Goal: Communication & Community: Answer question/provide support

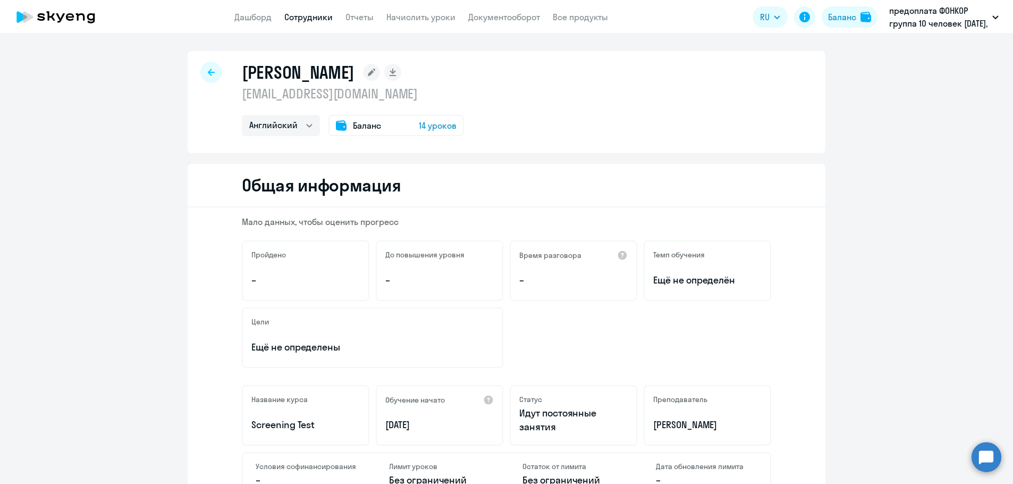
select select "english"
click at [313, 24] on app-header "Дашборд Сотрудники Отчеты Начислить уроки Документооборот Все продукты Дашборд …" at bounding box center [506, 17] width 1013 height 34
click at [311, 20] on link "Сотрудники" at bounding box center [308, 17] width 48 height 11
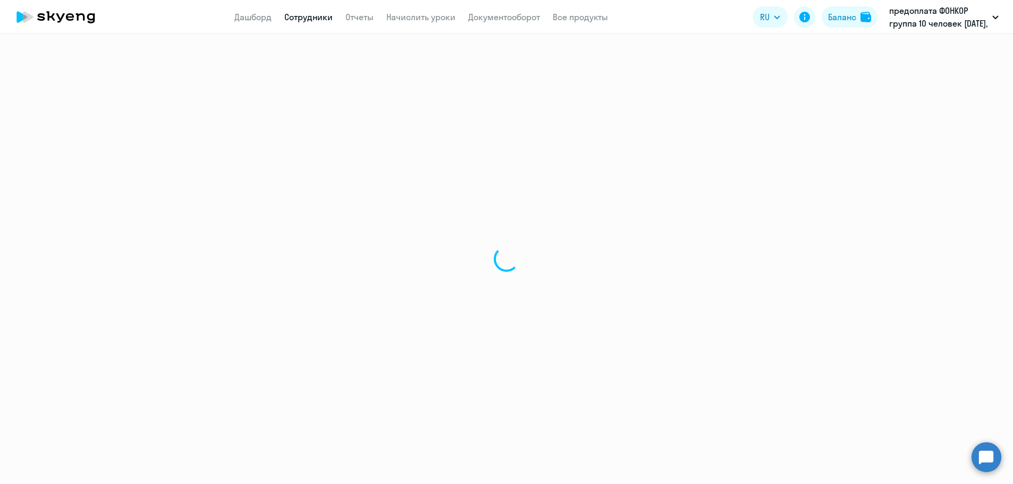
select select "30"
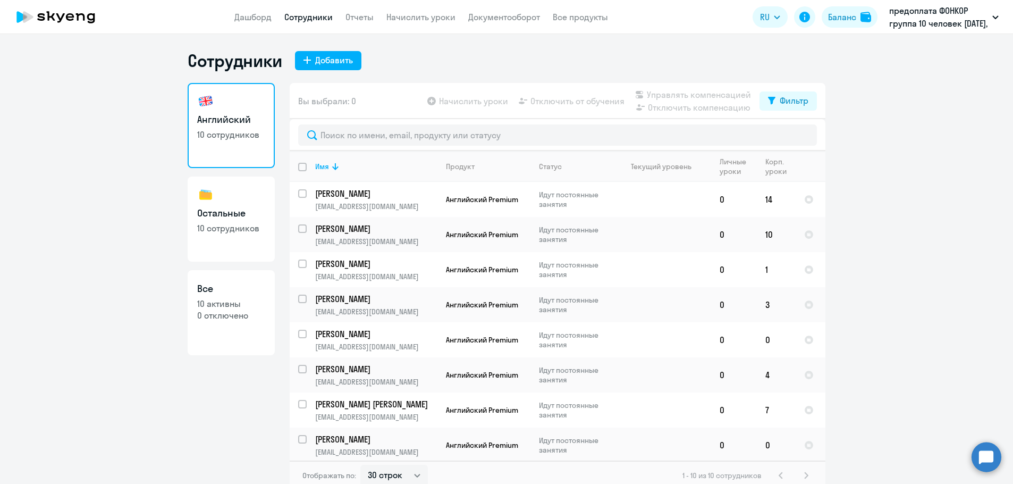
click at [311, 20] on link "Сотрудники" at bounding box center [308, 17] width 48 height 11
click at [349, 194] on p "[PERSON_NAME]" at bounding box center [375, 194] width 120 height 12
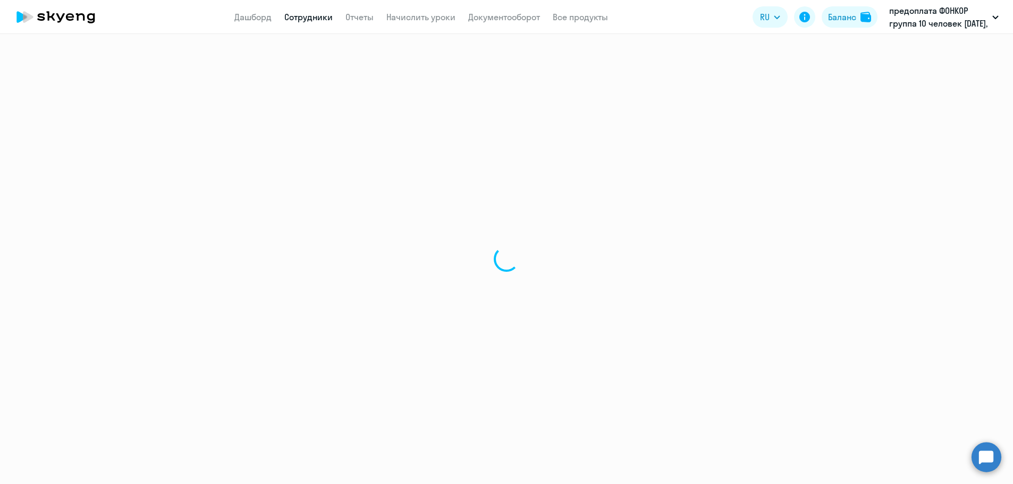
select select "english"
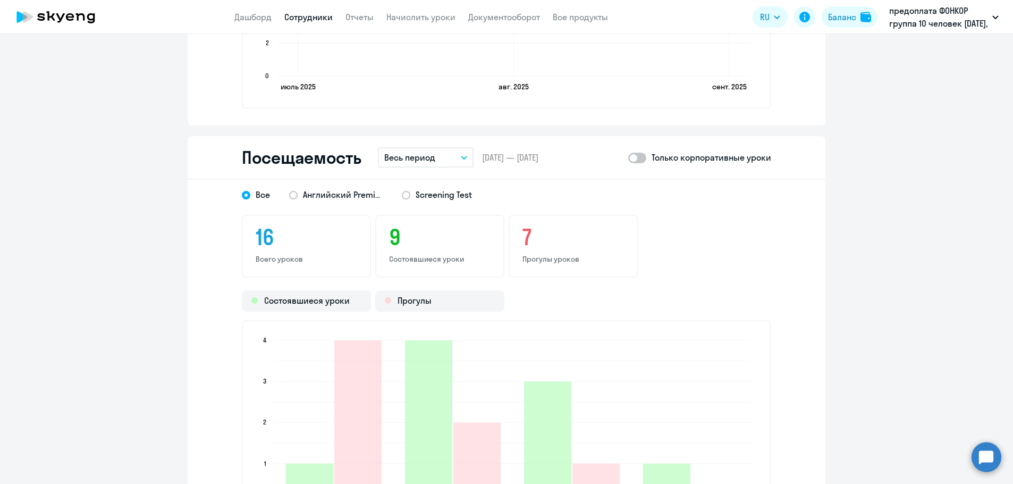
scroll to position [1116, 0]
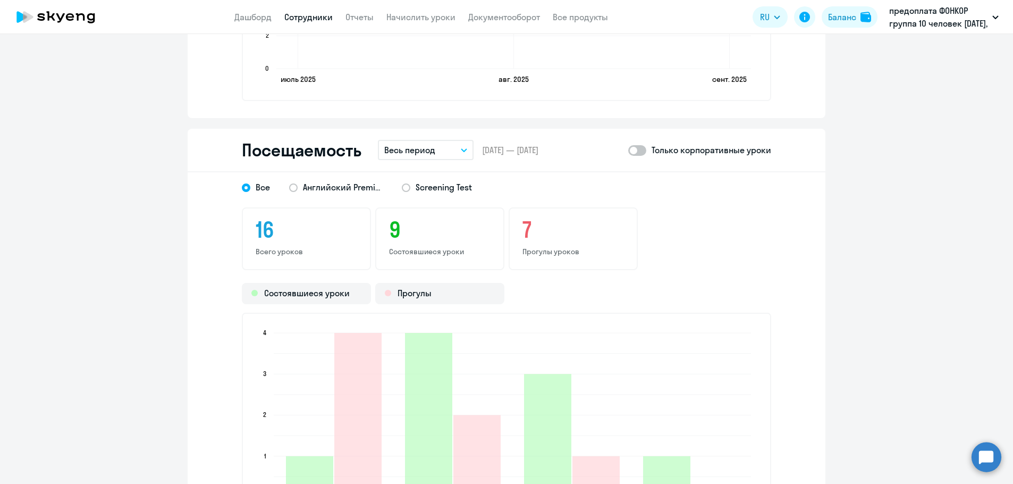
click at [461, 150] on icon "button" at bounding box center [463, 150] width 5 height 3
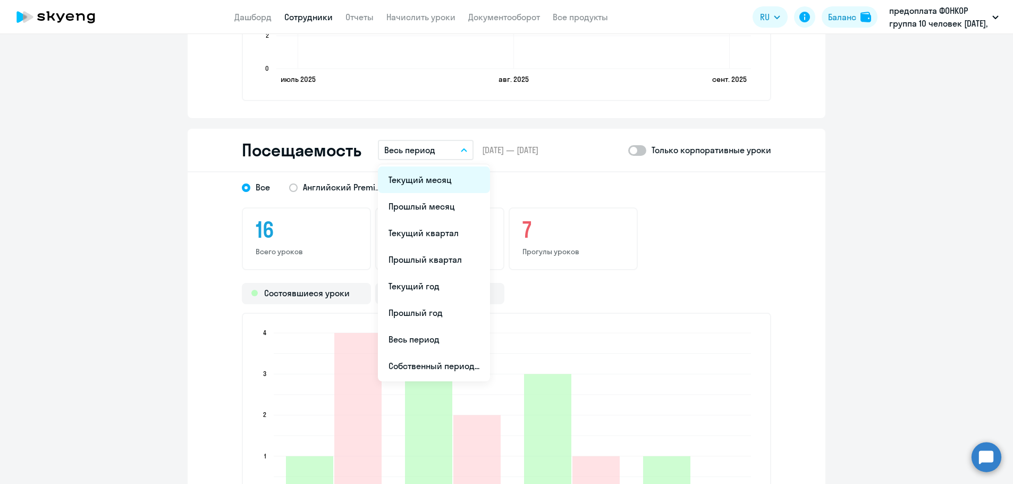
click at [412, 185] on li "Текущий месяц" at bounding box center [434, 179] width 112 height 27
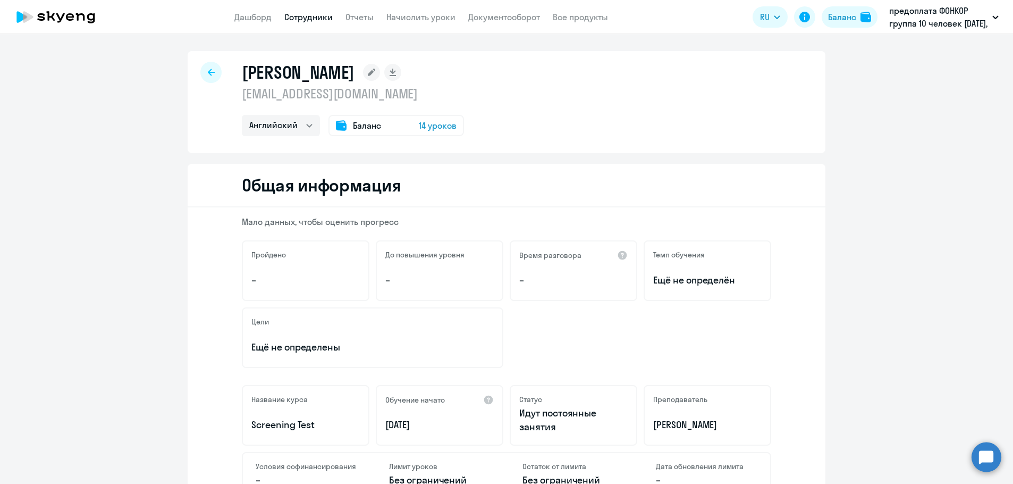
scroll to position [0, 0]
click at [322, 18] on link "Сотрудники" at bounding box center [308, 17] width 48 height 11
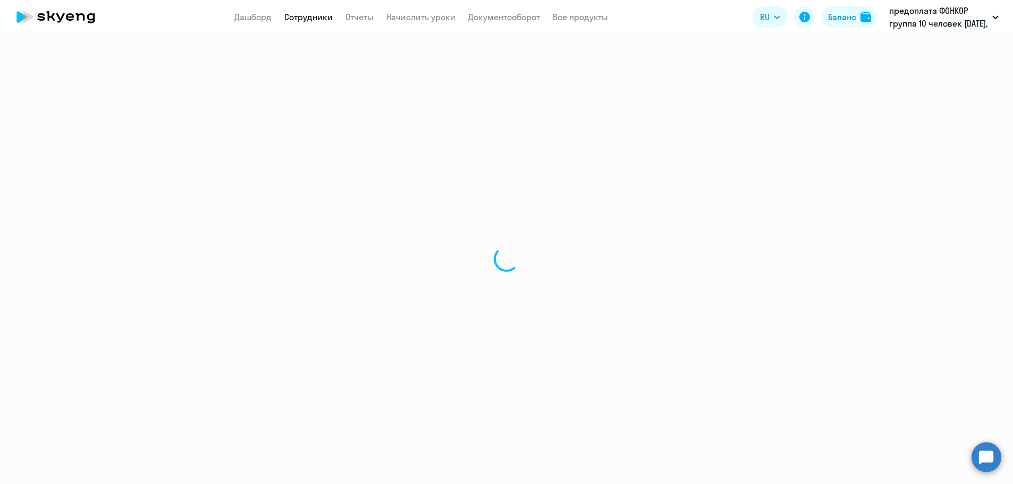
select select "30"
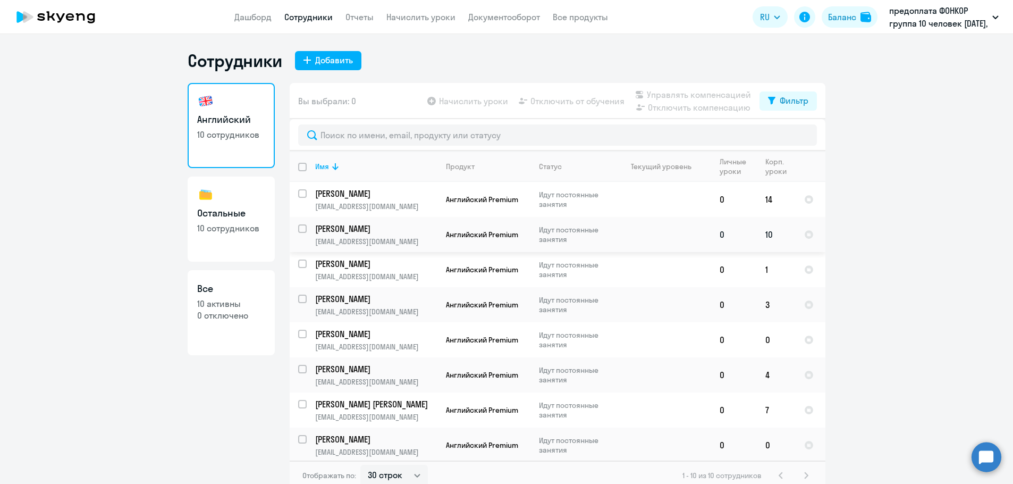
click at [341, 225] on p "[PERSON_NAME]" at bounding box center [375, 229] width 120 height 12
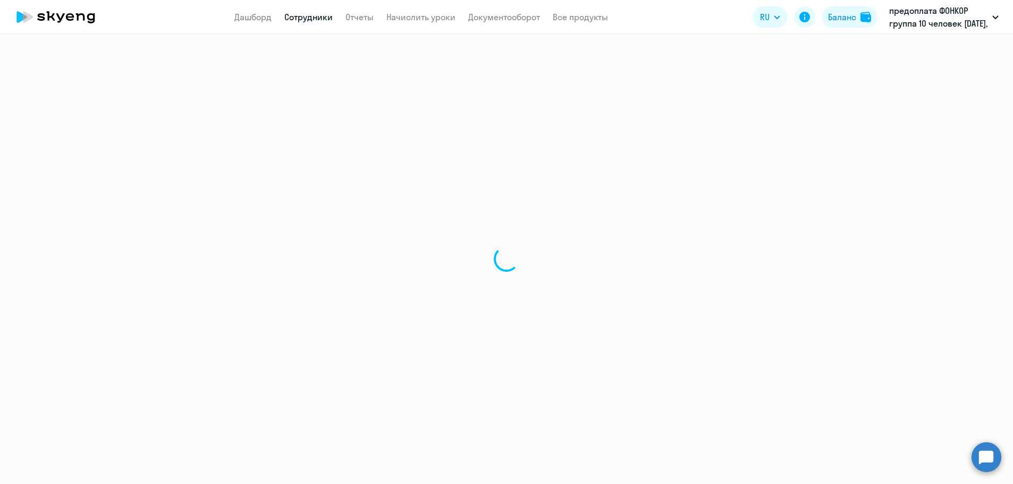
select select "english"
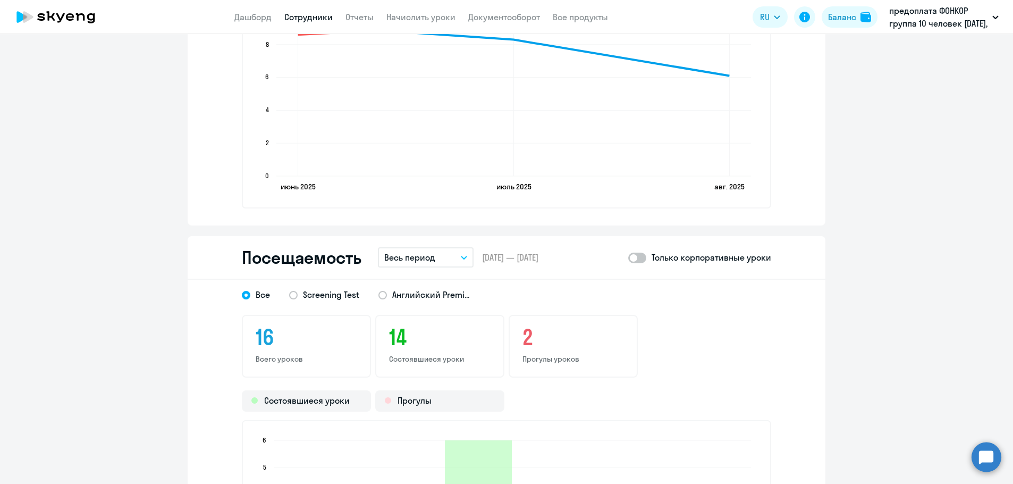
scroll to position [1010, 0]
click at [461, 258] on icon "button" at bounding box center [464, 257] width 6 height 4
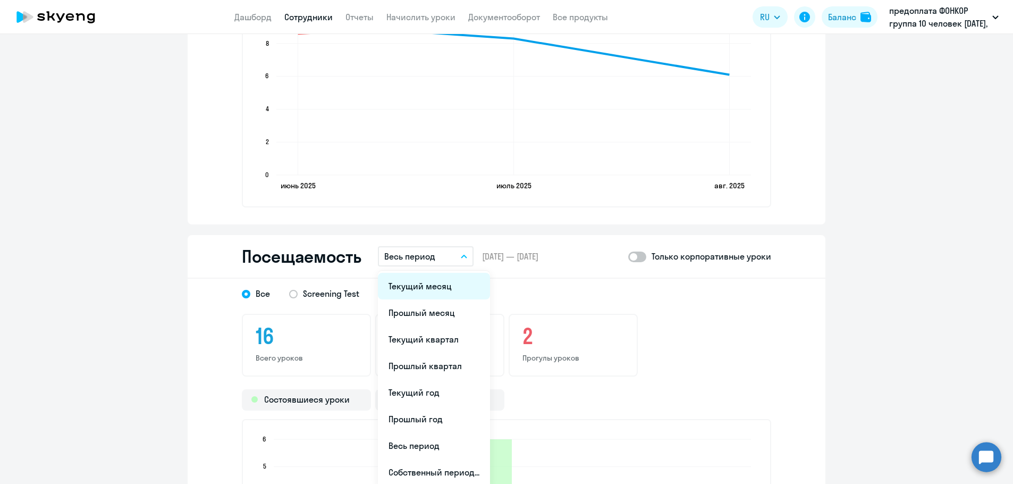
click at [421, 281] on li "Текущий месяц" at bounding box center [434, 286] width 112 height 27
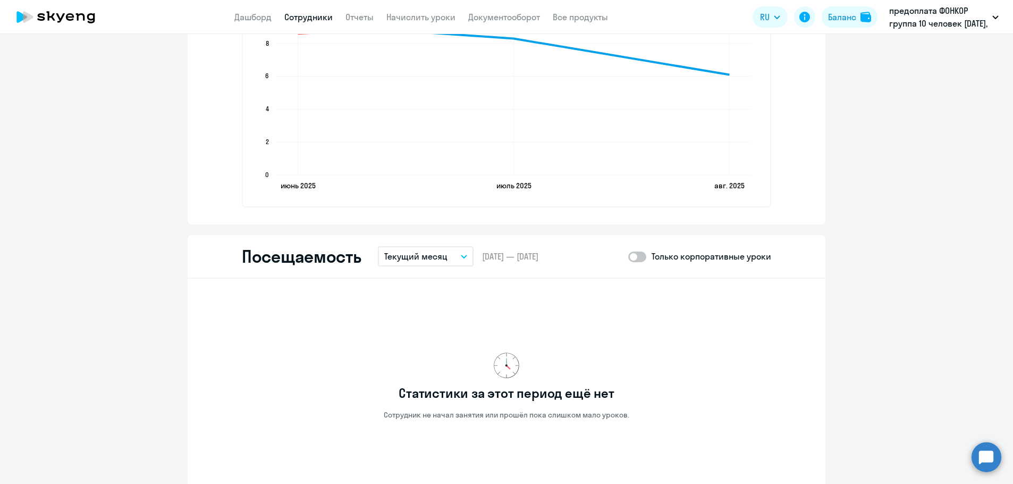
click at [308, 13] on link "Сотрудники" at bounding box center [308, 17] width 48 height 11
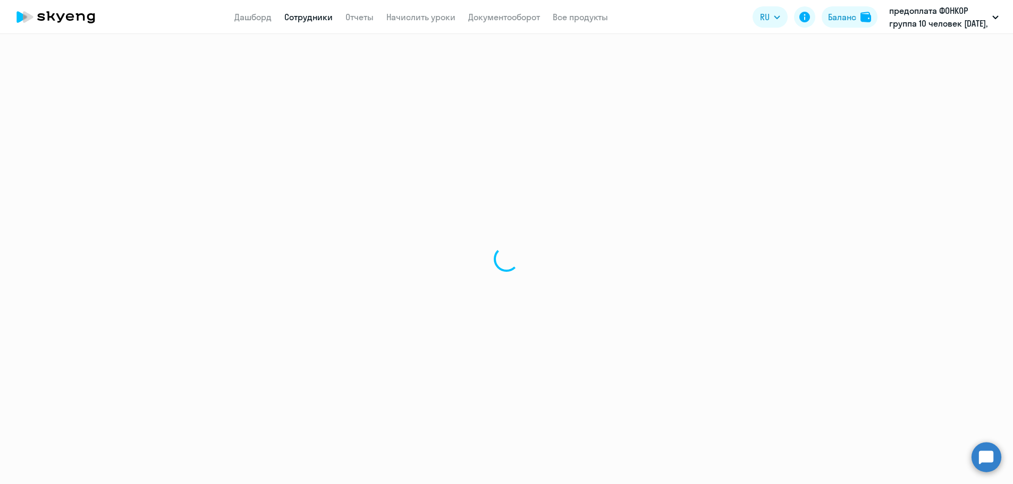
select select "30"
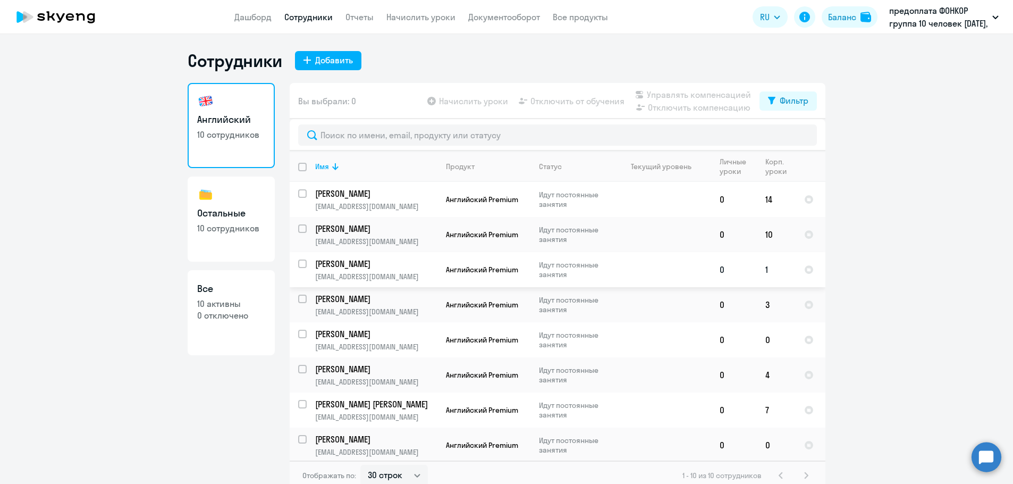
click at [357, 270] on td "[PERSON_NAME] [PERSON_NAME][EMAIL_ADDRESS][DOMAIN_NAME]" at bounding box center [372, 269] width 131 height 35
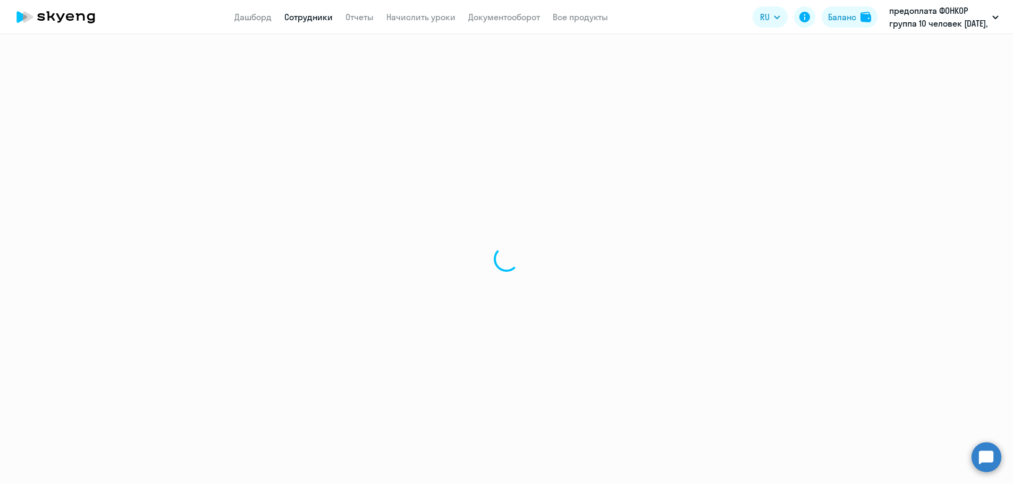
select select "english"
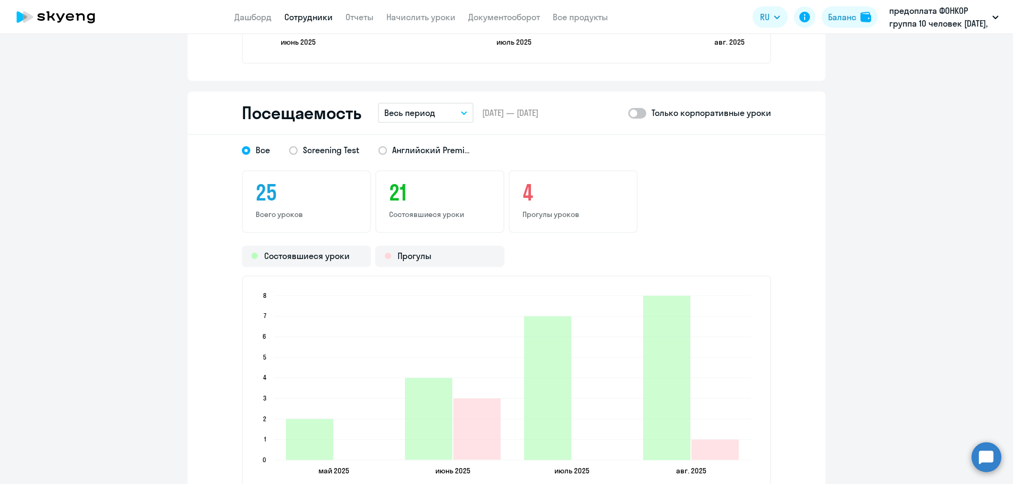
scroll to position [1170, 0]
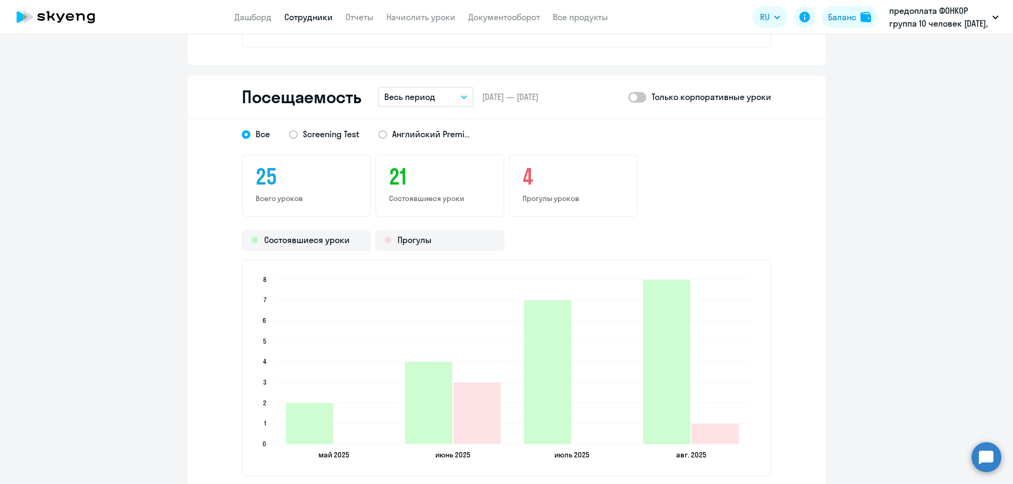
click at [638, 97] on span at bounding box center [637, 97] width 18 height 11
click at [628, 97] on input "checkbox" at bounding box center [628, 97] width 1 height 1
checkbox input "true"
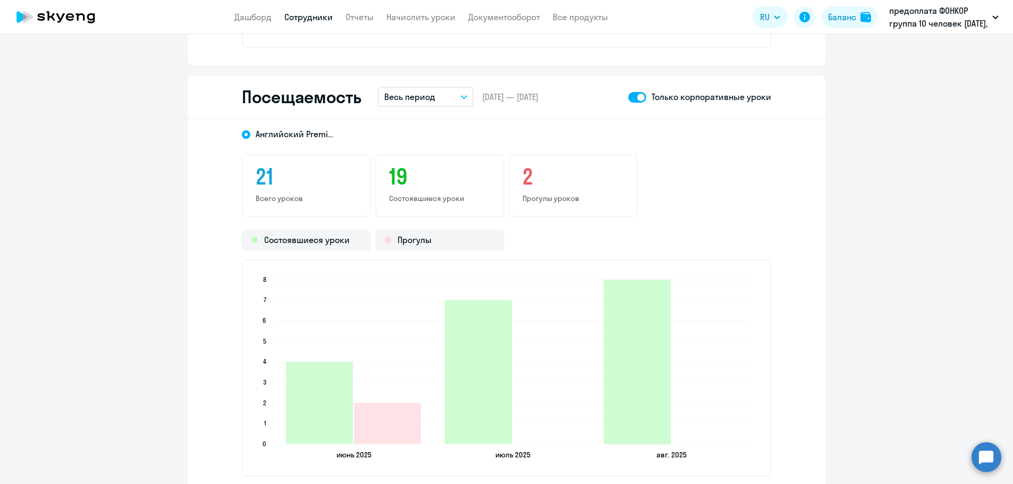
click at [466, 98] on button "Весь период" at bounding box center [426, 97] width 96 height 20
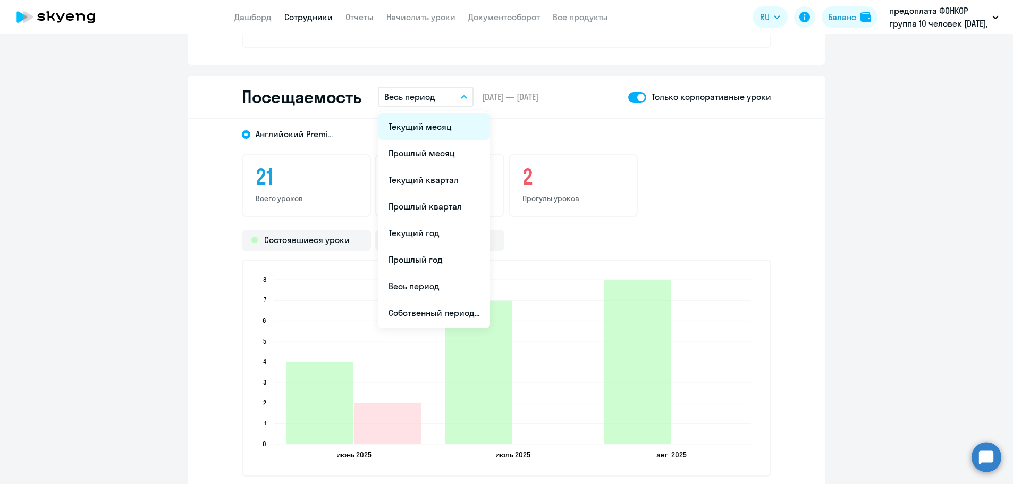
click at [399, 127] on li "Текущий месяц" at bounding box center [434, 126] width 112 height 27
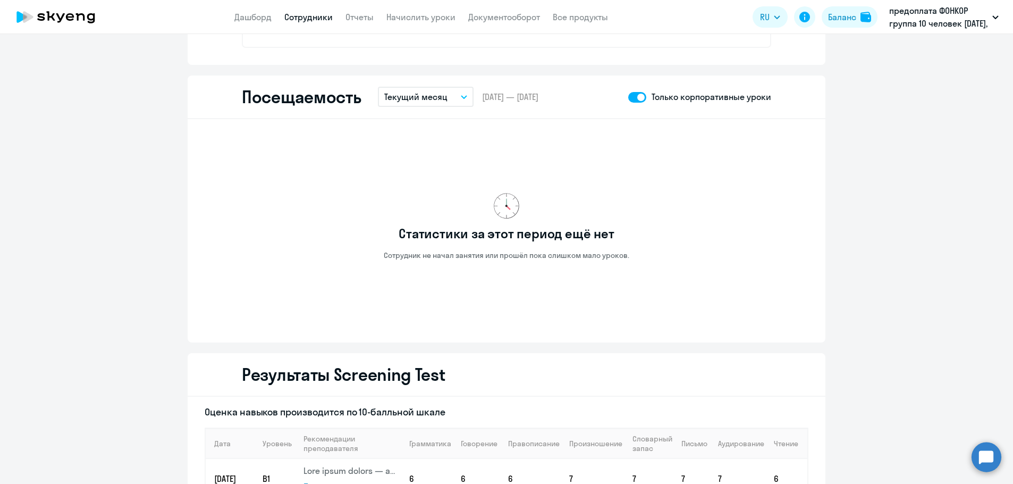
click at [310, 21] on link "Сотрудники" at bounding box center [308, 17] width 48 height 11
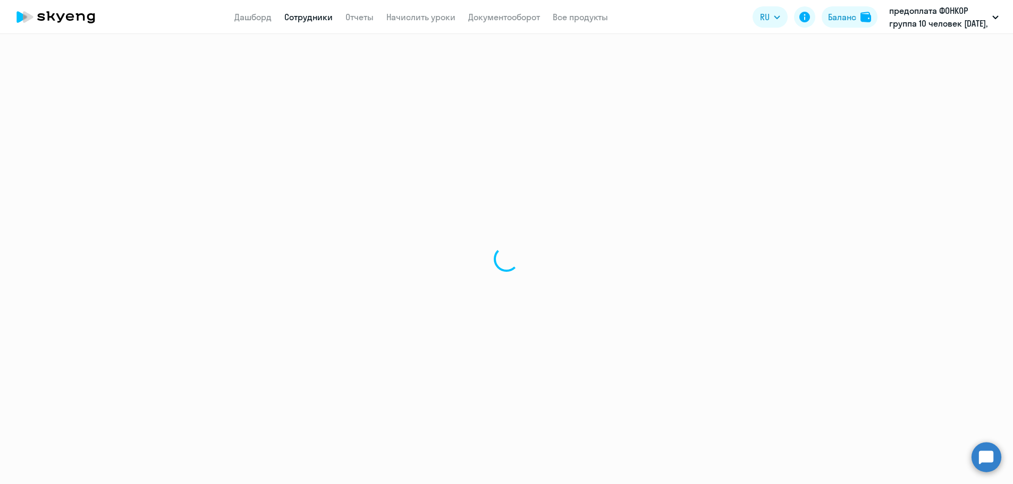
select select "30"
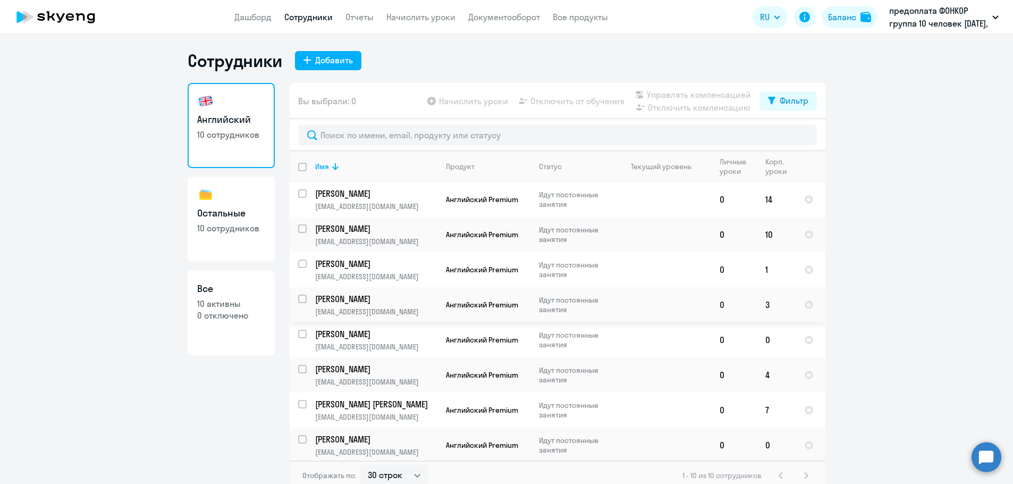
click at [325, 295] on p "[PERSON_NAME]" at bounding box center [375, 299] width 120 height 12
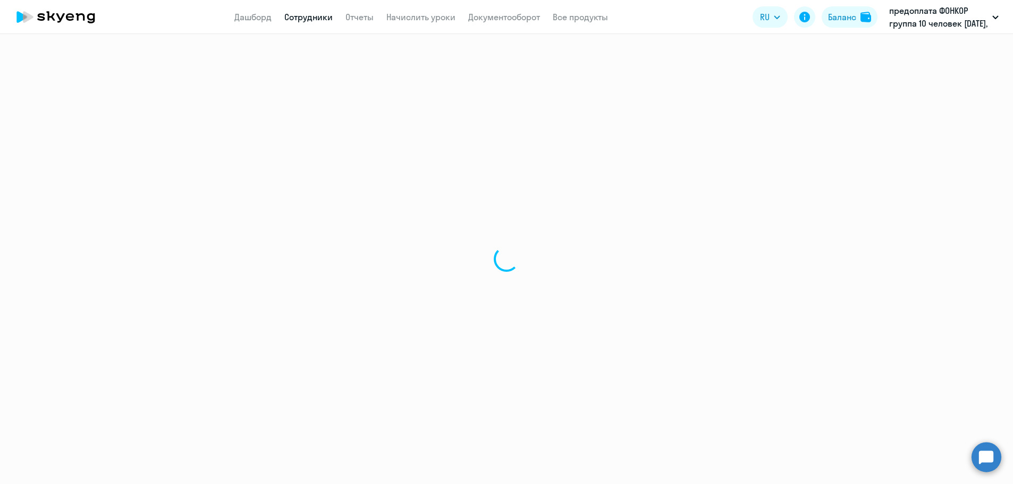
select select "english"
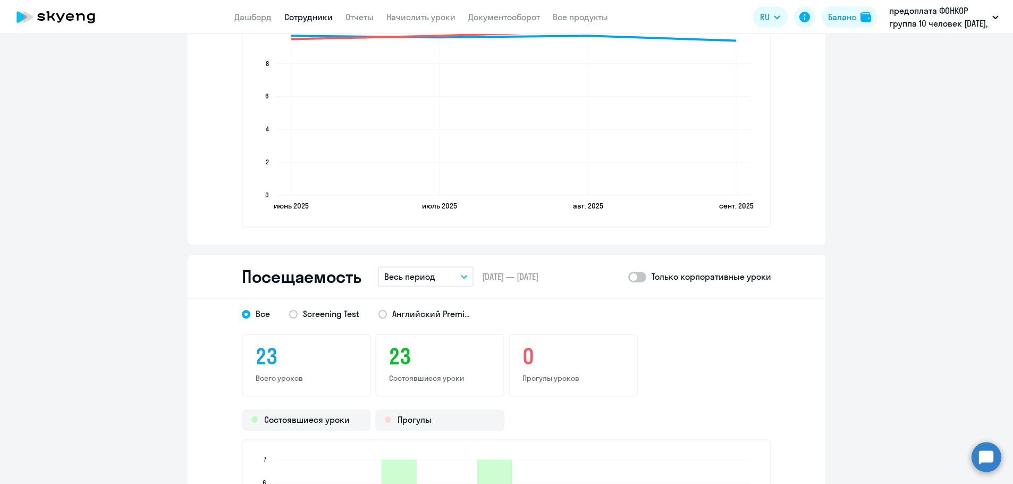
scroll to position [1058, 0]
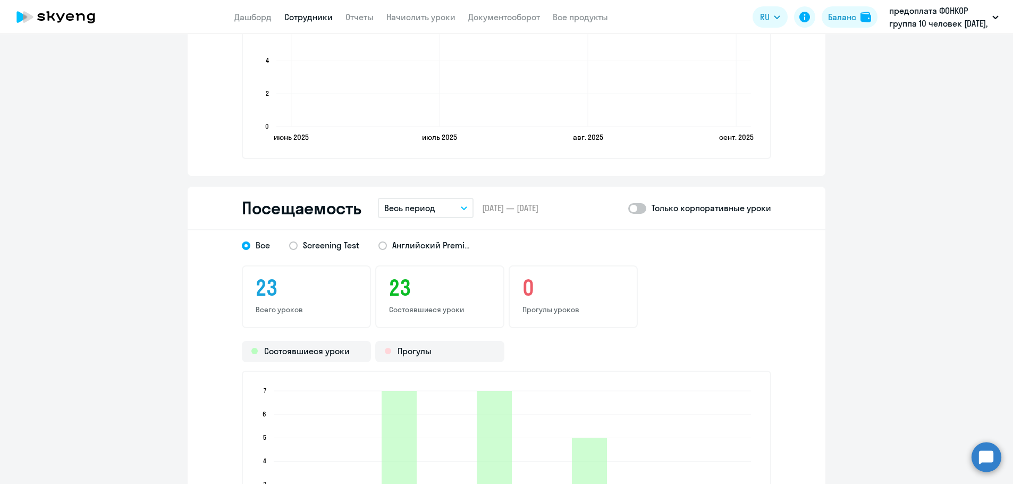
click at [461, 209] on icon "button" at bounding box center [464, 208] width 6 height 4
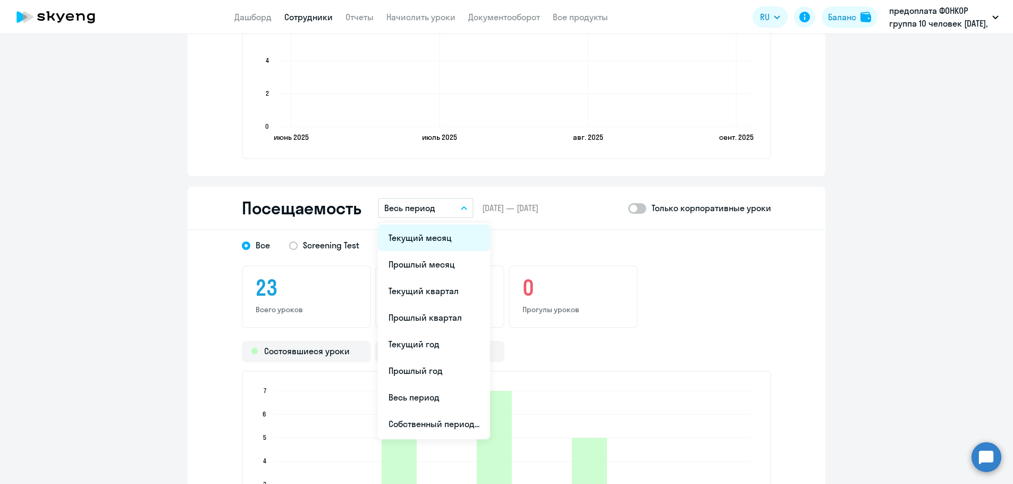
click at [419, 237] on li "Текущий месяц" at bounding box center [434, 237] width 112 height 27
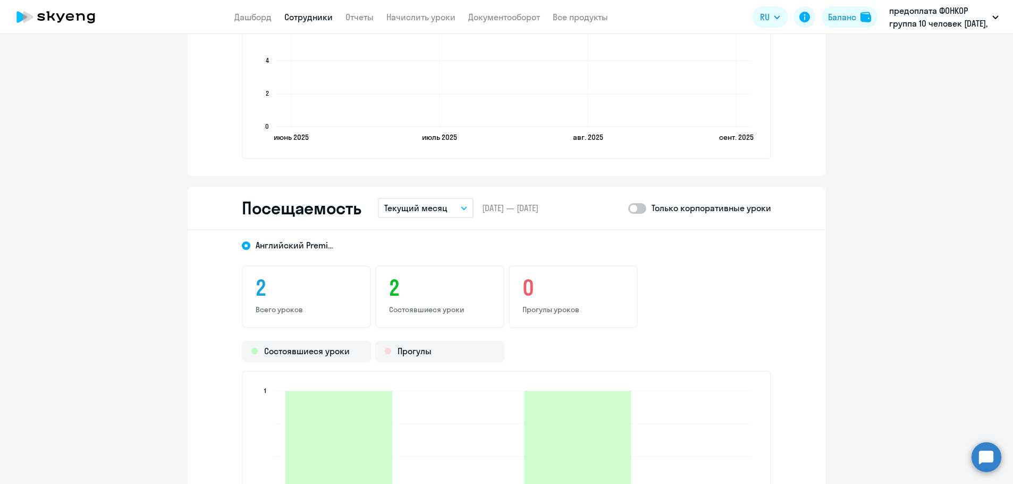
click at [638, 209] on span at bounding box center [637, 208] width 18 height 11
click at [628, 208] on input "checkbox" at bounding box center [628, 208] width 1 height 1
checkbox input "true"
click at [295, 15] on link "Сотрудники" at bounding box center [308, 17] width 48 height 11
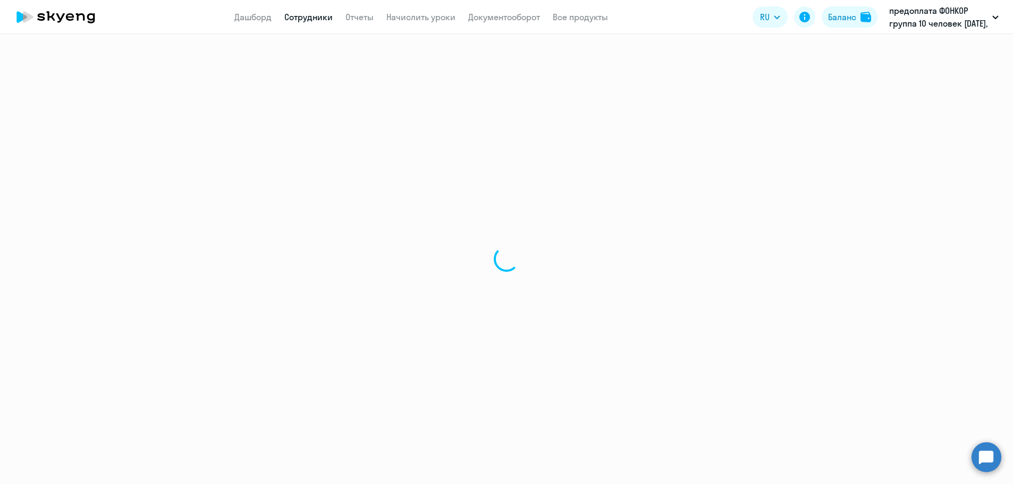
select select "30"
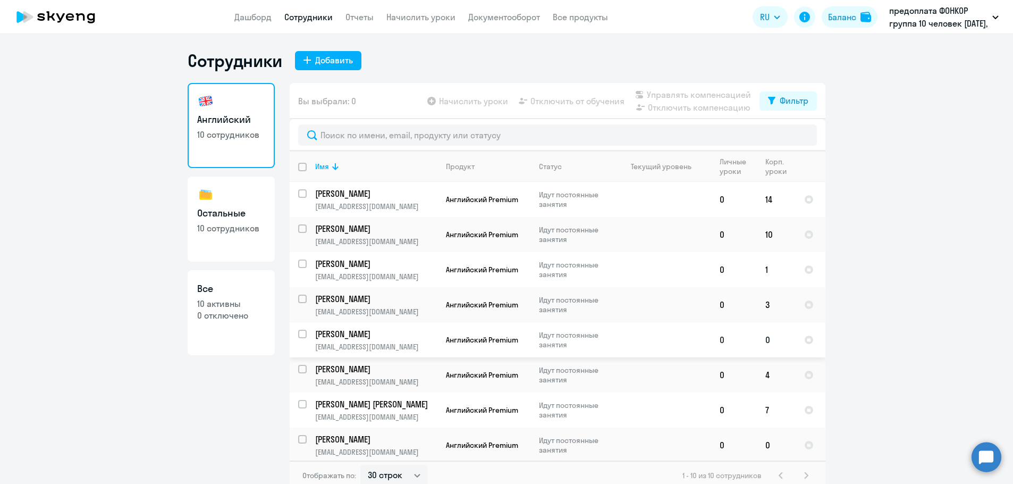
click at [338, 335] on p "[PERSON_NAME]" at bounding box center [375, 334] width 120 height 12
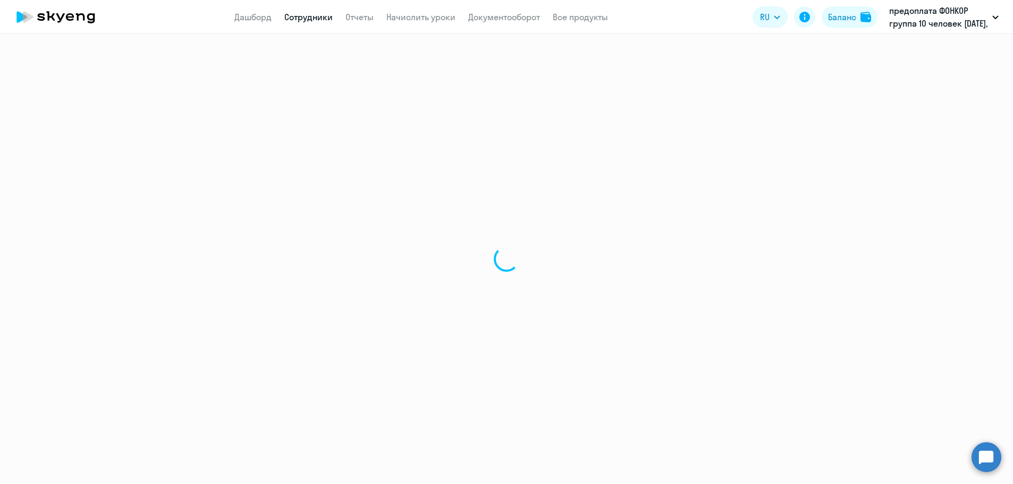
select select "english"
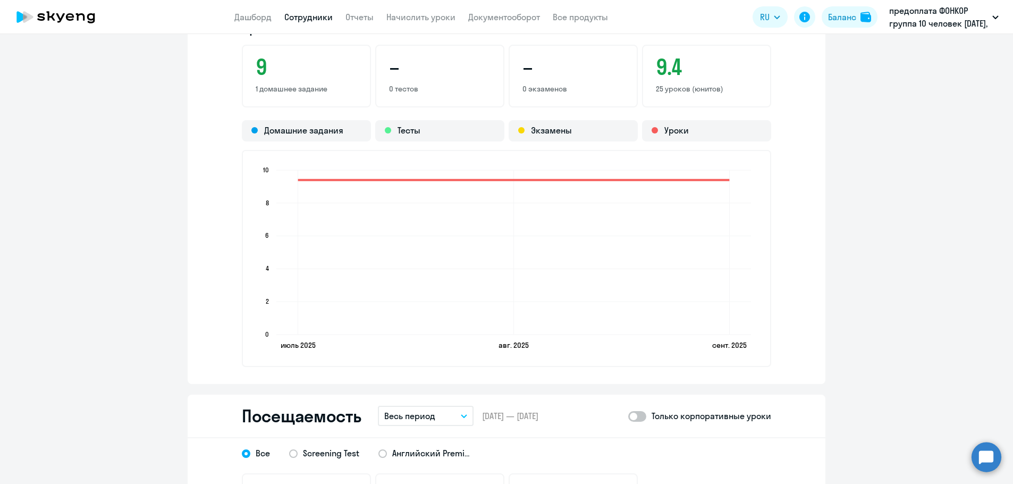
scroll to position [1010, 0]
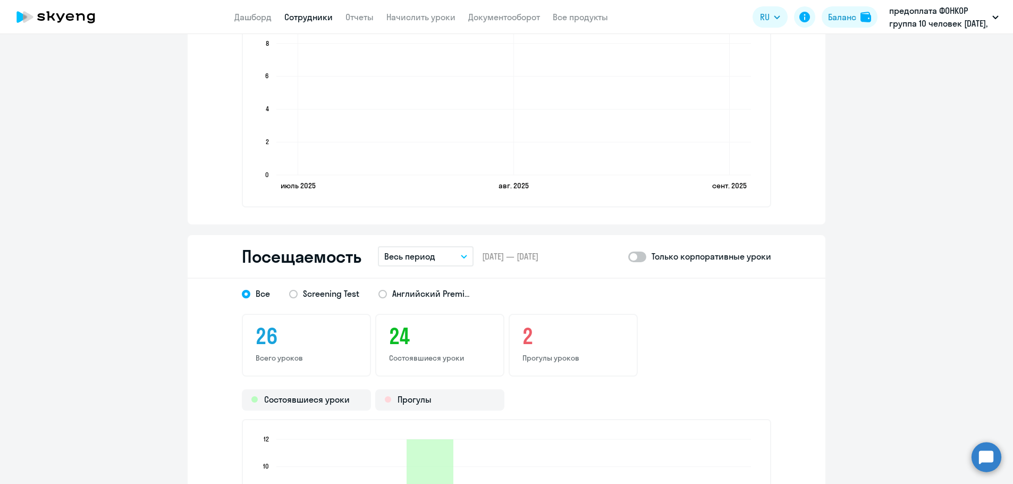
click at [461, 255] on icon "button" at bounding box center [464, 257] width 6 height 4
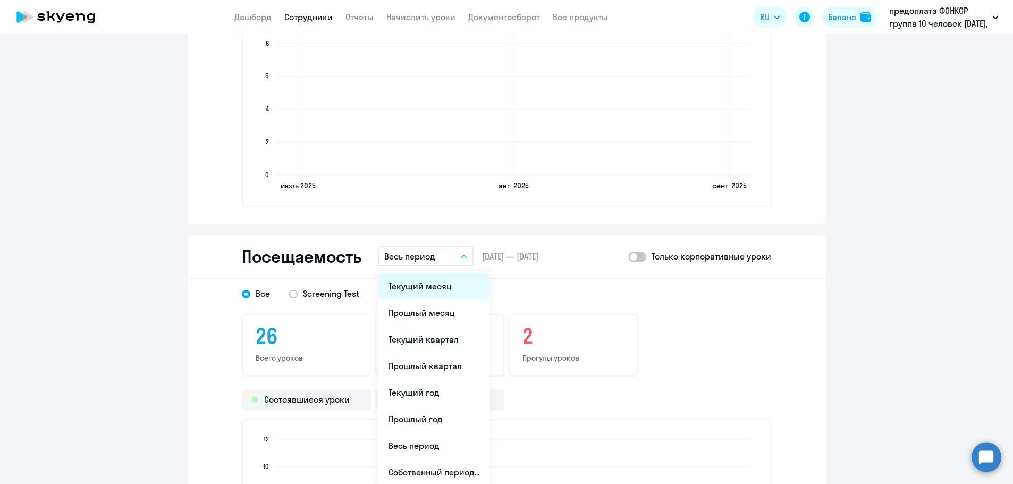
click at [433, 285] on li "Текущий месяц" at bounding box center [434, 286] width 112 height 27
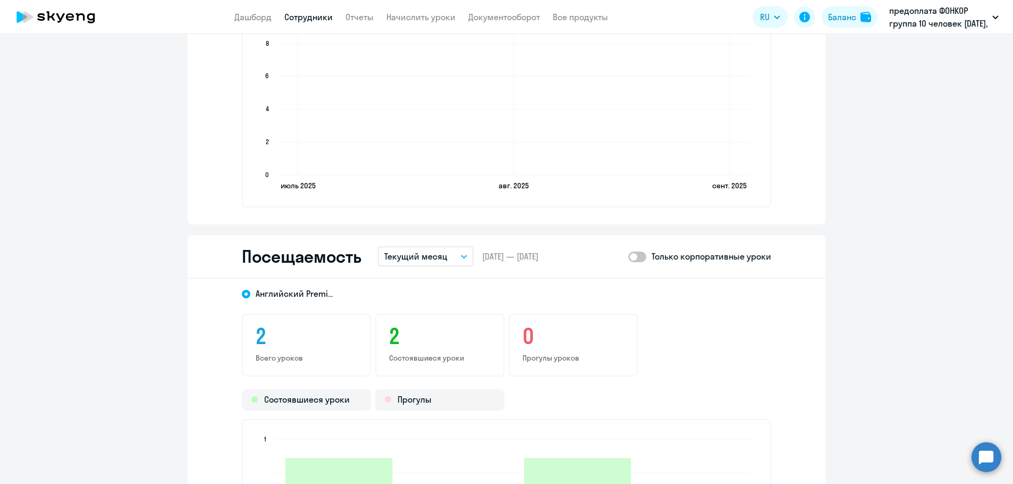
click at [644, 255] on div "Только корпоративные уроки" at bounding box center [699, 256] width 143 height 13
click at [641, 257] on span at bounding box center [637, 256] width 18 height 11
click at [628, 257] on input "checkbox" at bounding box center [628, 256] width 1 height 1
checkbox input "true"
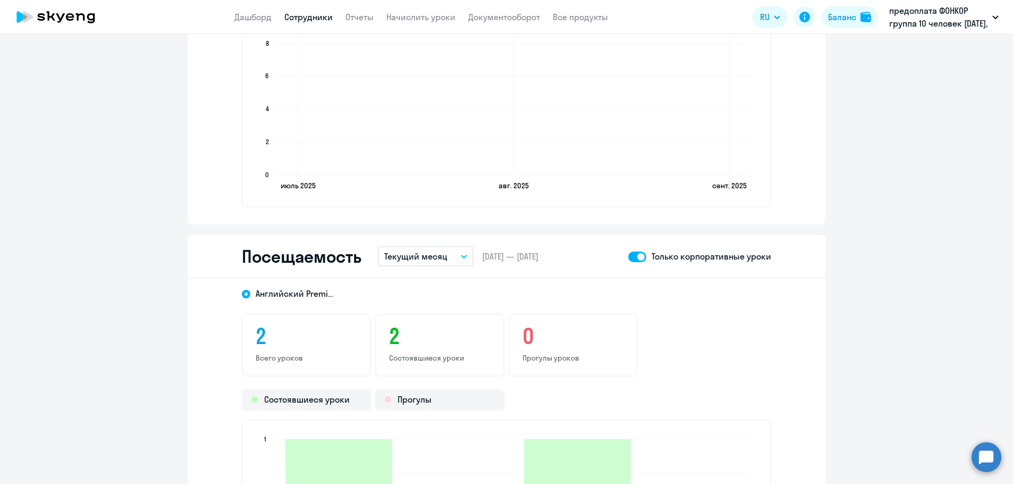
click at [312, 15] on link "Сотрудники" at bounding box center [308, 17] width 48 height 11
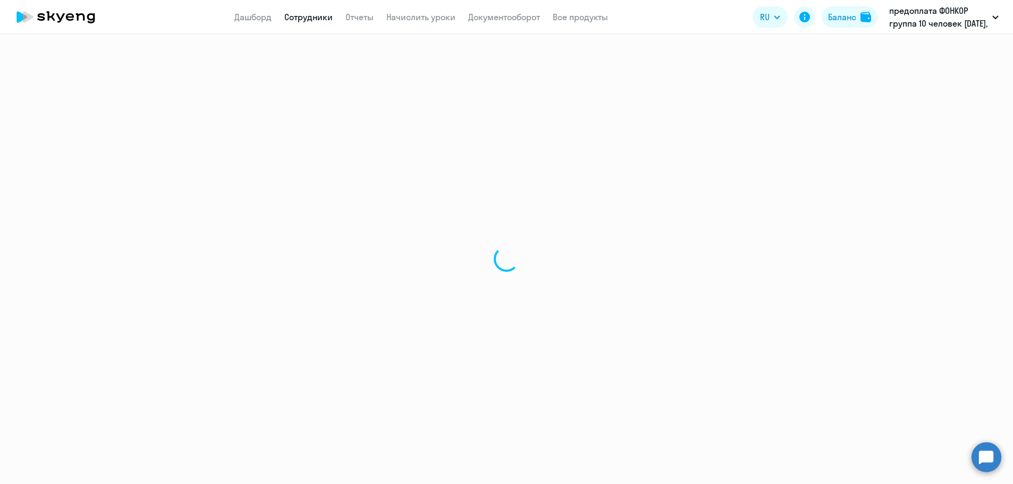
select select "30"
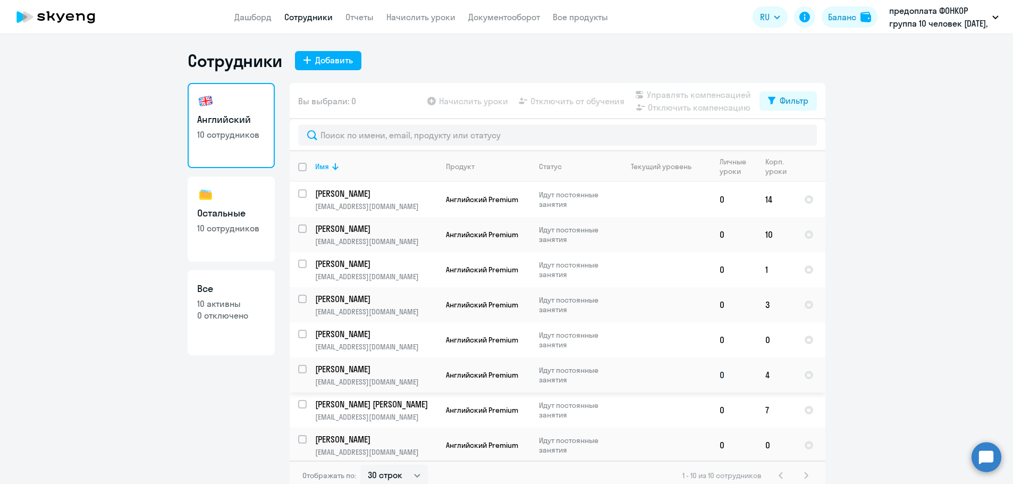
click at [341, 366] on p "[PERSON_NAME]" at bounding box center [375, 369] width 120 height 12
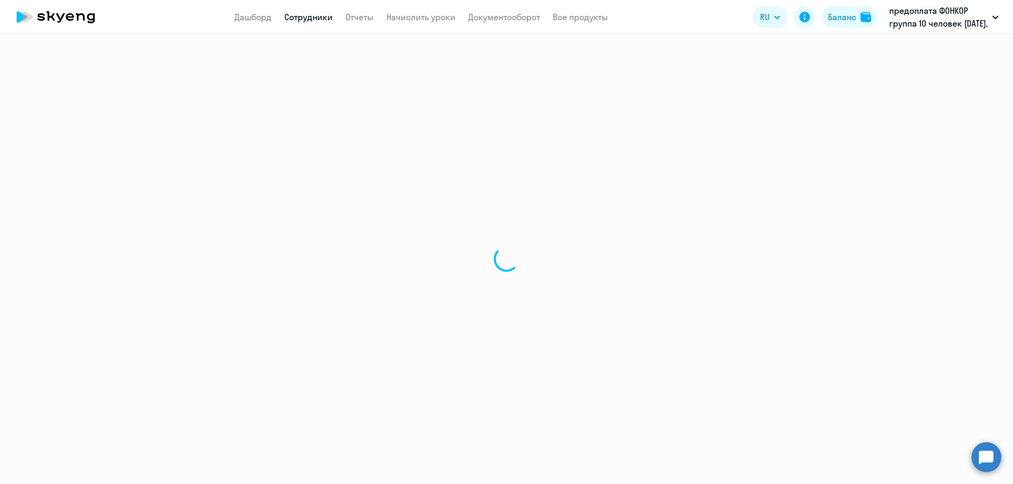
select select "english"
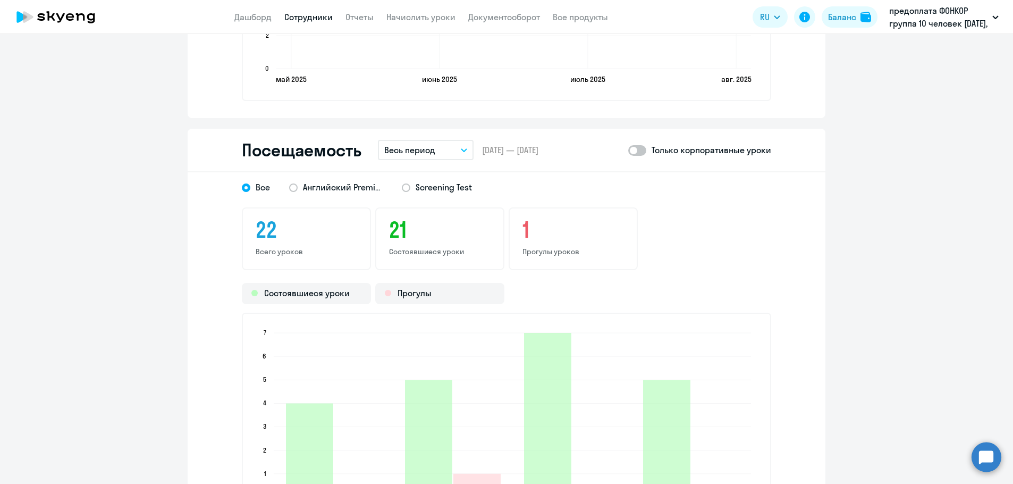
scroll to position [1170, 0]
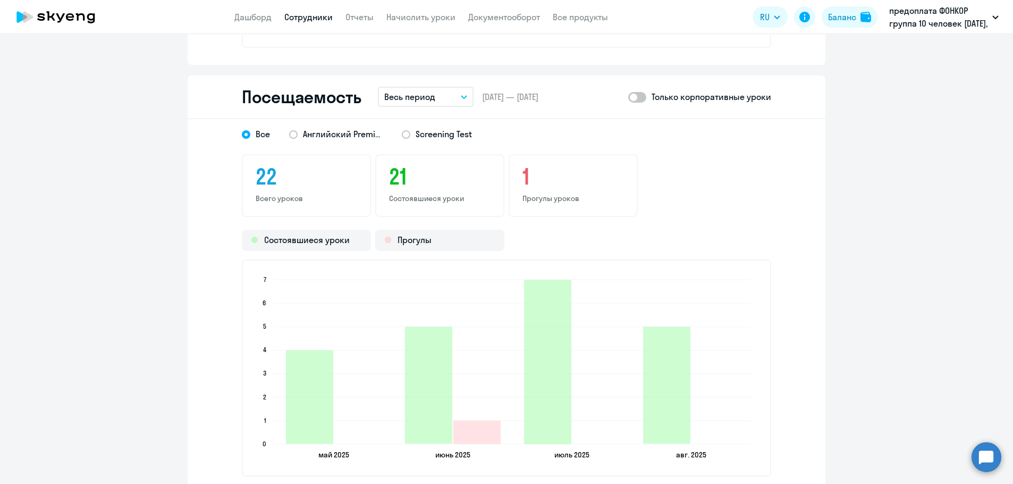
click at [459, 100] on button "Весь период" at bounding box center [426, 97] width 96 height 20
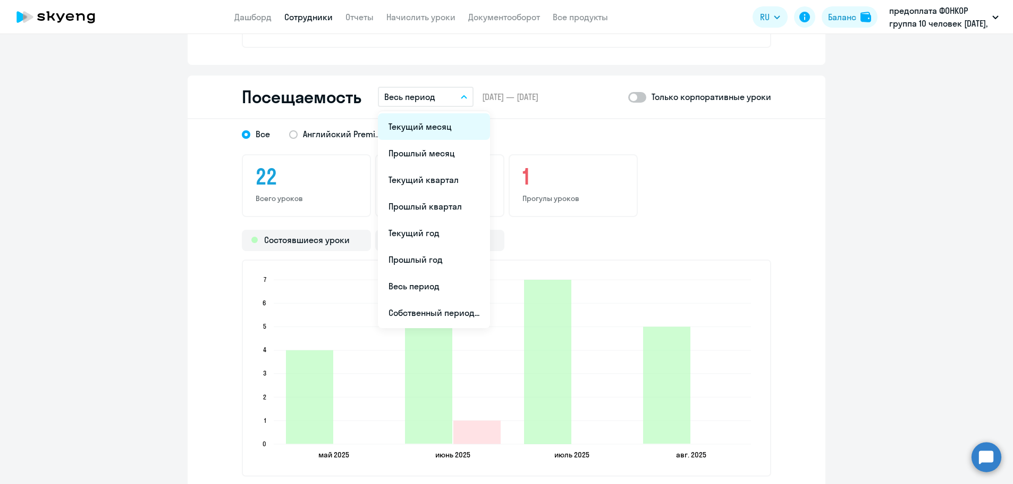
click at [417, 131] on li "Текущий месяц" at bounding box center [434, 126] width 112 height 27
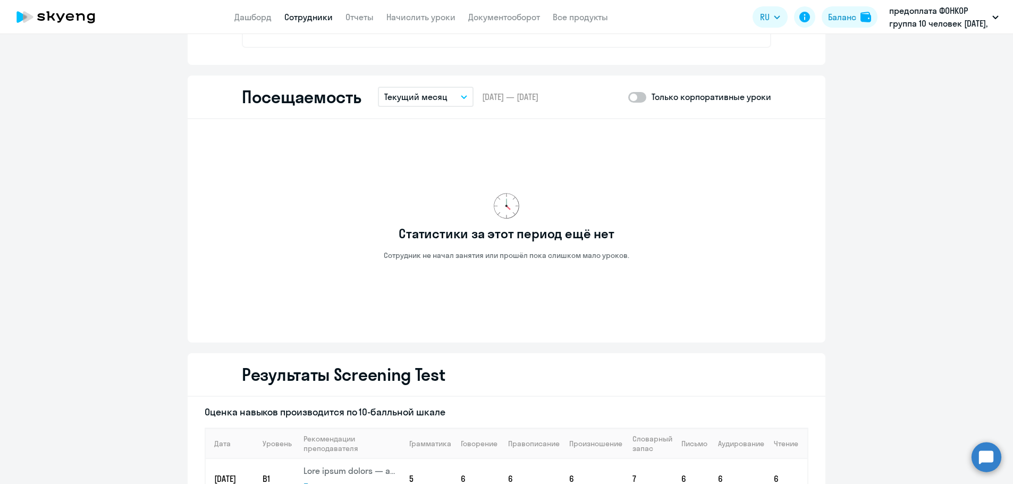
drag, startPoint x: 634, startPoint y: 97, endPoint x: 639, endPoint y: 98, distance: 5.3
click at [635, 97] on span at bounding box center [637, 97] width 18 height 11
click at [628, 97] on input "checkbox" at bounding box center [628, 97] width 1 height 1
checkbox input "true"
drag, startPoint x: 309, startPoint y: 12, endPoint x: 452, endPoint y: 222, distance: 254.1
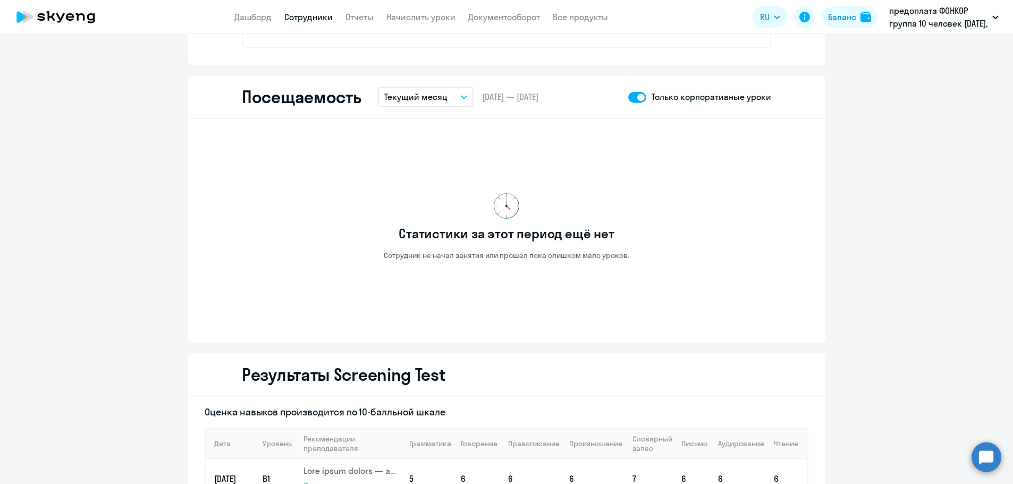
click at [309, 12] on link "Сотрудники" at bounding box center [308, 17] width 48 height 11
click at [298, 17] on link "Сотрудники" at bounding box center [308, 17] width 48 height 11
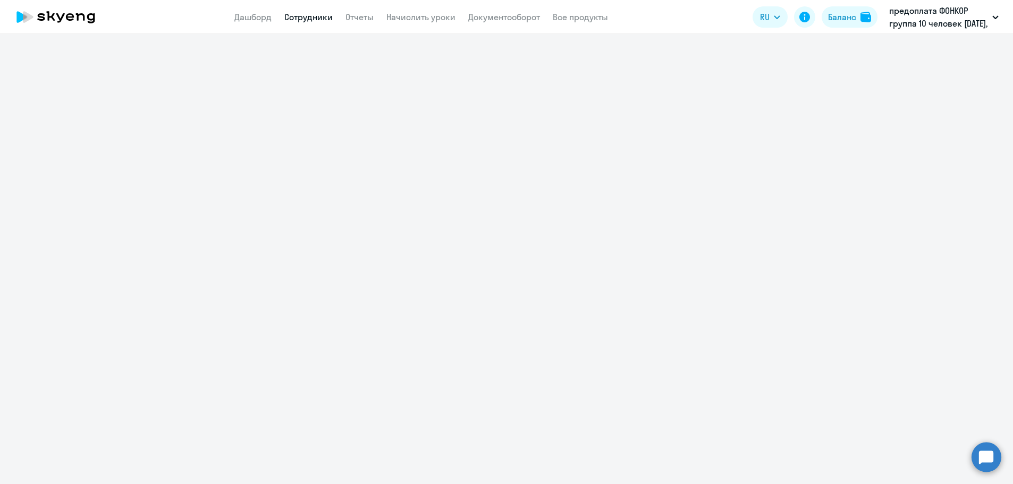
click at [319, 16] on link "Сотрудники" at bounding box center [308, 17] width 48 height 11
click at [307, 19] on link "Сотрудники" at bounding box center [308, 17] width 48 height 11
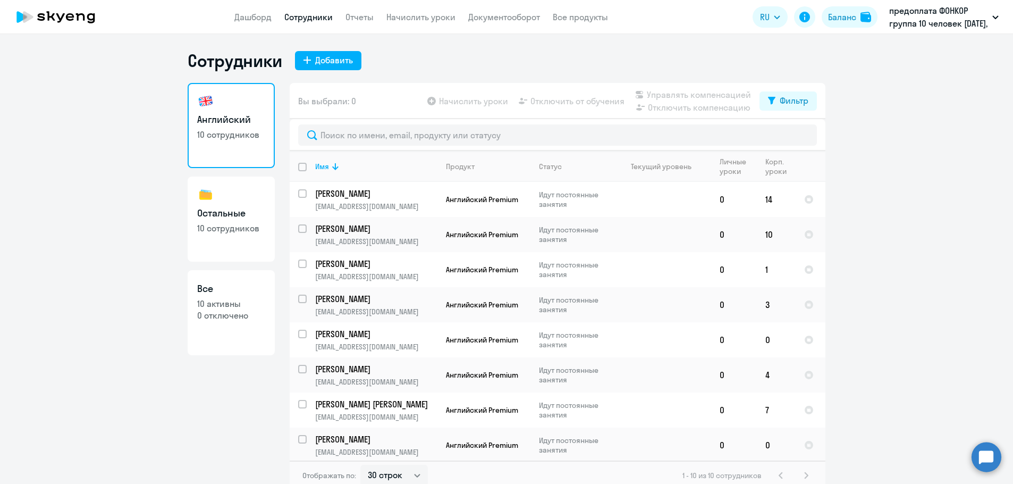
select select "30"
click at [350, 411] on td "[PERSON_NAME] [PERSON_NAME] [PERSON_NAME][EMAIL_ADDRESS][DOMAIN_NAME]" at bounding box center [372, 409] width 131 height 35
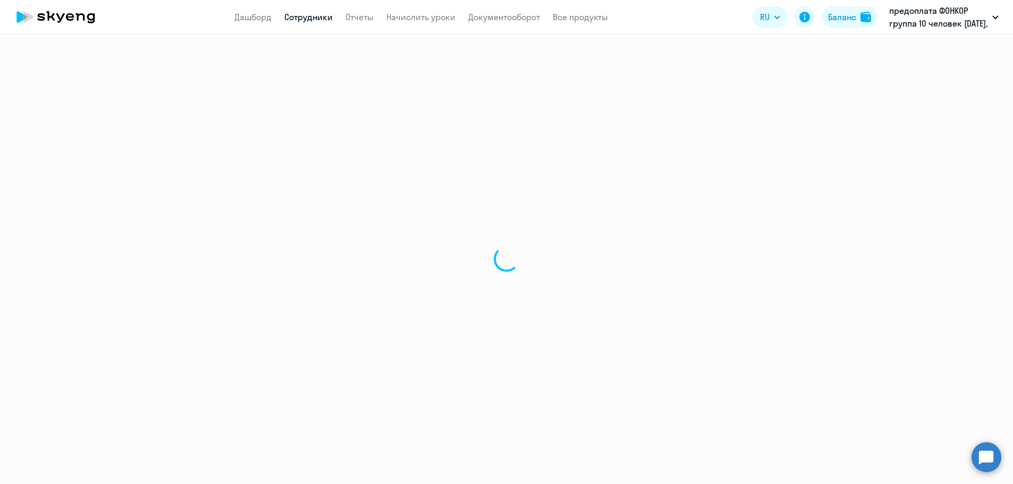
select select "english"
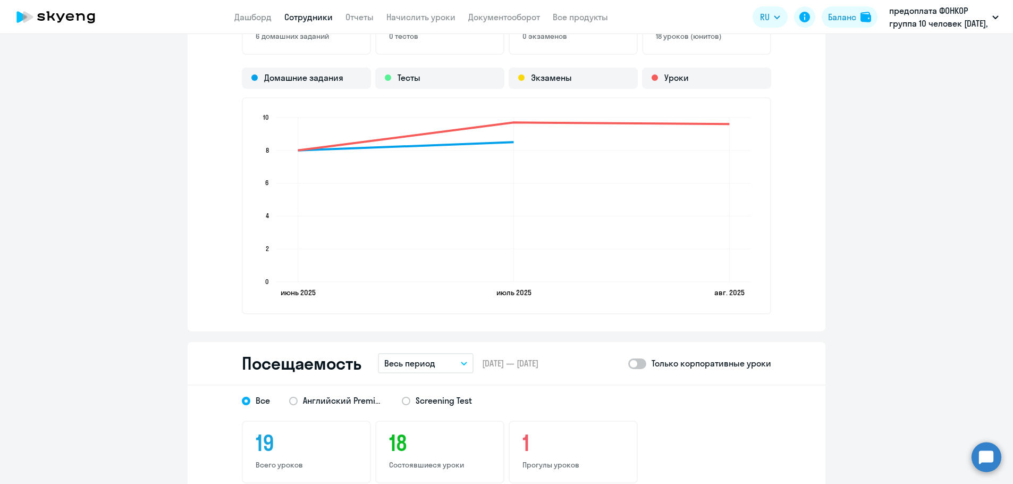
scroll to position [904, 0]
click at [637, 364] on span at bounding box center [637, 363] width 18 height 11
click at [628, 363] on input "checkbox" at bounding box center [628, 363] width 1 height 1
click at [464, 363] on button "Весь период" at bounding box center [426, 362] width 96 height 20
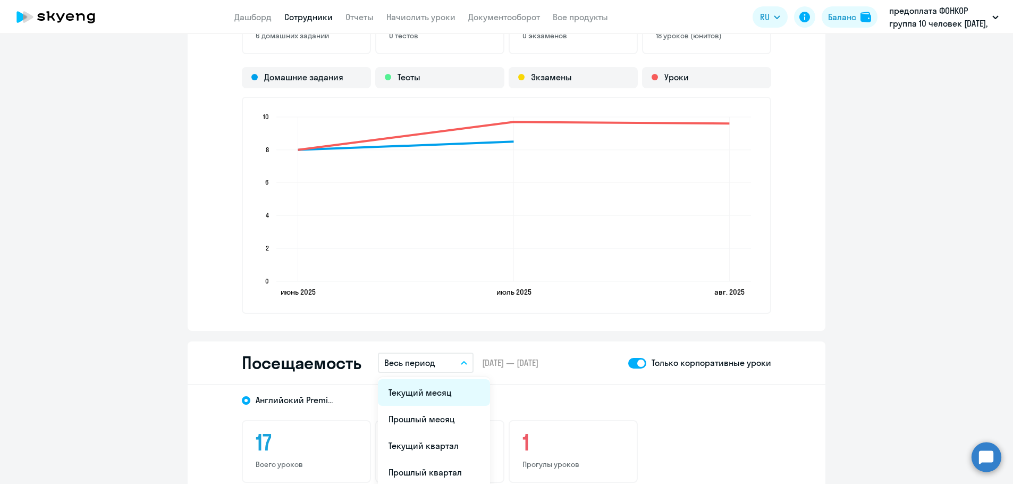
click at [429, 398] on li "Текущий месяц" at bounding box center [434, 392] width 112 height 27
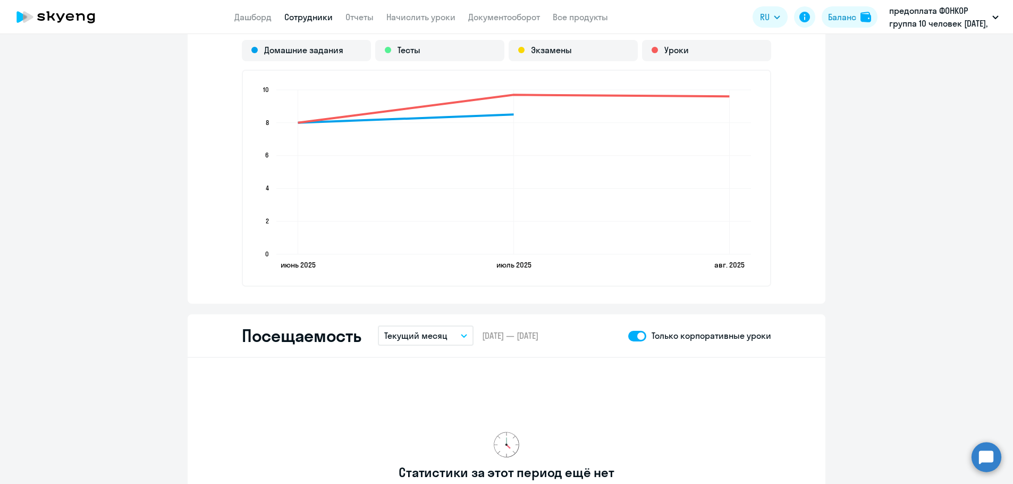
scroll to position [957, 0]
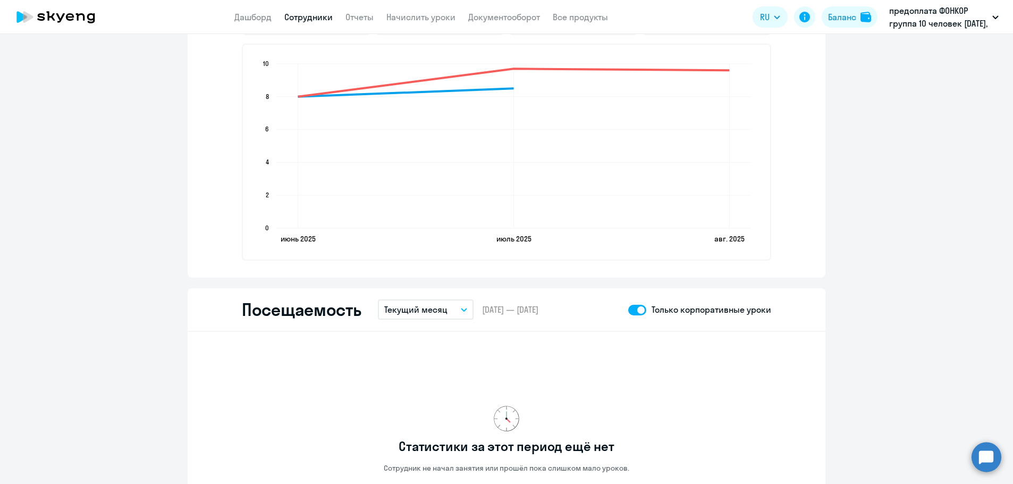
click at [630, 310] on span at bounding box center [637, 310] width 18 height 11
click at [628, 310] on input "checkbox" at bounding box center [628, 309] width 1 height 1
click at [638, 308] on span at bounding box center [637, 310] width 18 height 11
click at [628, 309] on input "checkbox" at bounding box center [628, 309] width 1 height 1
checkbox input "true"
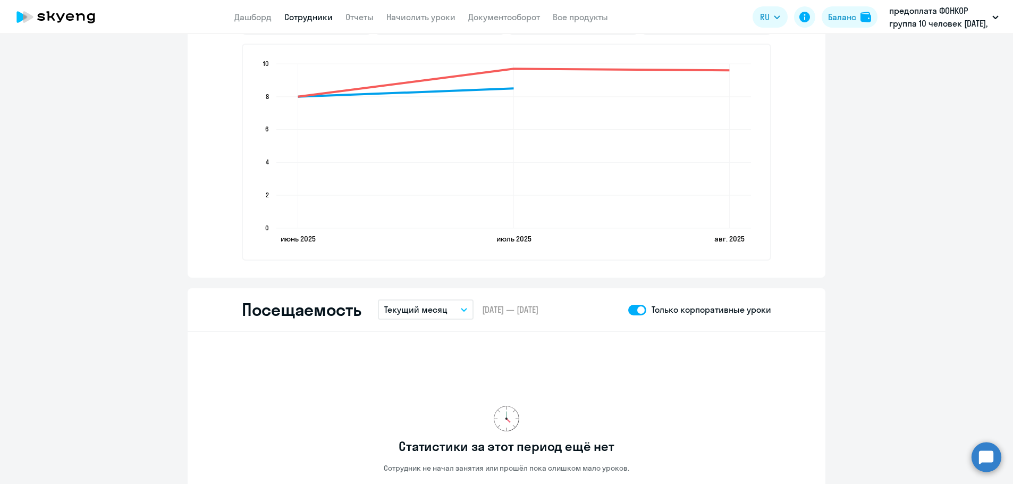
click at [293, 16] on link "Сотрудники" at bounding box center [308, 17] width 48 height 11
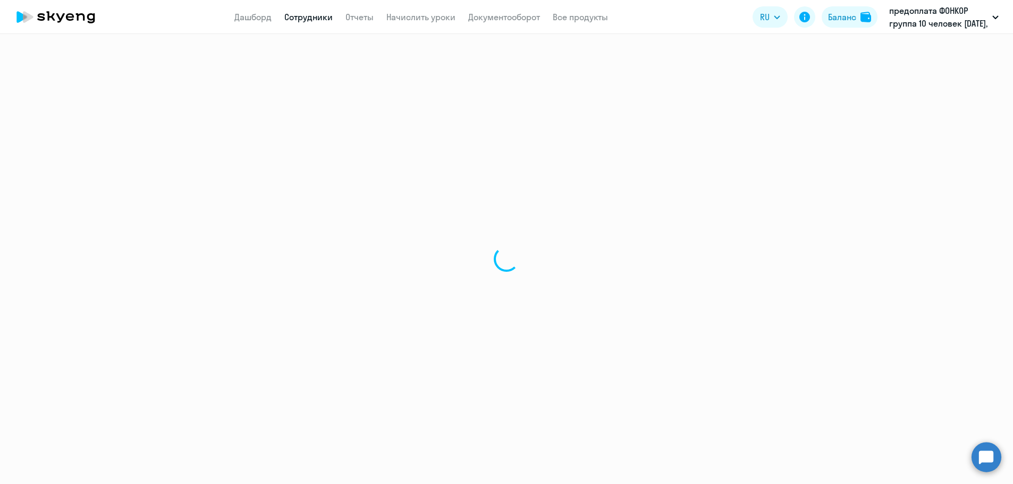
select select "30"
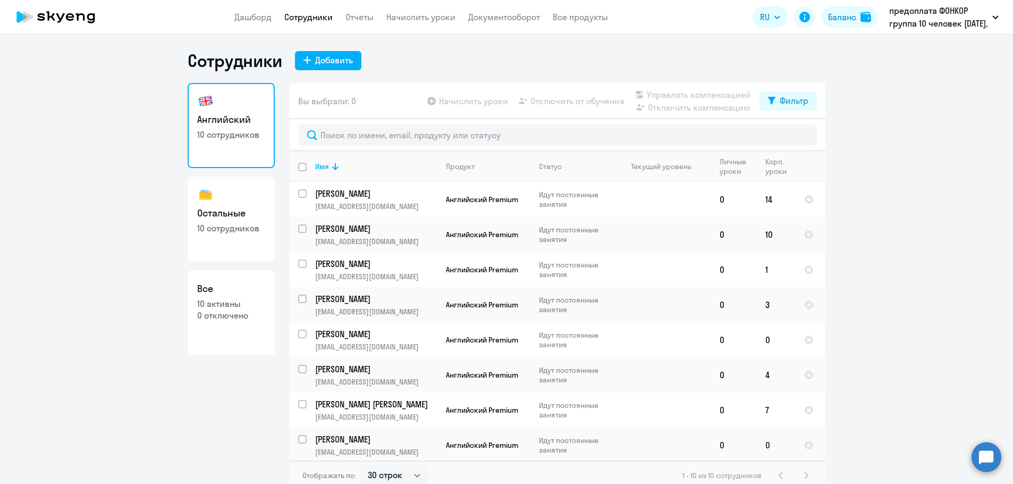
click at [356, 436] on p "[PERSON_NAME]" at bounding box center [375, 439] width 120 height 12
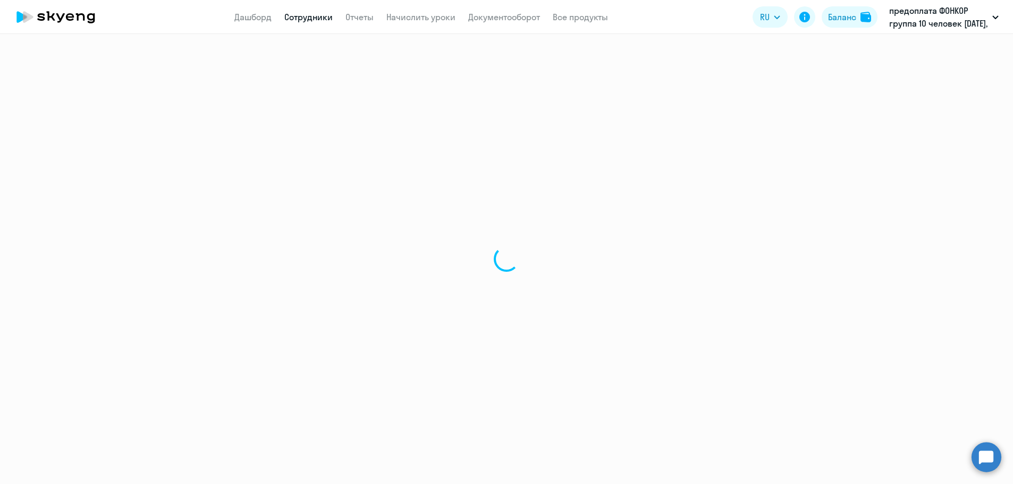
select select "english"
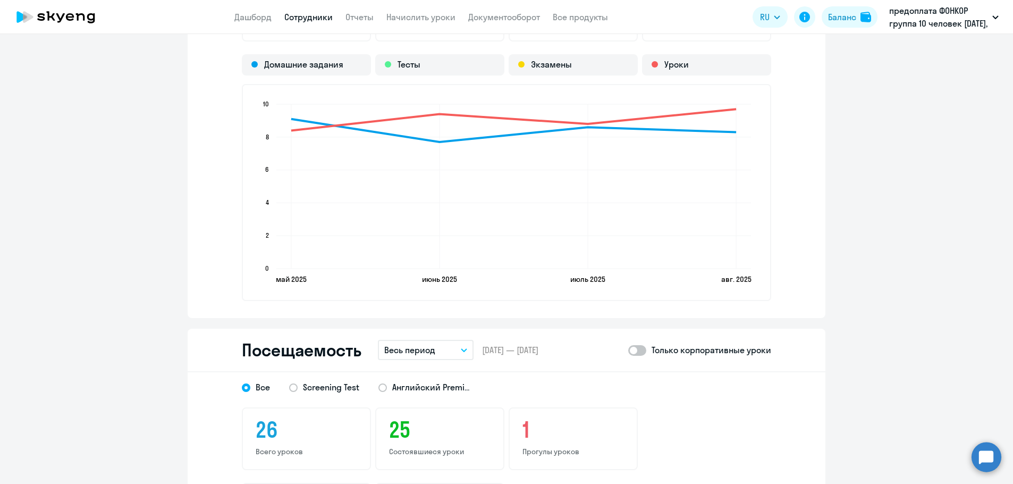
scroll to position [957, 0]
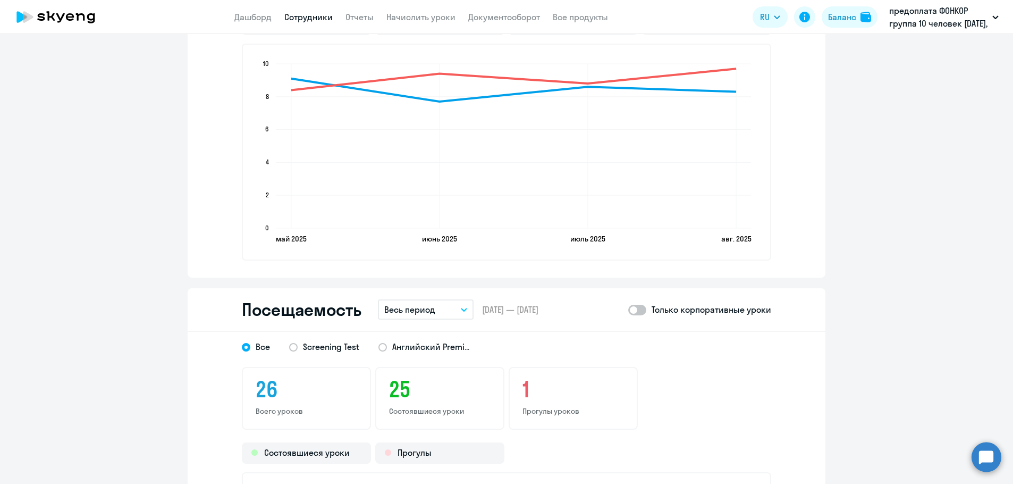
click at [639, 310] on span at bounding box center [637, 310] width 18 height 11
click at [628, 310] on input "checkbox" at bounding box center [628, 309] width 1 height 1
checkbox input "true"
click at [461, 310] on icon "button" at bounding box center [463, 309] width 5 height 3
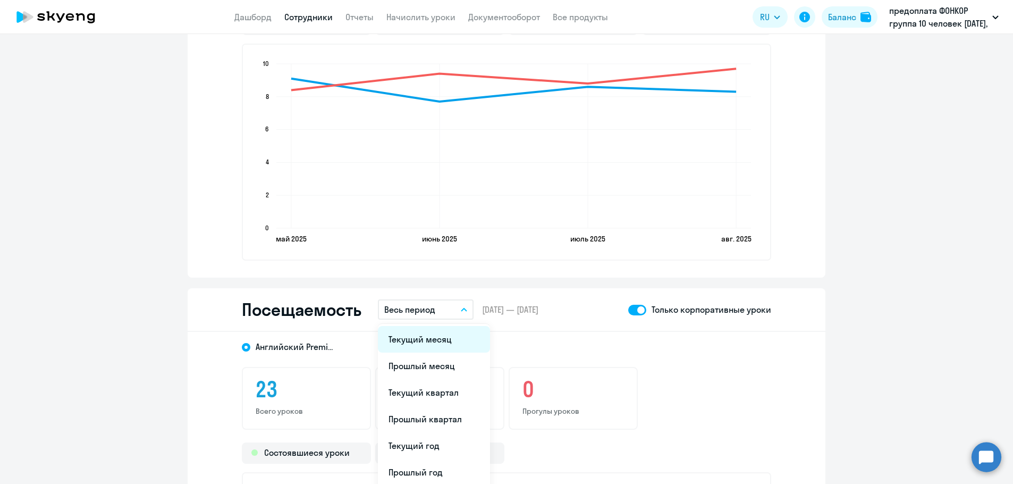
click at [405, 339] on li "Текущий месяц" at bounding box center [434, 339] width 112 height 27
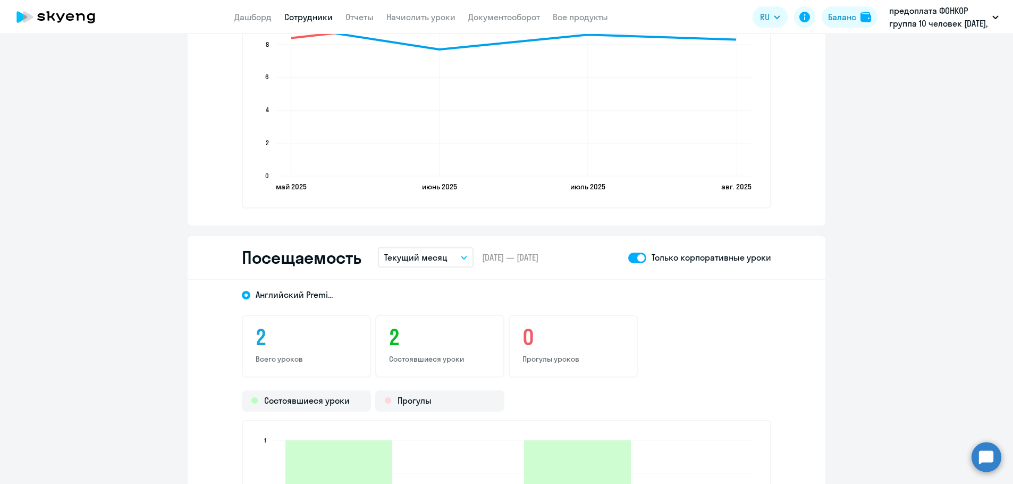
scroll to position [1010, 0]
click at [460, 251] on button "Текущий месяц" at bounding box center [426, 256] width 96 height 20
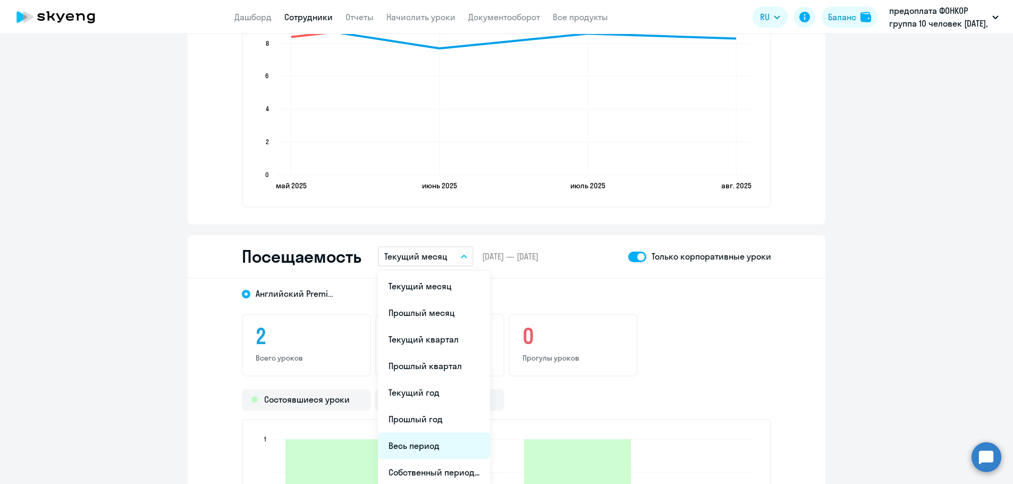
click at [415, 442] on li "Весь период" at bounding box center [434, 445] width 112 height 27
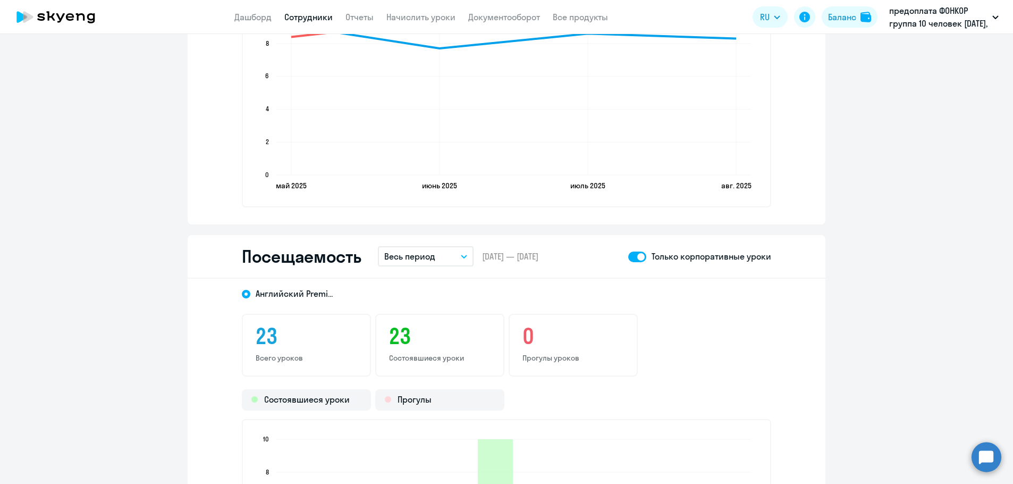
click at [290, 16] on link "Сотрудники" at bounding box center [308, 17] width 48 height 11
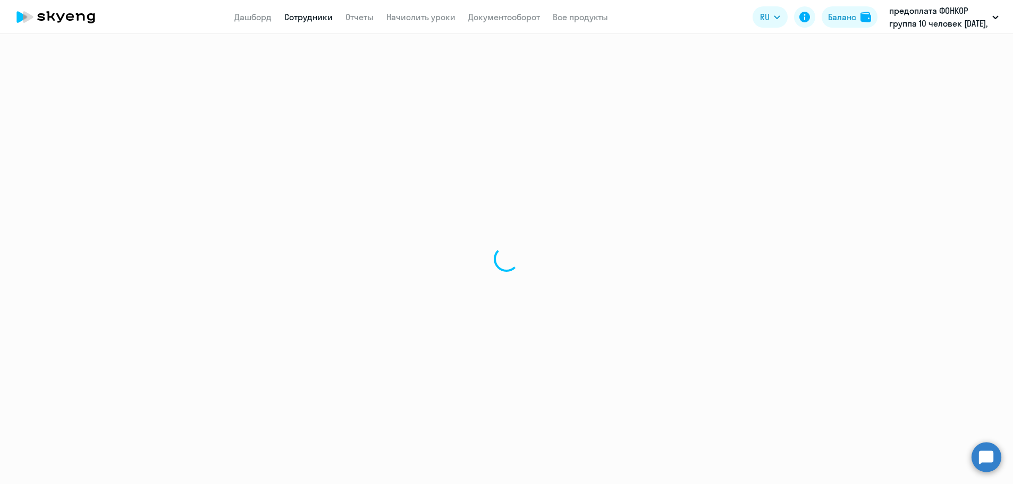
select select "30"
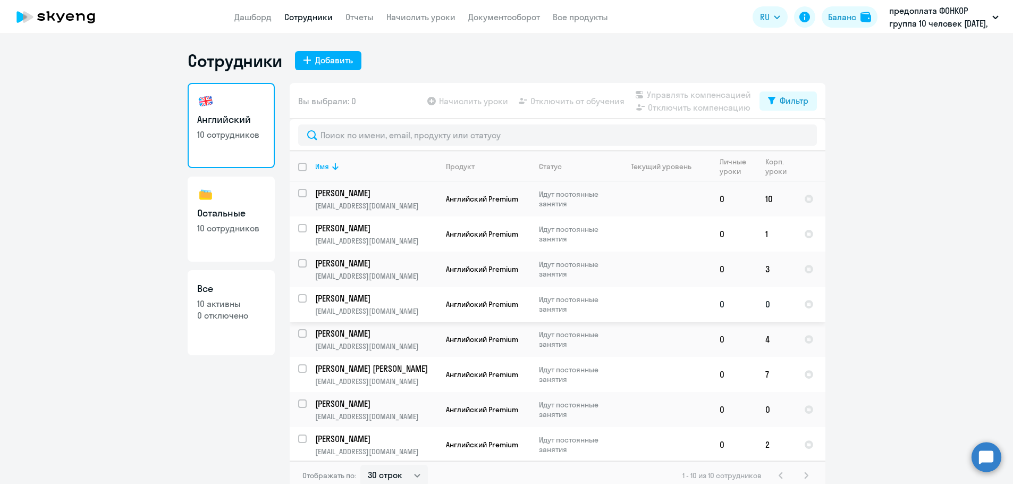
scroll to position [72, 0]
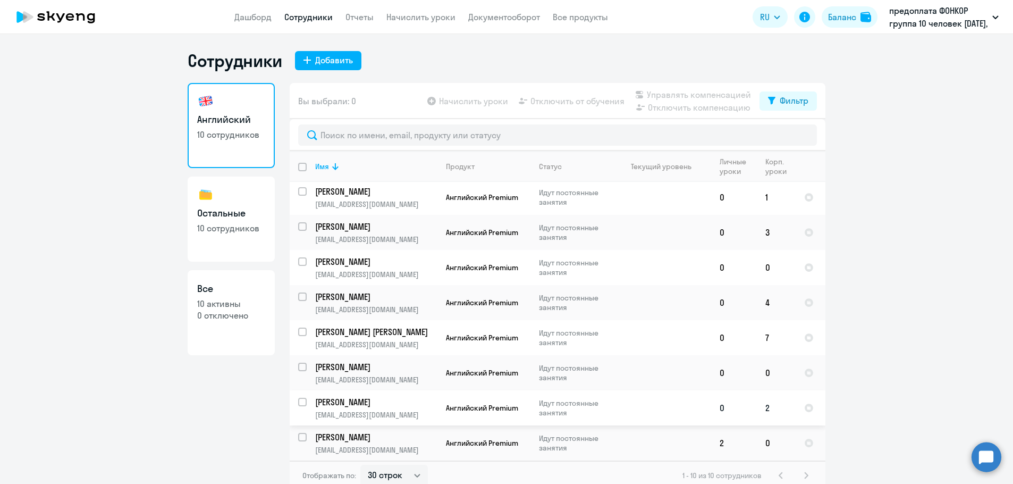
click at [378, 400] on p "[PERSON_NAME]" at bounding box center [375, 402] width 120 height 12
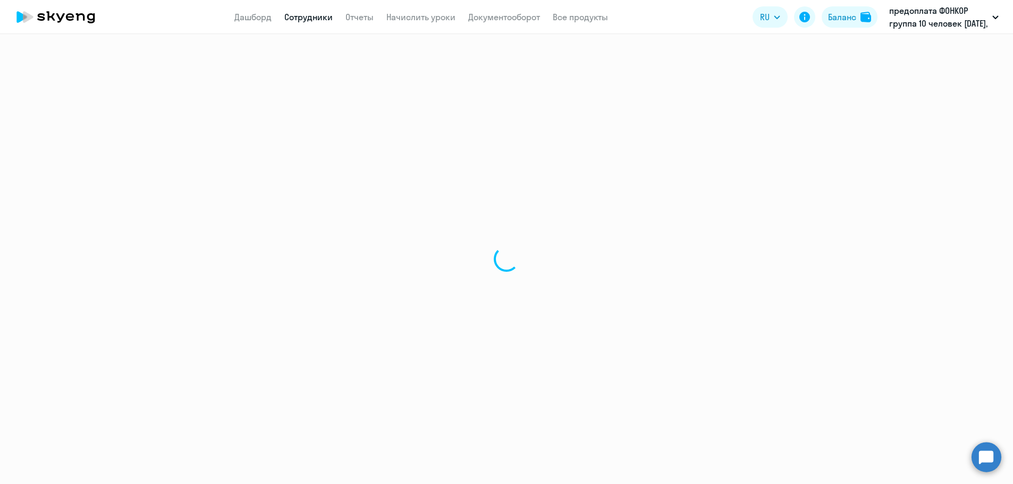
select select "english"
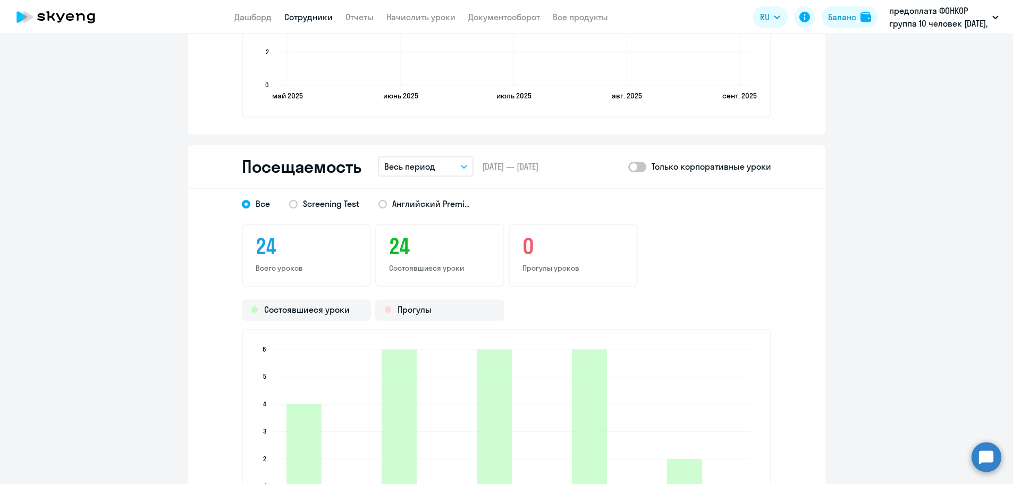
scroll to position [1116, 0]
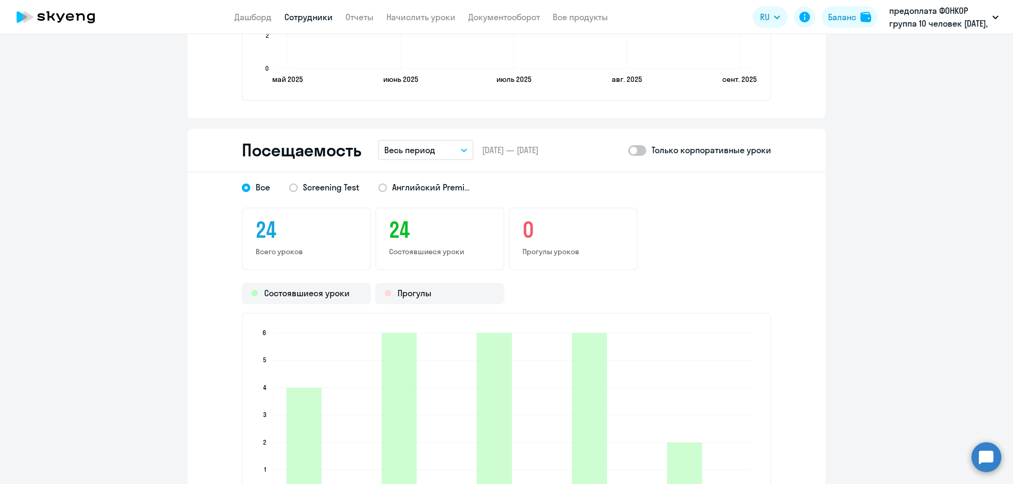
click at [461, 152] on icon "button" at bounding box center [463, 150] width 5 height 3
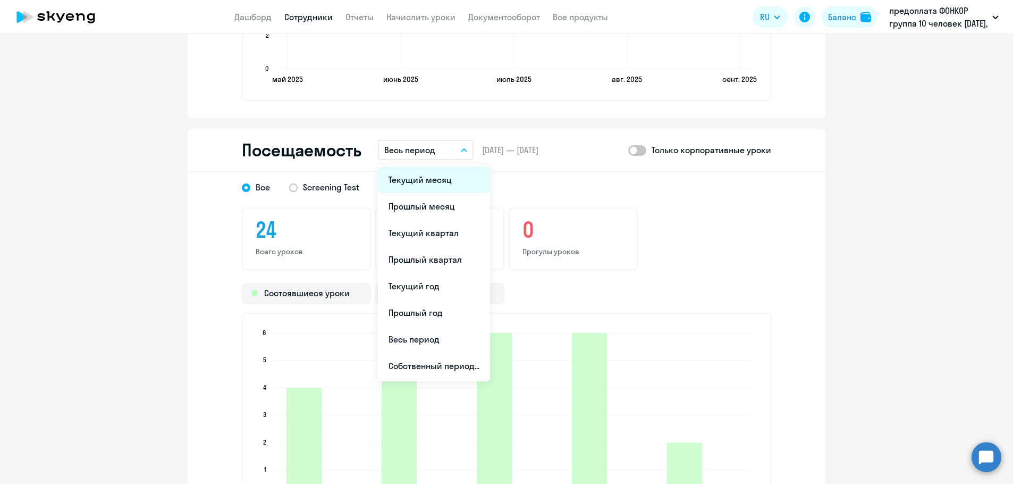
click at [445, 181] on li "Текущий месяц" at bounding box center [434, 179] width 112 height 27
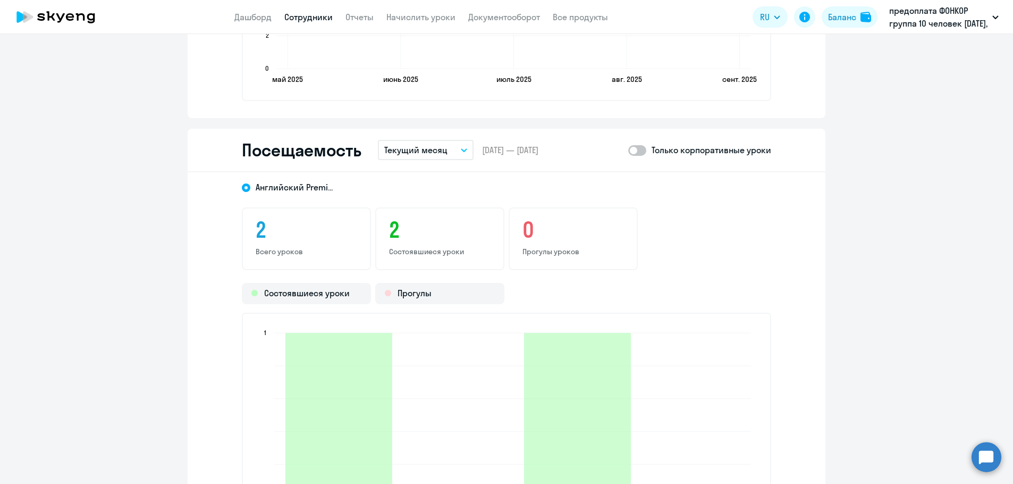
click at [640, 152] on span at bounding box center [637, 150] width 18 height 11
click at [628, 150] on input "checkbox" at bounding box center [628, 150] width 1 height 1
checkbox input "true"
click at [314, 18] on link "Сотрудники" at bounding box center [308, 17] width 48 height 11
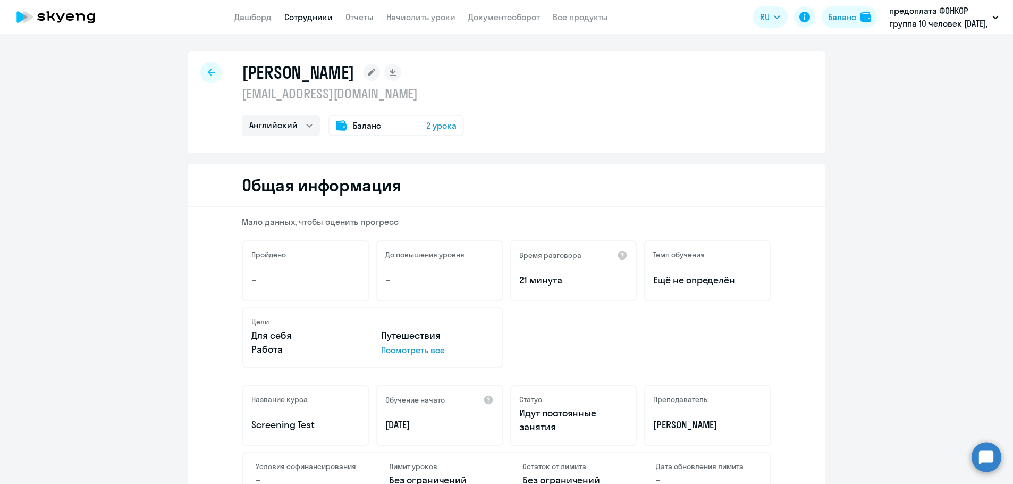
select select "30"
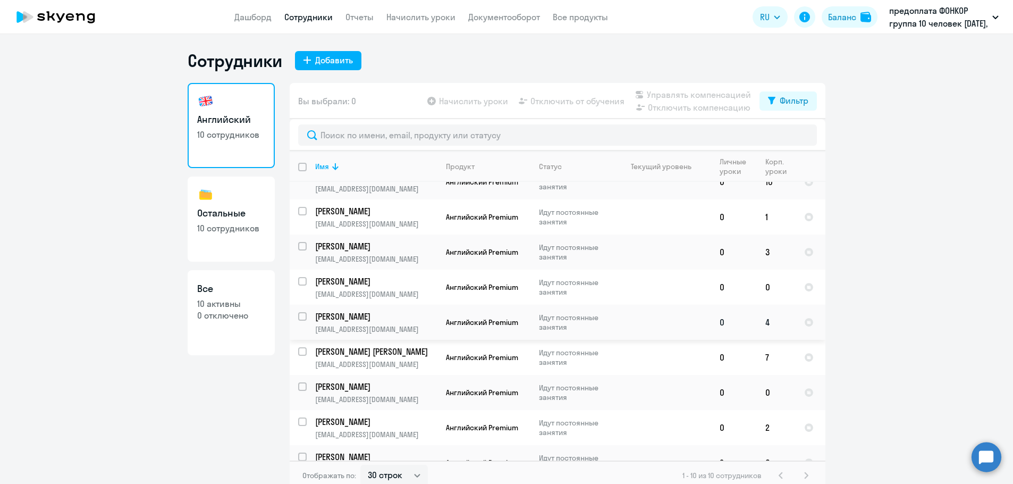
scroll to position [53, 0]
click at [358, 451] on p "[PERSON_NAME]" at bounding box center [375, 456] width 120 height 12
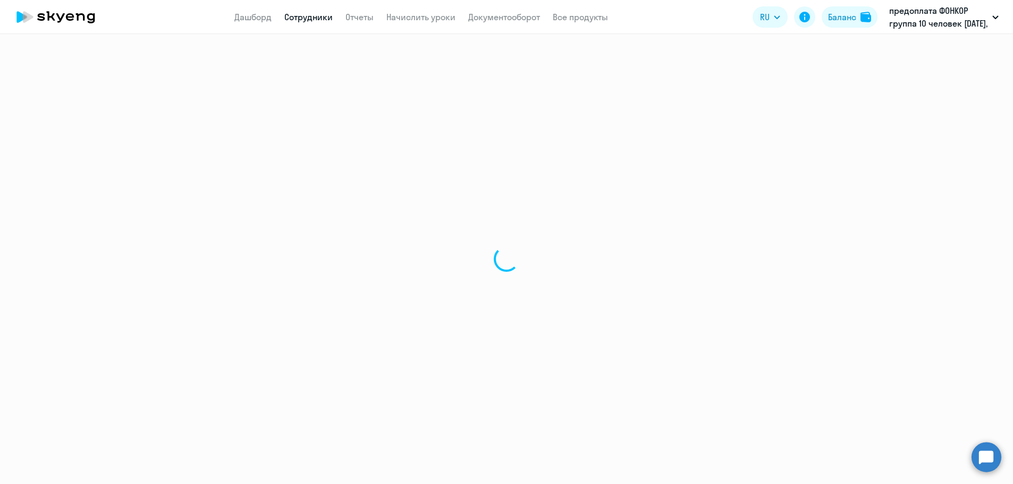
select select "english"
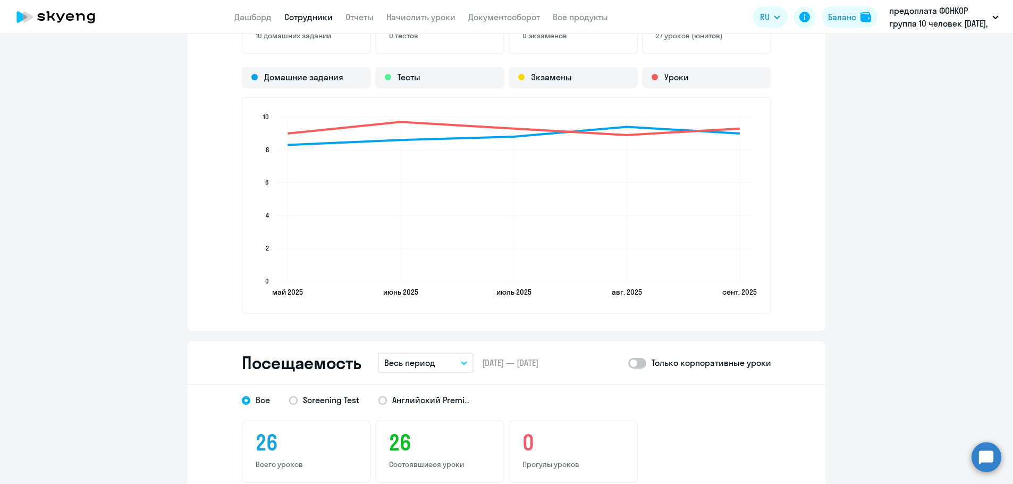
scroll to position [1010, 0]
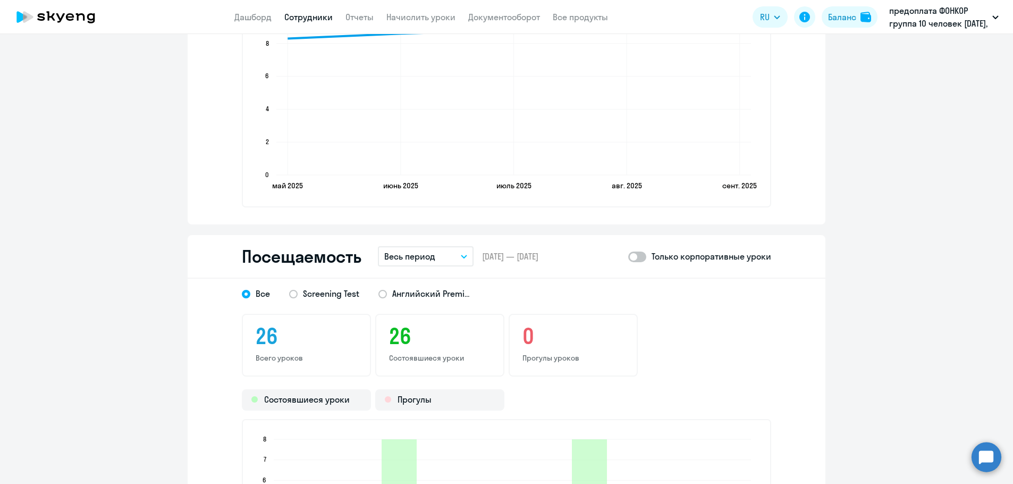
click at [458, 260] on button "Весь период" at bounding box center [426, 256] width 96 height 20
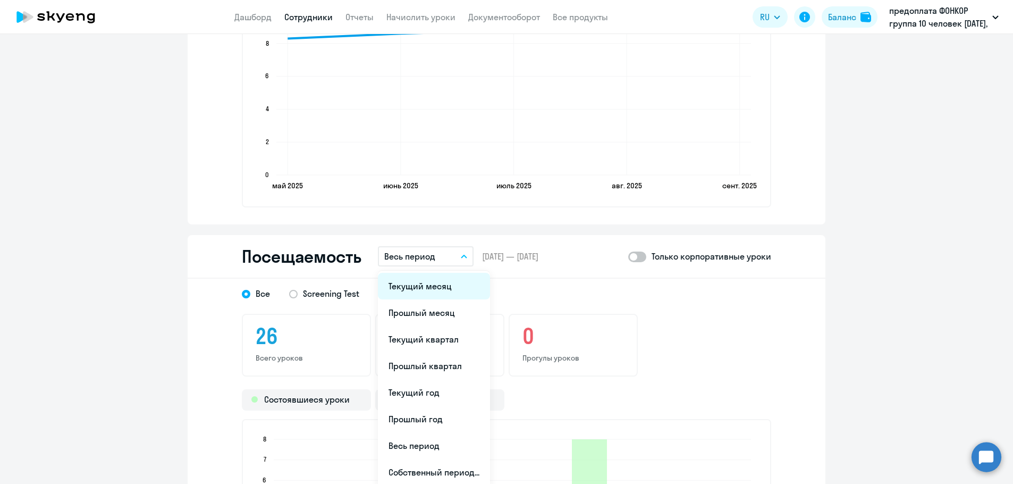
click at [419, 286] on li "Текущий месяц" at bounding box center [434, 286] width 112 height 27
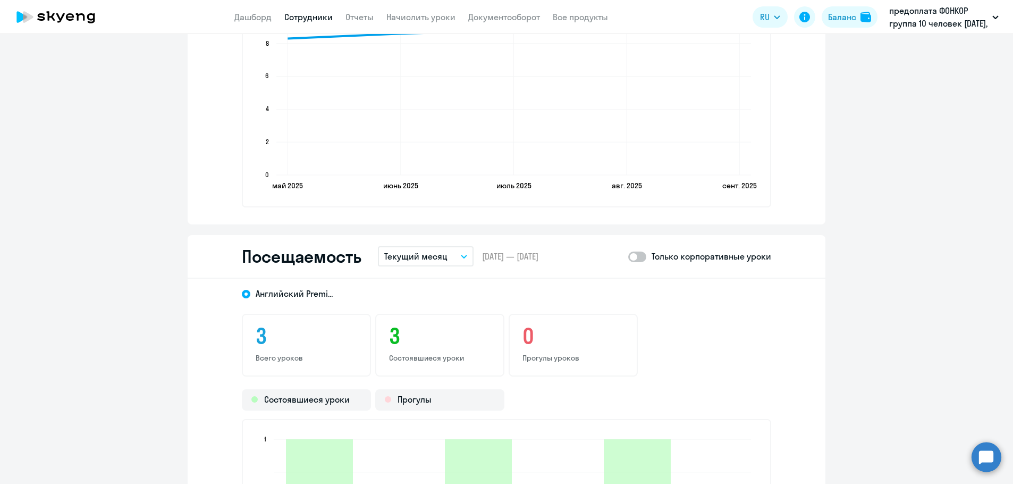
click at [636, 257] on span at bounding box center [637, 256] width 18 height 11
click at [628, 257] on input "checkbox" at bounding box center [628, 256] width 1 height 1
checkbox input "true"
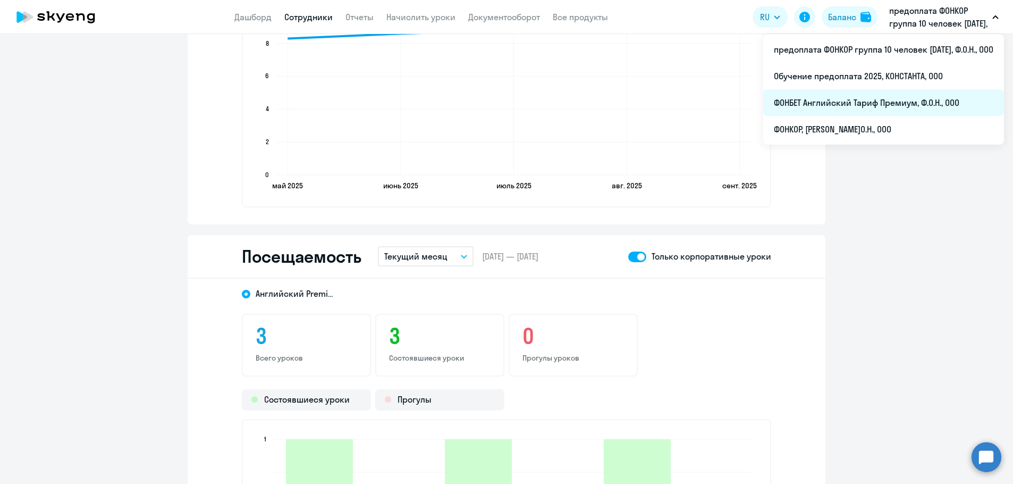
click at [848, 106] on li "ФОНБЕТ Английский Тариф Премиум, Ф.О.Н., ООО" at bounding box center [883, 102] width 241 height 27
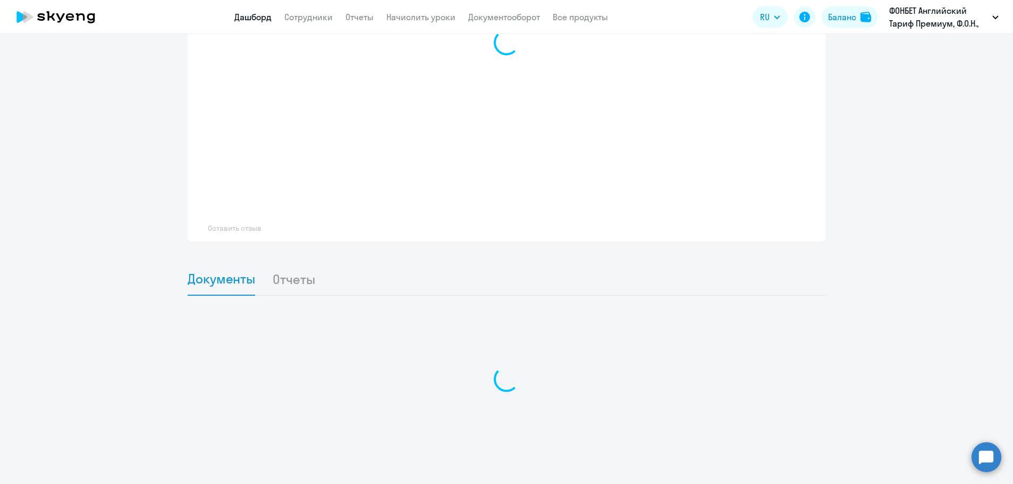
scroll to position [784, 0]
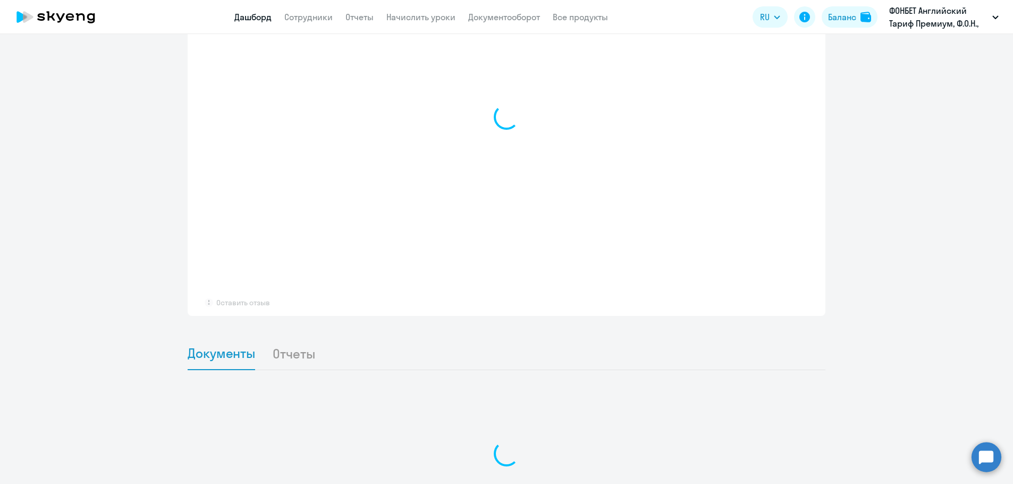
select select "30"
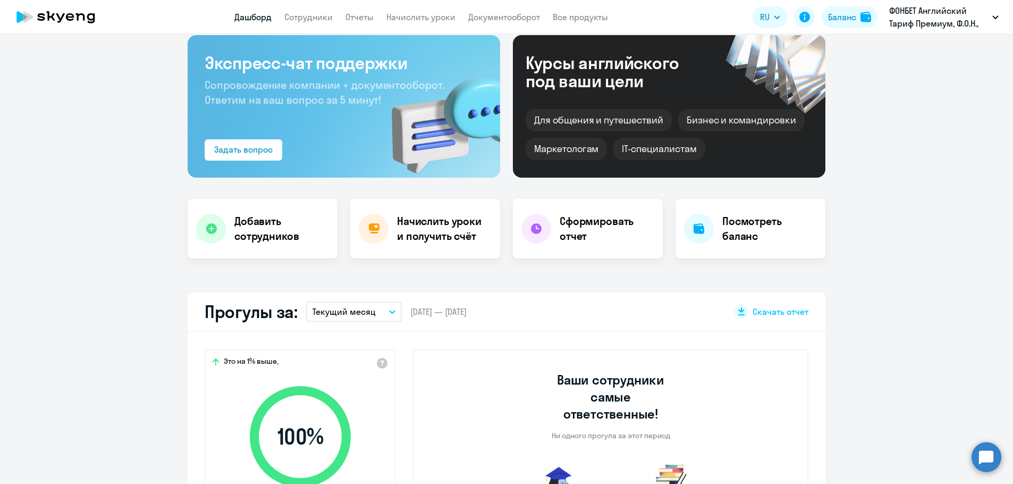
scroll to position [0, 0]
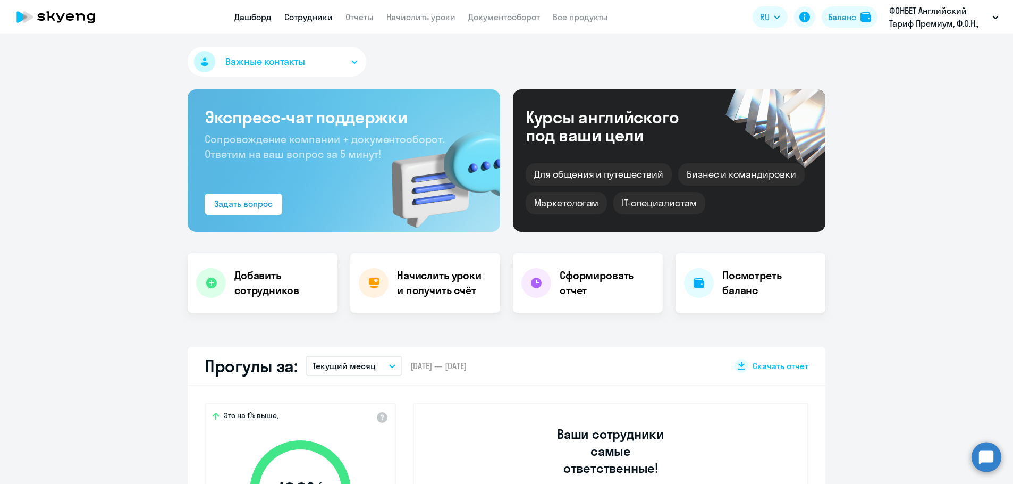
click at [303, 13] on link "Сотрудники" at bounding box center [308, 17] width 48 height 11
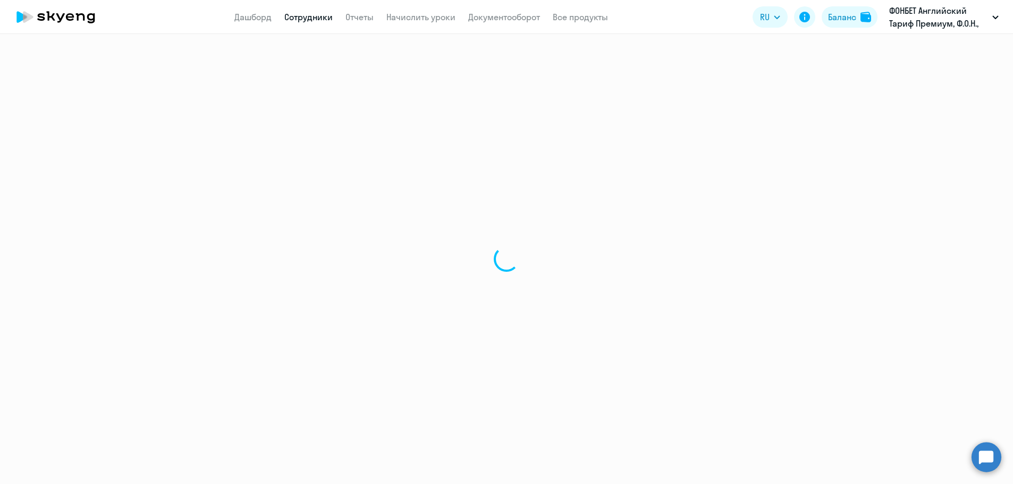
select select "30"
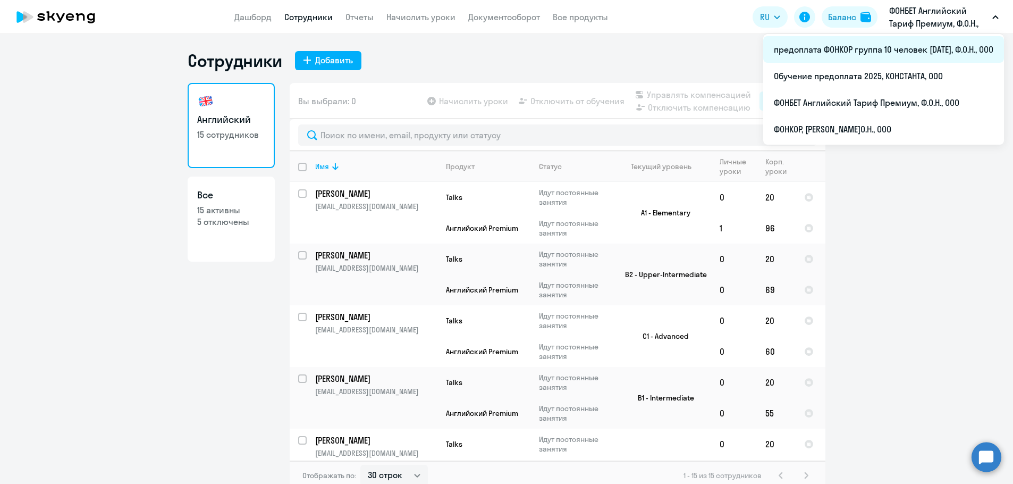
click at [865, 47] on li "предоплата ФОНКОР группа 10 человек [DATE], Ф.О.Н., ООО" at bounding box center [883, 49] width 241 height 27
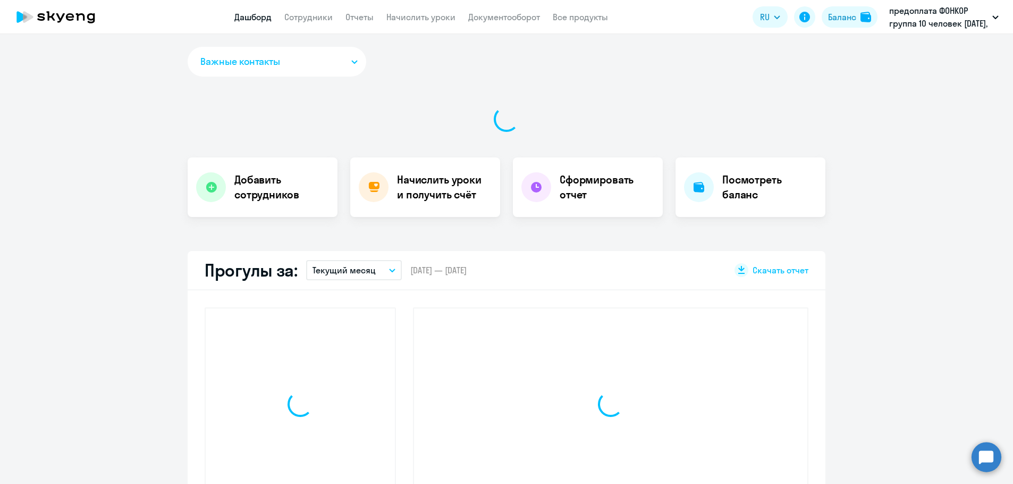
select select "30"
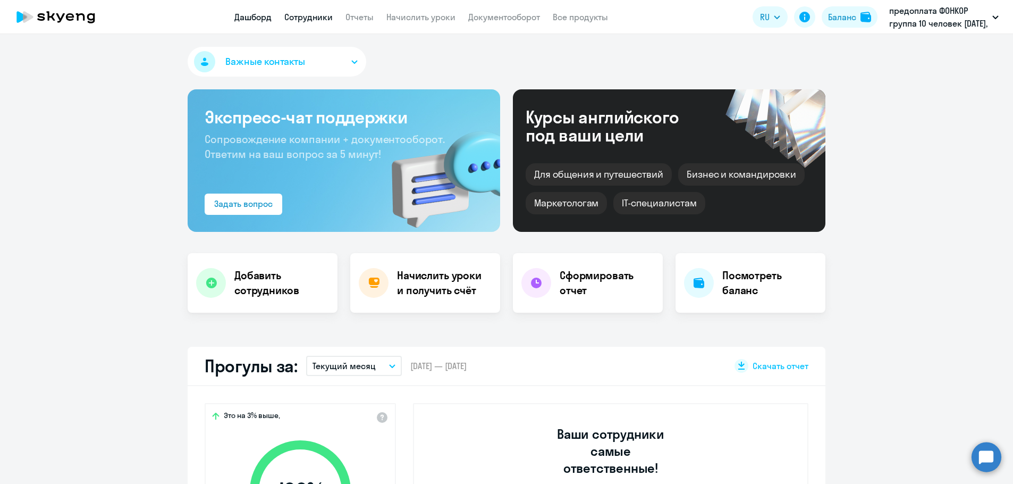
click at [309, 18] on link "Сотрудники" at bounding box center [308, 17] width 48 height 11
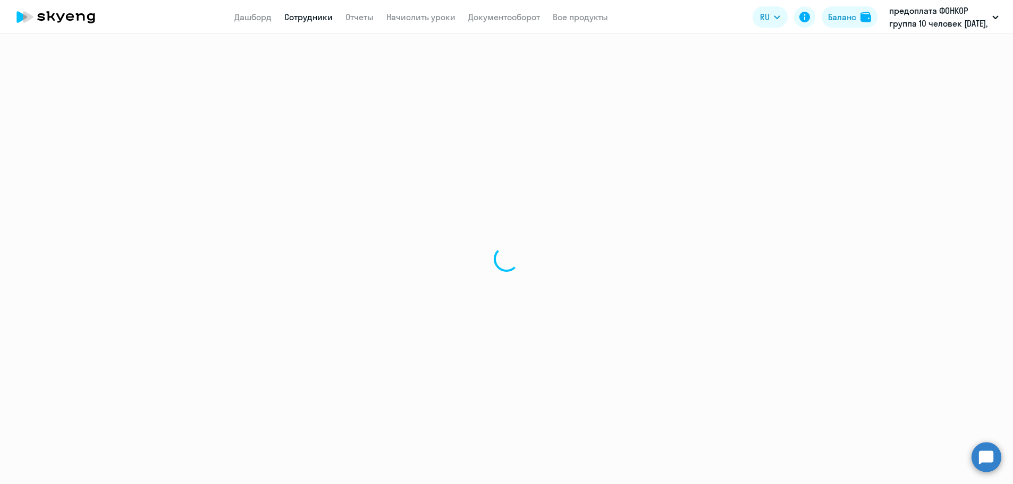
select select "30"
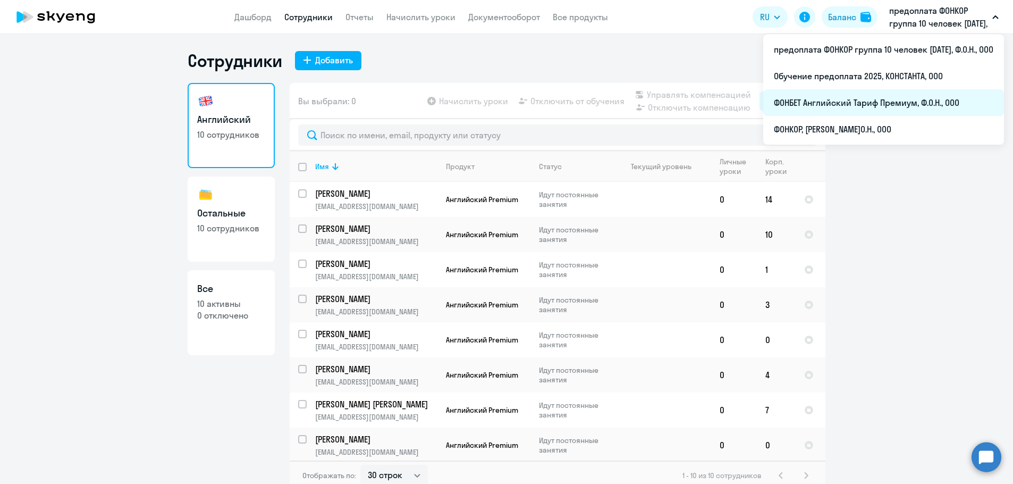
click at [845, 99] on li "ФОНБЕТ Английский Тариф Премиум, Ф.О.Н., ООО" at bounding box center [883, 102] width 241 height 27
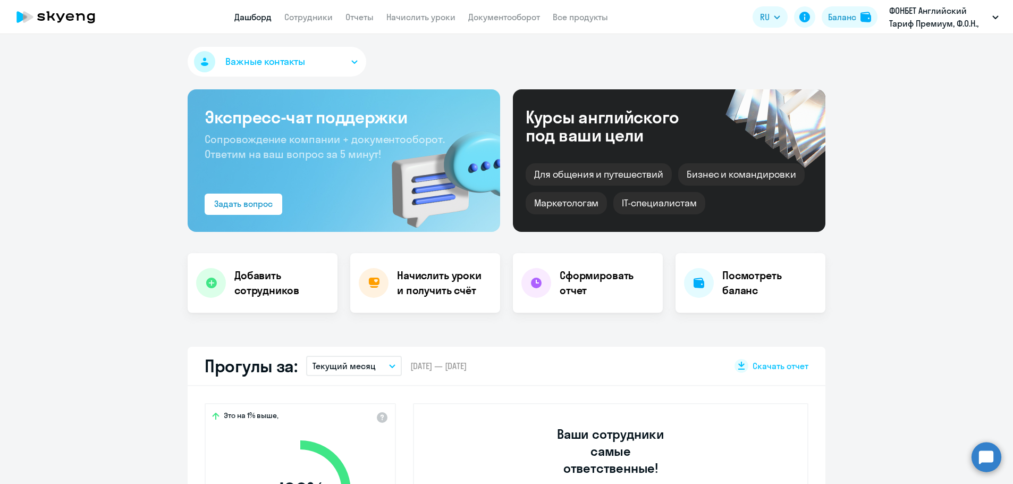
select select "30"
click at [356, 18] on link "Отчеты" at bounding box center [360, 17] width 28 height 11
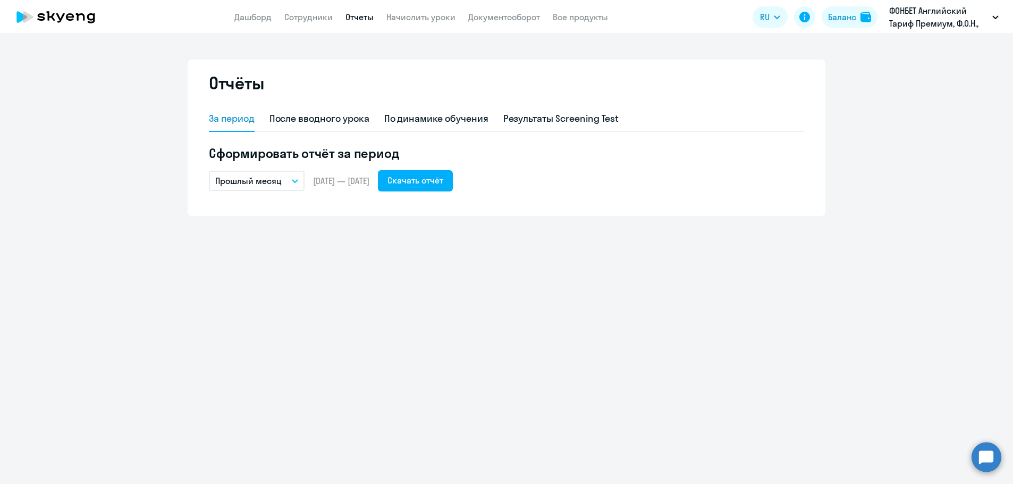
click at [292, 180] on icon "button" at bounding box center [295, 181] width 6 height 4
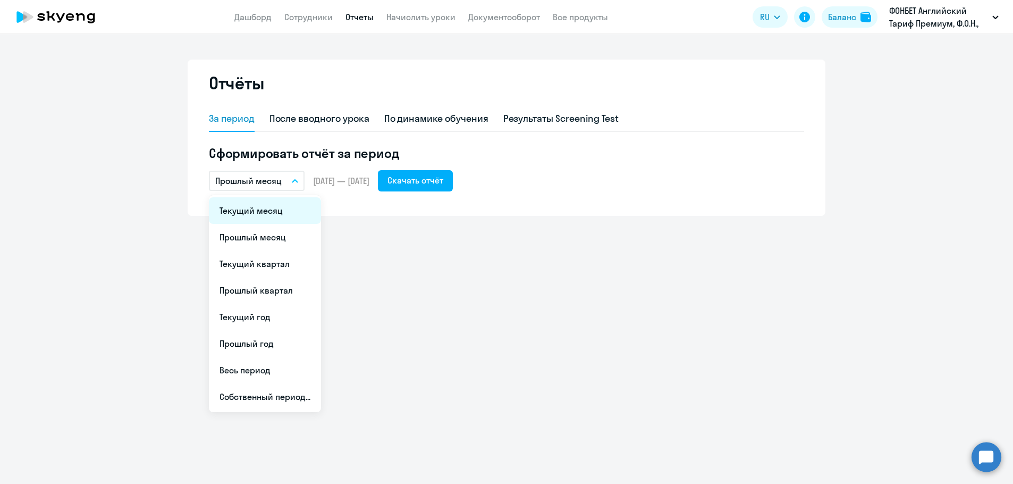
click at [267, 212] on li "Текущий месяц" at bounding box center [265, 210] width 112 height 27
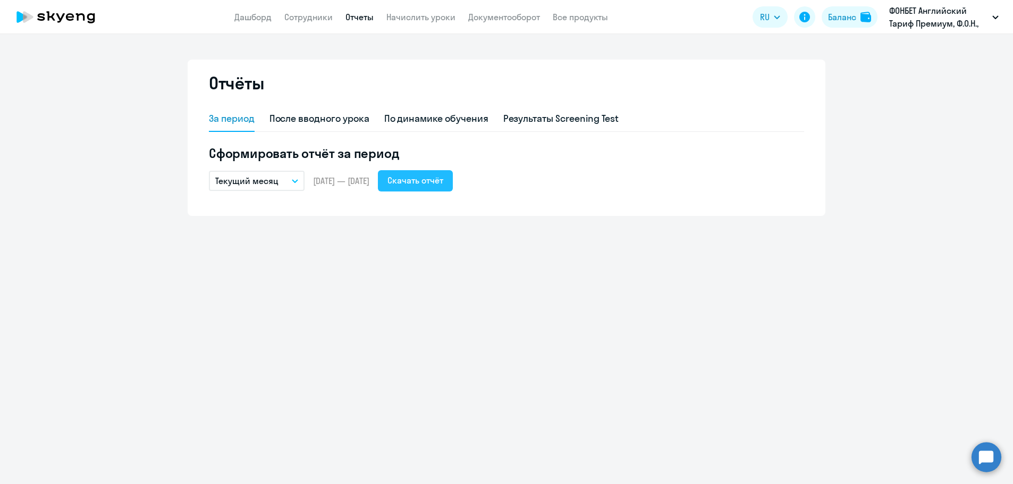
click at [433, 184] on div "Скачать отчёт" at bounding box center [416, 180] width 56 height 13
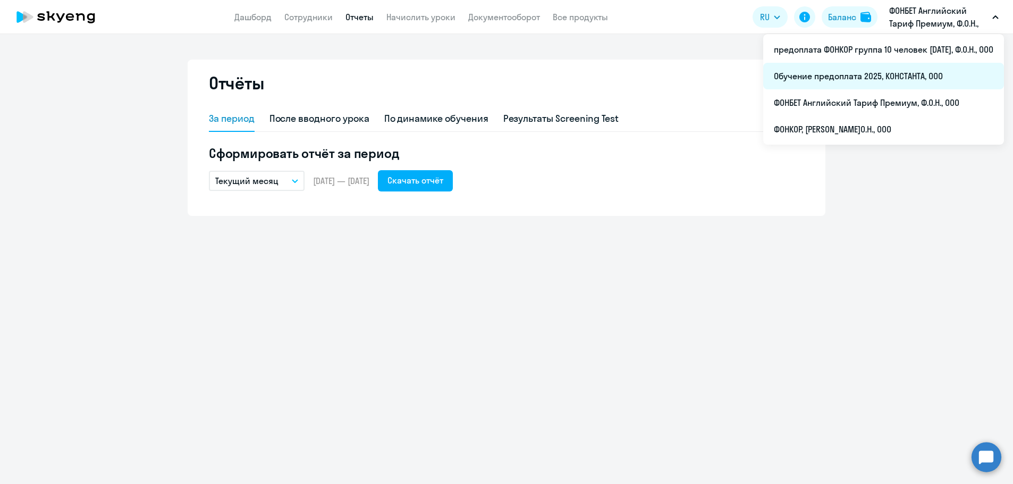
click at [827, 80] on li "Обучение предоплата 2025, КОНСТАНТА, ООО" at bounding box center [883, 76] width 241 height 27
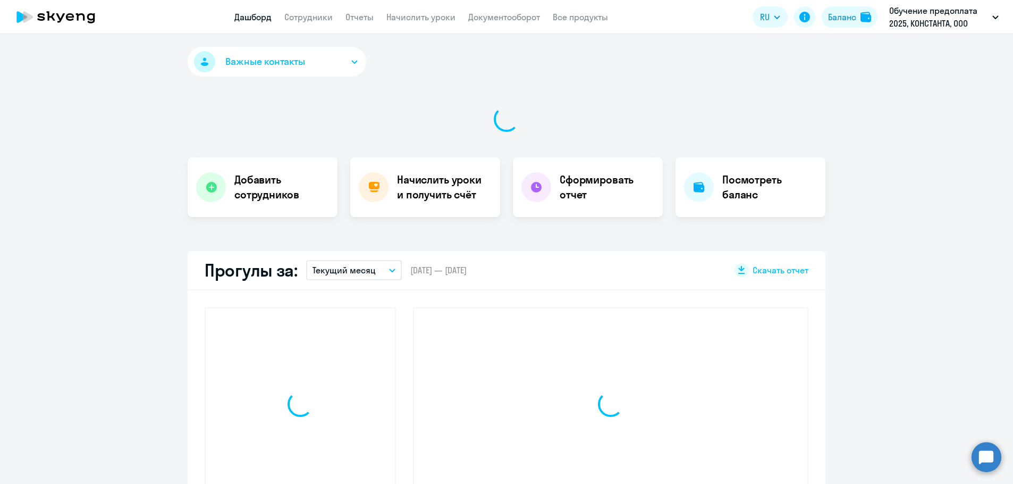
select select "30"
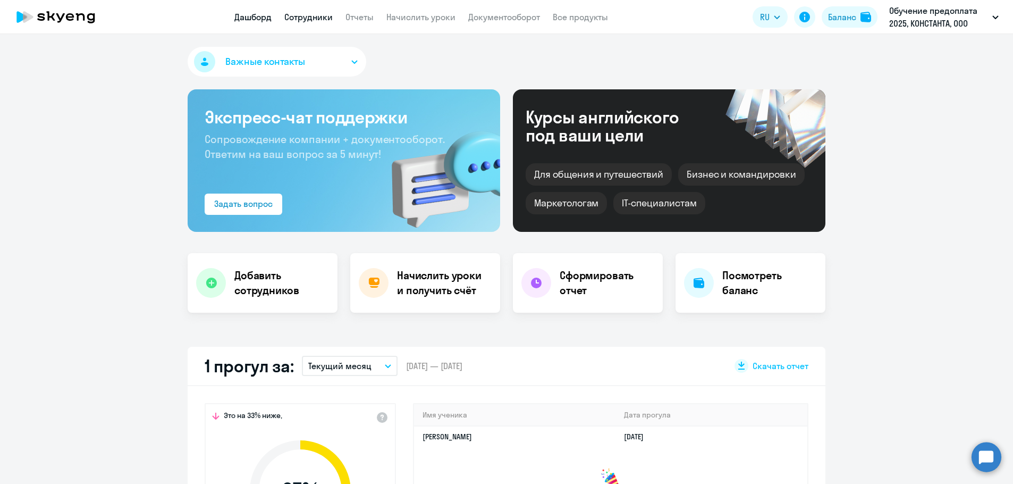
click at [308, 16] on link "Сотрудники" at bounding box center [308, 17] width 48 height 11
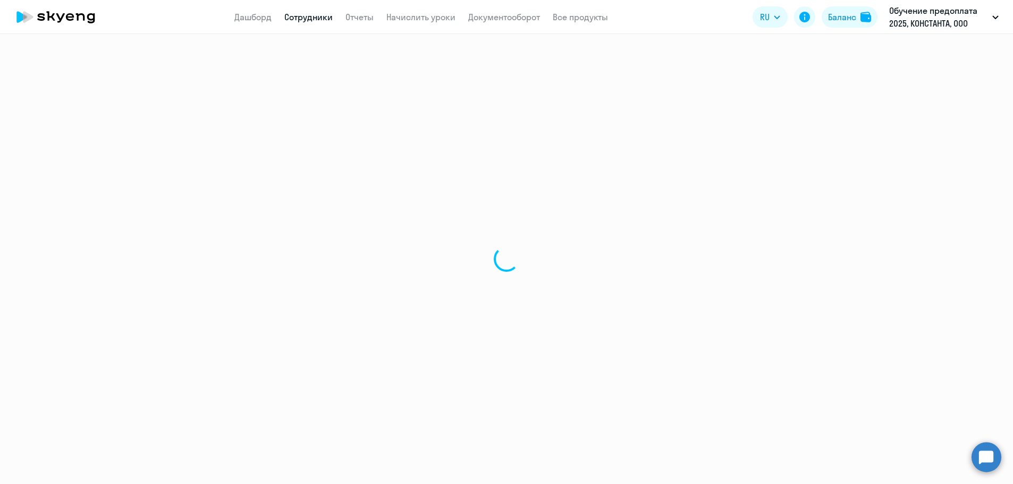
select select "30"
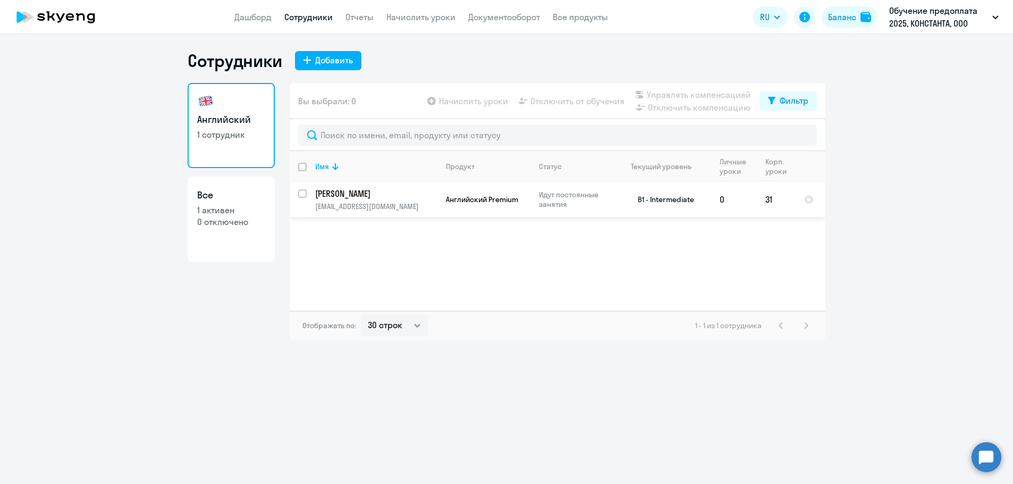
click at [364, 192] on p "Якушев Андрей Александрович" at bounding box center [375, 194] width 120 height 12
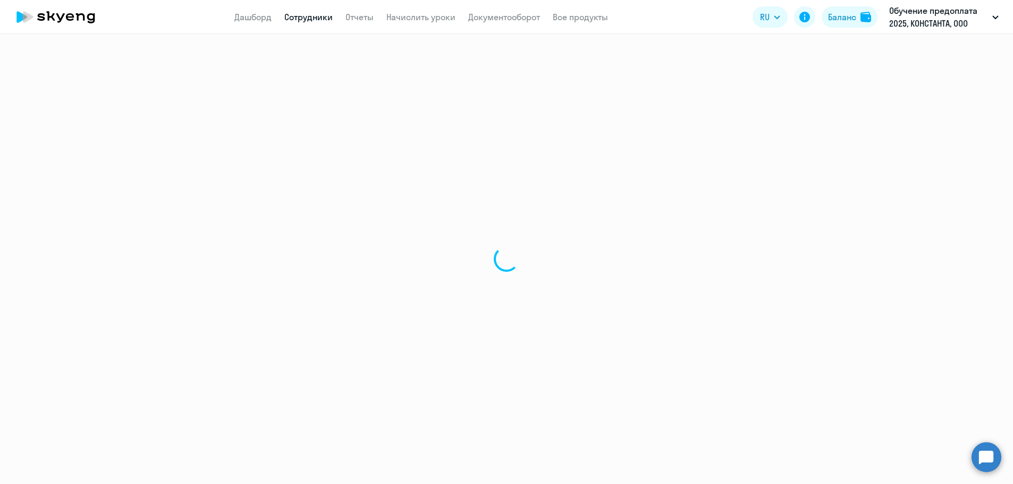
select select "english"
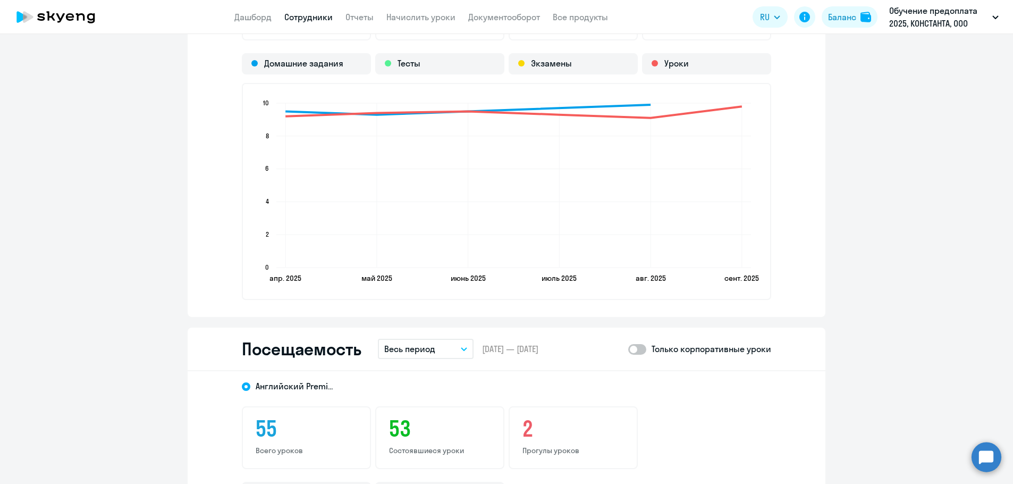
scroll to position [1170, 0]
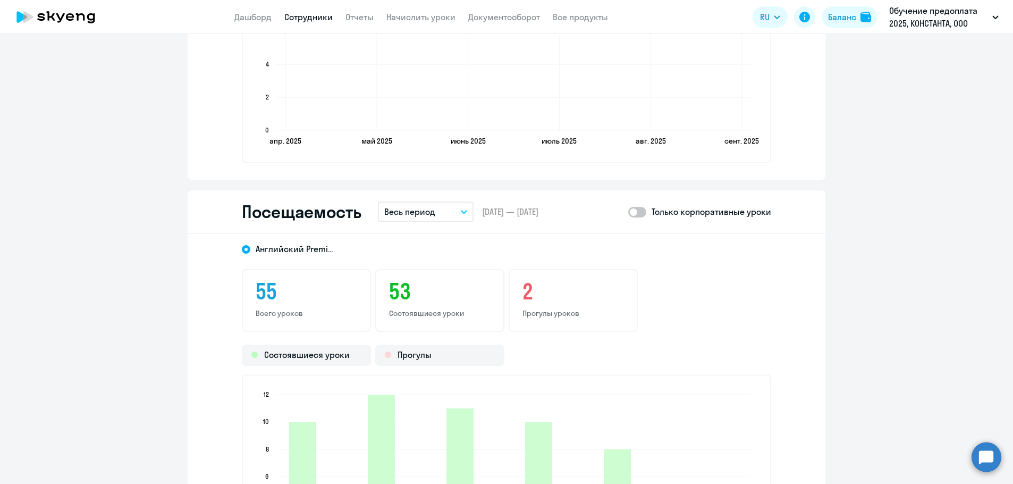
click at [458, 209] on button "Весь период" at bounding box center [426, 211] width 96 height 20
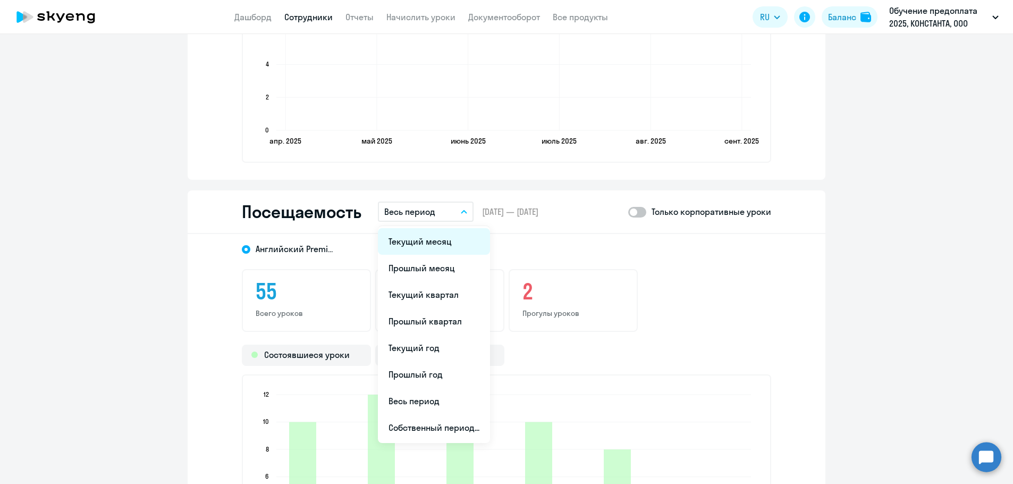
click at [418, 240] on li "Текущий месяц" at bounding box center [434, 241] width 112 height 27
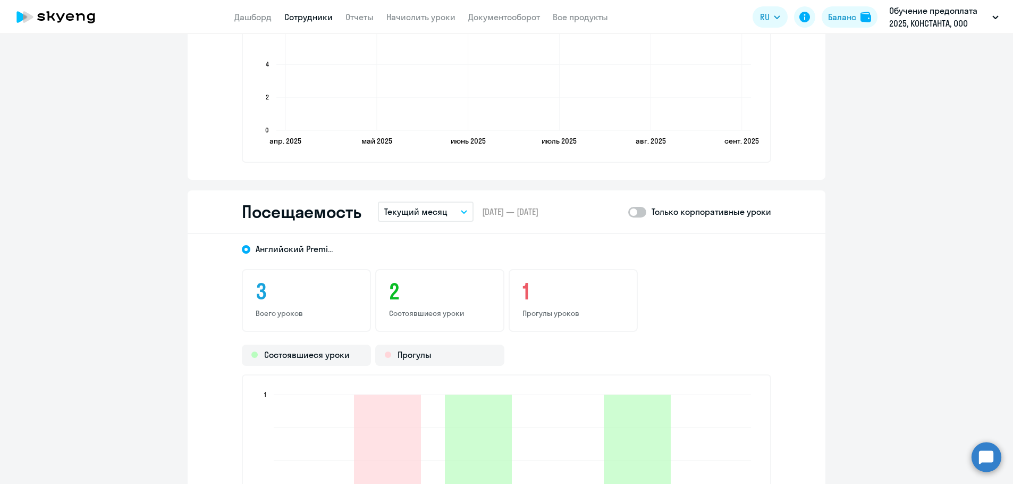
click at [640, 214] on span at bounding box center [637, 212] width 18 height 11
click at [628, 212] on input "checkbox" at bounding box center [628, 212] width 1 height 1
checkbox input "true"
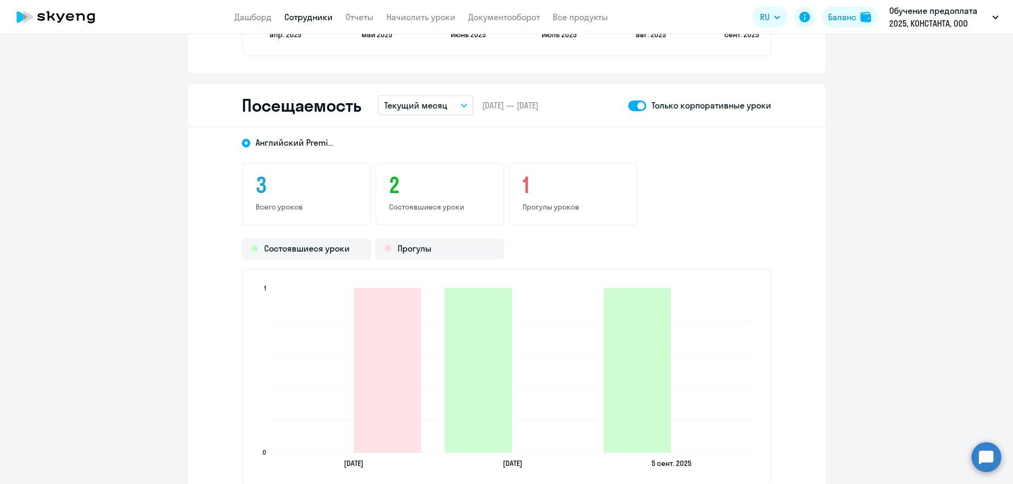
click at [300, 22] on link "Сотрудники" at bounding box center [308, 17] width 48 height 11
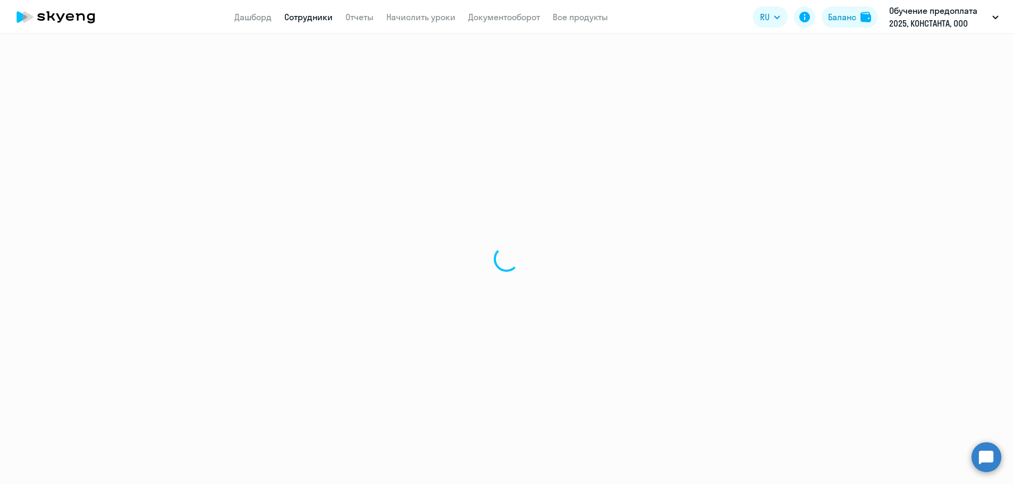
select select "30"
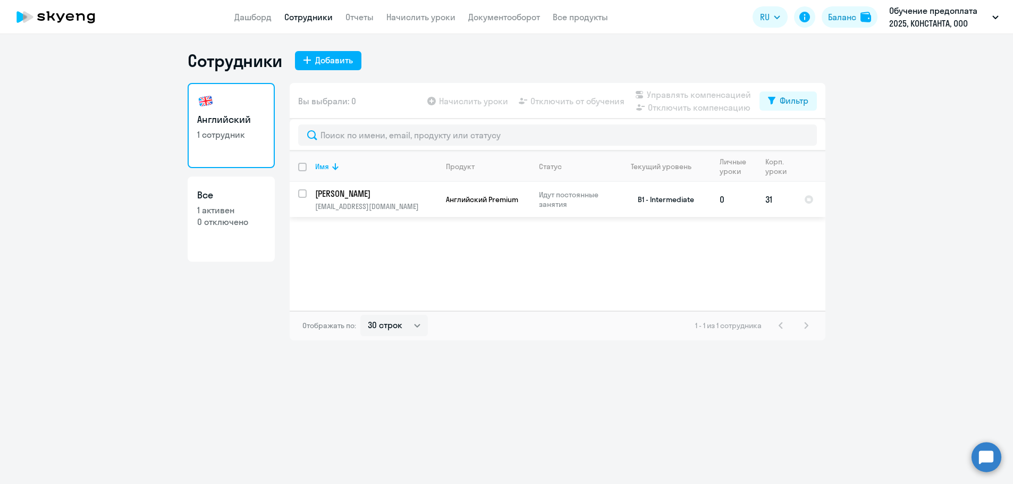
click at [363, 196] on p "Якушев Андрей Александрович" at bounding box center [375, 194] width 120 height 12
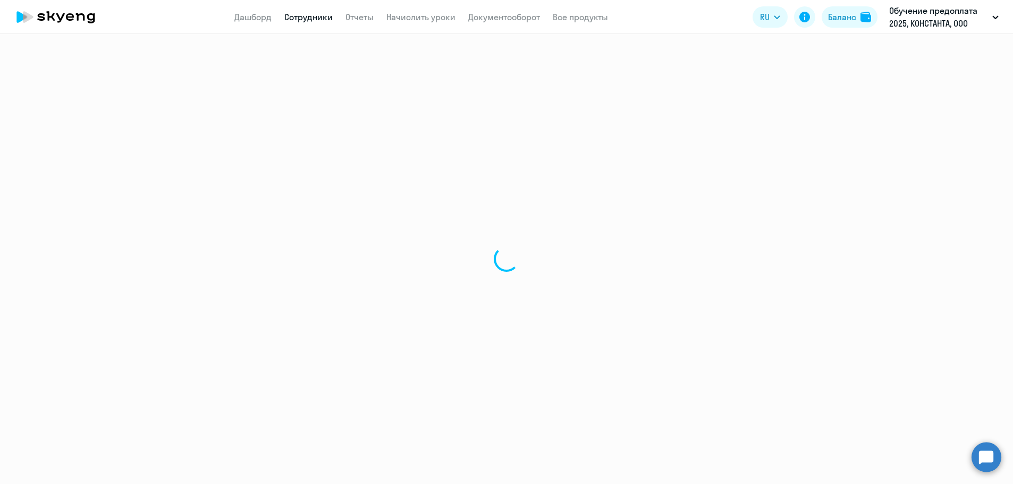
select select "english"
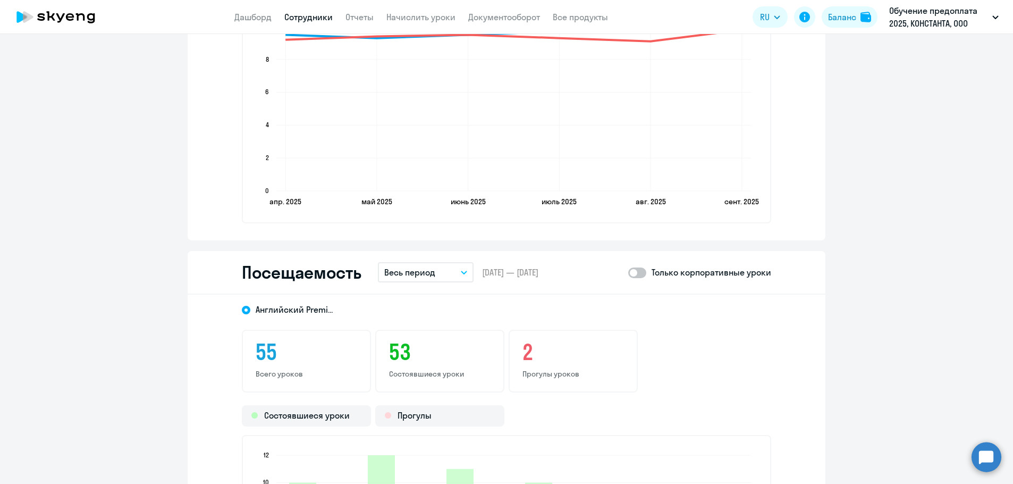
scroll to position [1276, 0]
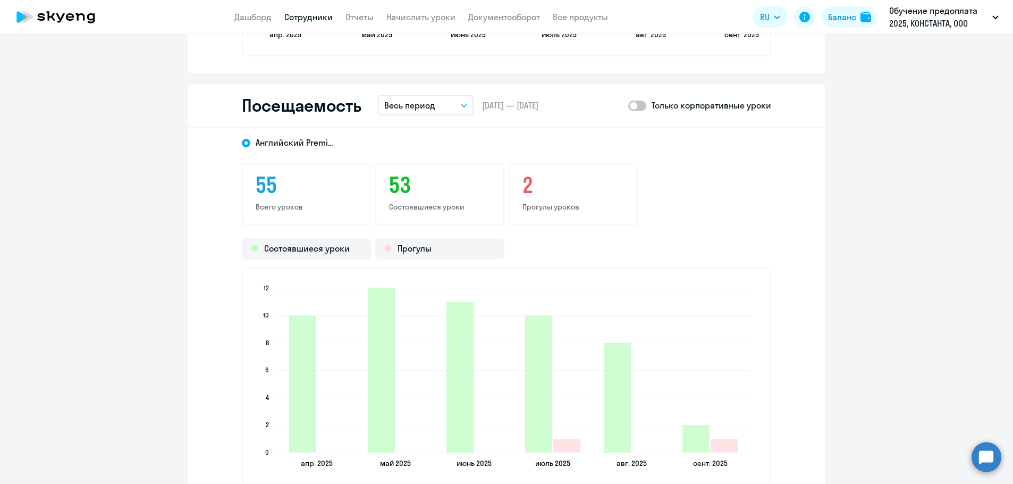
click at [461, 104] on icon "button" at bounding box center [463, 105] width 5 height 3
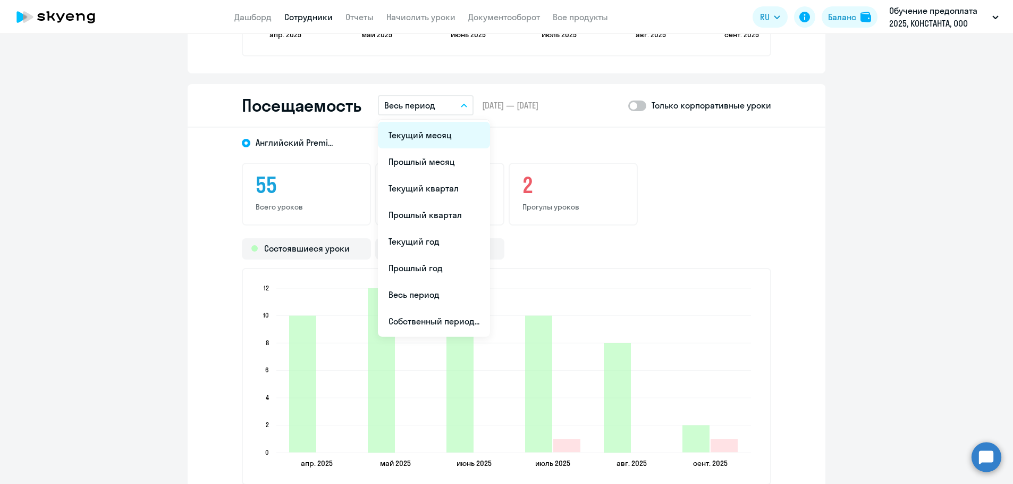
click at [407, 135] on li "Текущий месяц" at bounding box center [434, 135] width 112 height 27
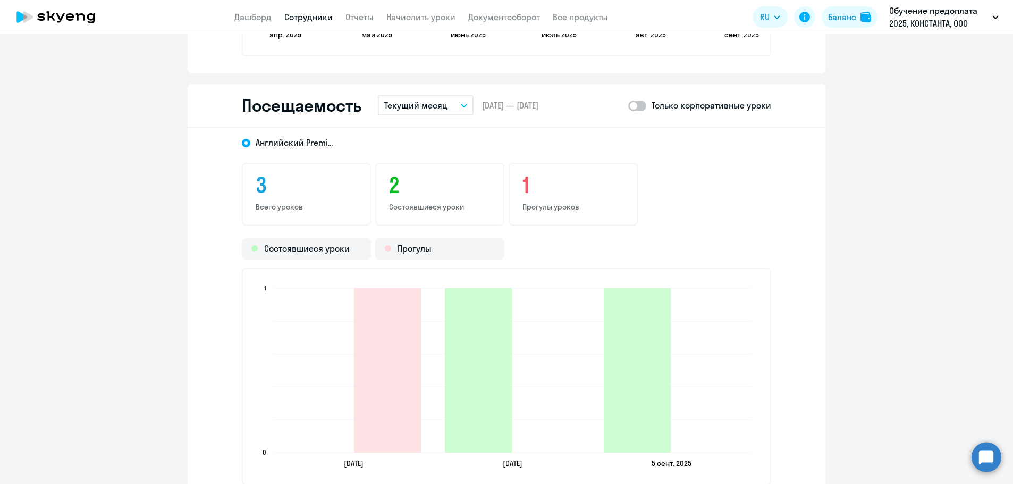
click at [639, 103] on span at bounding box center [637, 105] width 18 height 11
click at [628, 105] on input "checkbox" at bounding box center [628, 105] width 1 height 1
checkbox input "true"
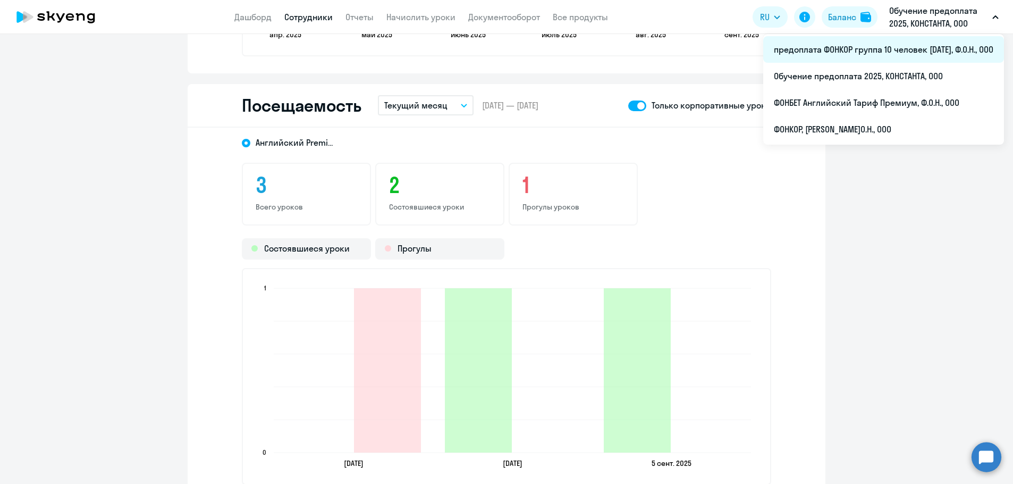
click at [850, 47] on li "предоплата ФОНКОР группа 10 человек [DATE], Ф.О.Н., ООО" at bounding box center [883, 49] width 241 height 27
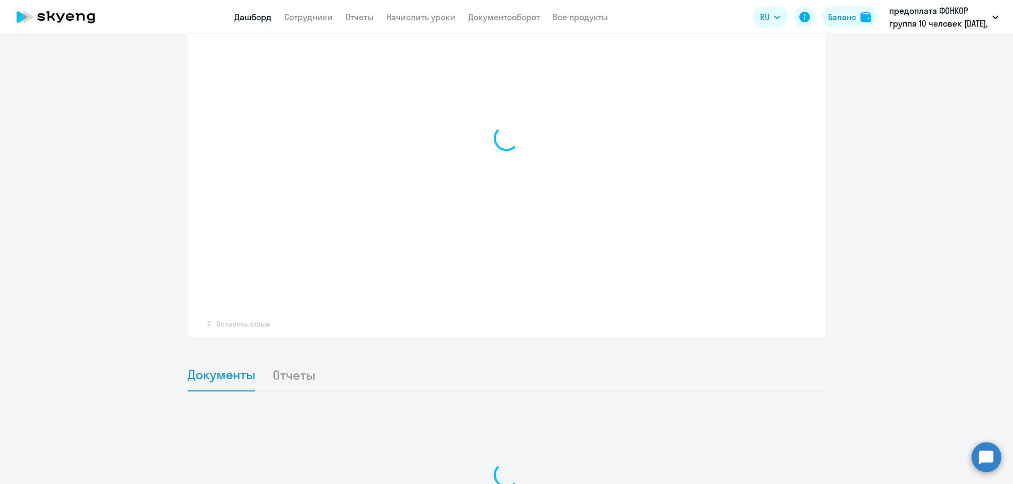
select select "30"
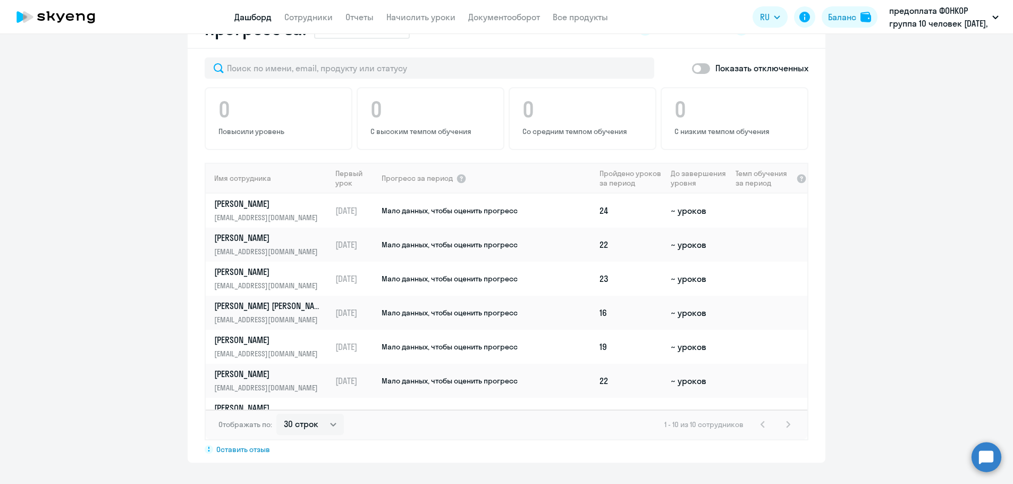
scroll to position [639, 0]
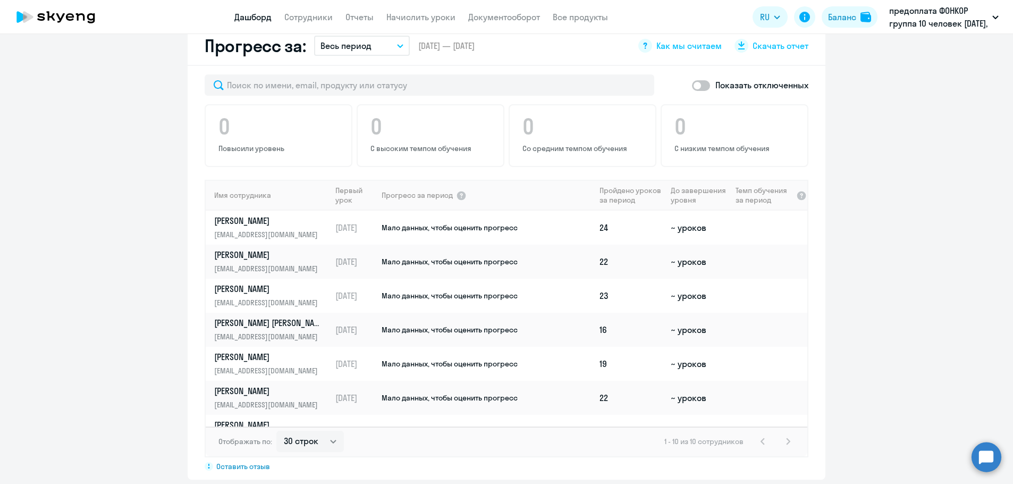
click at [989, 455] on circle at bounding box center [987, 457] width 30 height 30
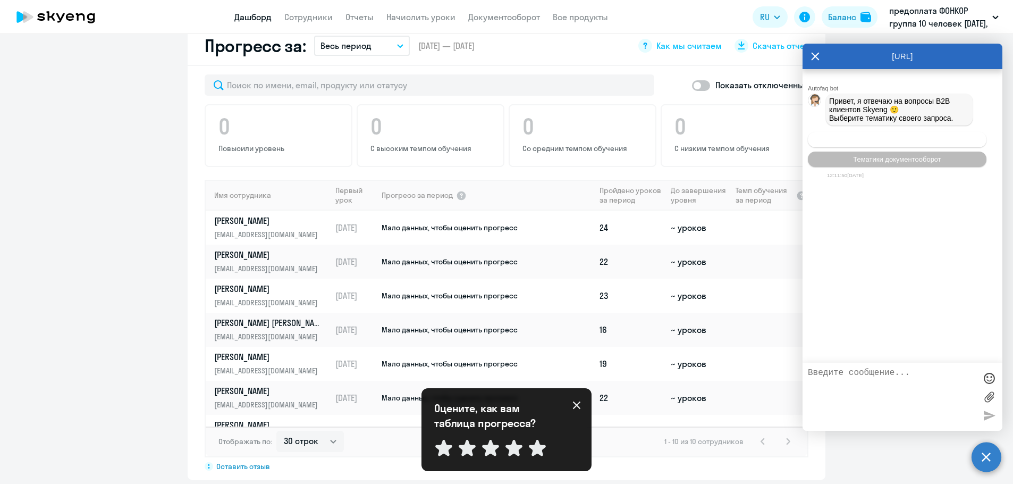
click at [892, 137] on button "Операционное сопровождение" at bounding box center [897, 139] width 179 height 15
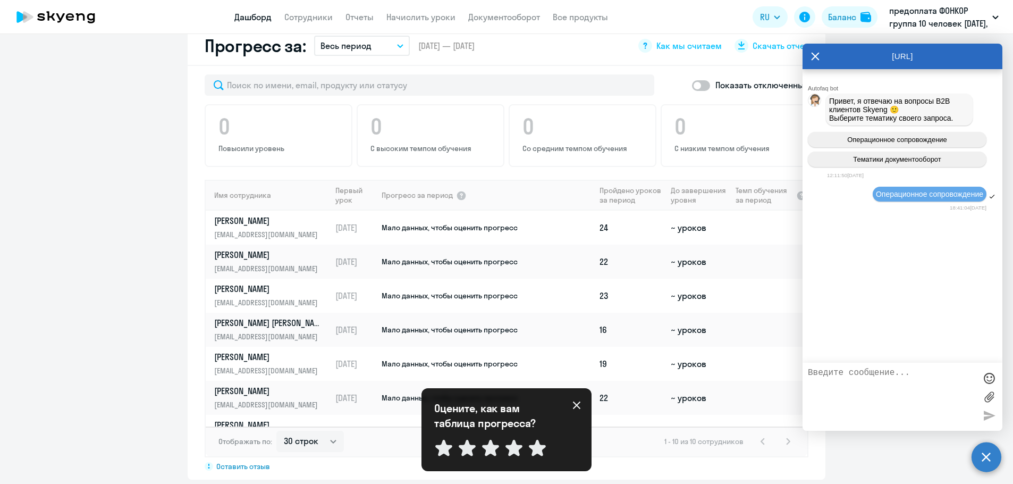
scroll to position [31, 0]
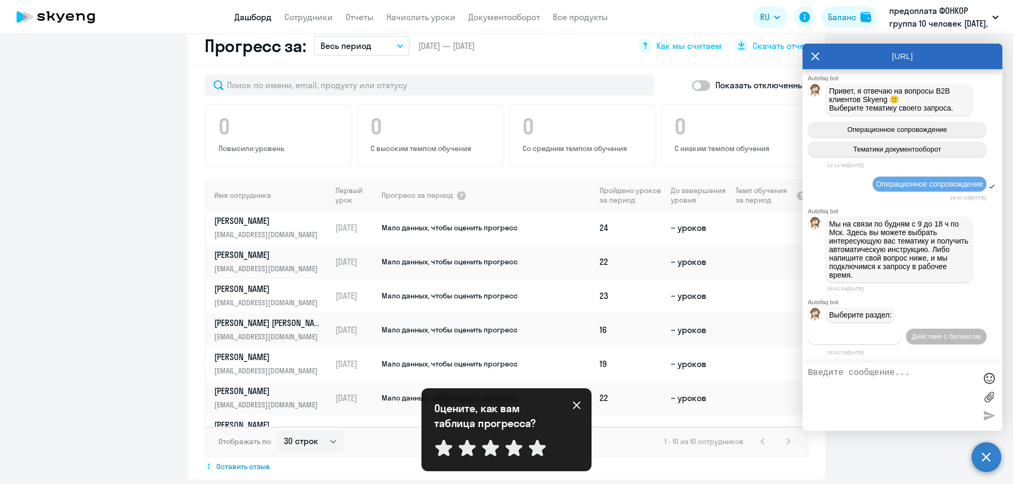
click at [888, 332] on span "Действия по сотрудникам" at bounding box center [855, 336] width 82 height 8
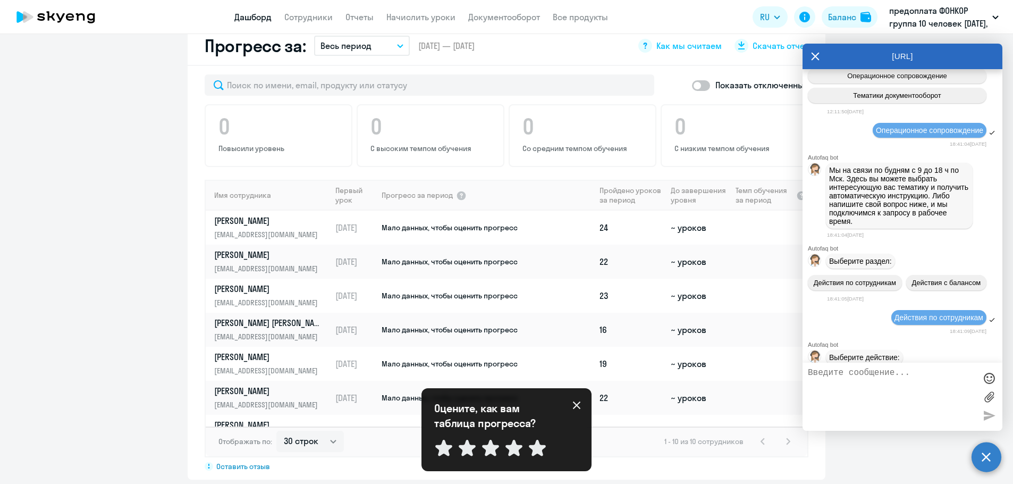
scroll to position [189, 0]
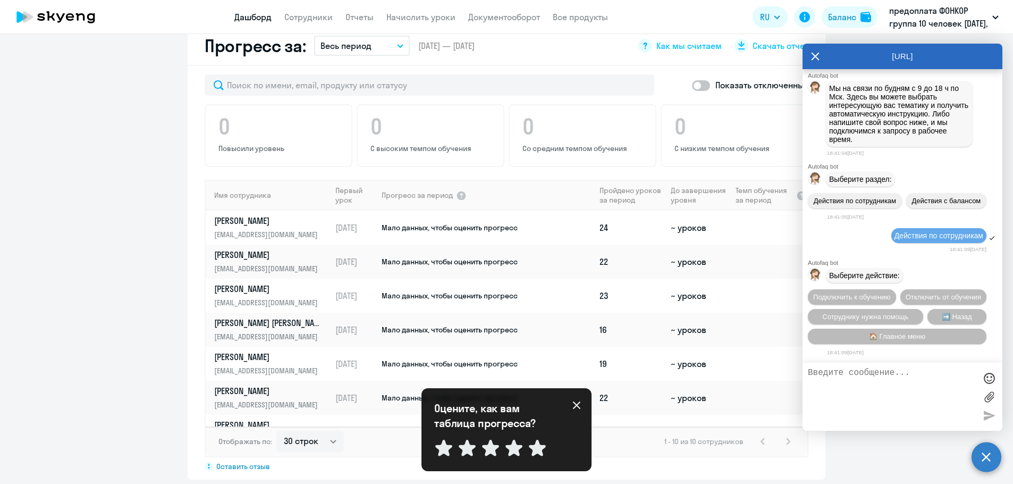
click at [851, 373] on textarea at bounding box center [892, 396] width 168 height 57
click at [971, 371] on textarea "Коллеги, добрый день. Для группы 10 человек, которую запустили в мае," at bounding box center [892, 396] width 168 height 57
click at [848, 394] on textarea "Коллеги, добрый день. Для группы из 10 человек, которую запустили в мае," at bounding box center [892, 396] width 168 height 57
click at [860, 394] on textarea "Коллеги, добрый день. Для группы из 10 человек, которую запустили в мае," at bounding box center [892, 396] width 168 height 57
paste textarea "мы планировали заложить внутренний экзамен от преподавателя. Знаем, что на этот…"
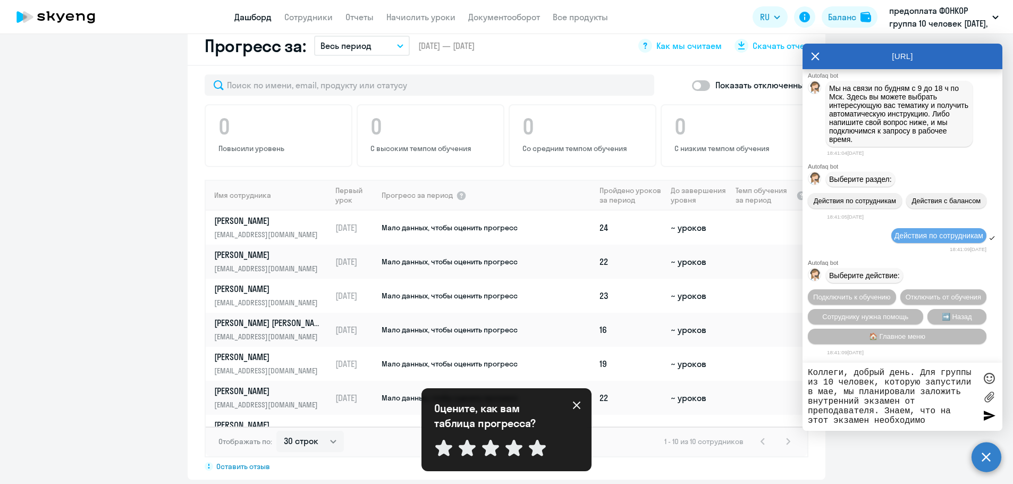
scroll to position [19, 0]
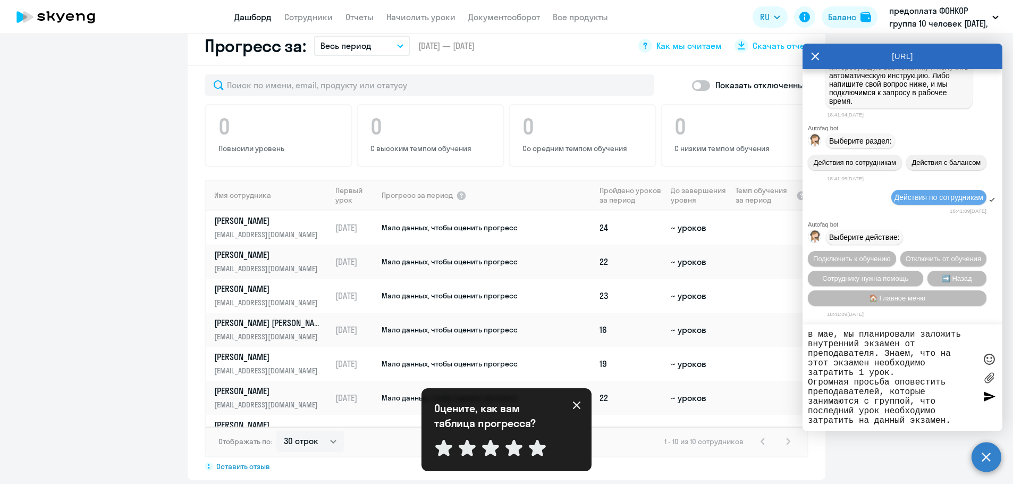
click at [946, 385] on textarea "Коллеги, добрый день. Для группы из 10 человек, которую запустили в мае, мы пла…" at bounding box center [892, 378] width 168 height 96
click at [956, 421] on textarea "Коллеги, добрый день. Для группы из 10 человек, которую запустили в мае, мы пла…" at bounding box center [892, 378] width 168 height 96
click at [837, 409] on textarea at bounding box center [892, 378] width 168 height 96
type textarea "Коллеги, добрый день. Для группы из 10 человек, которую запустили в мае, мы пла…"
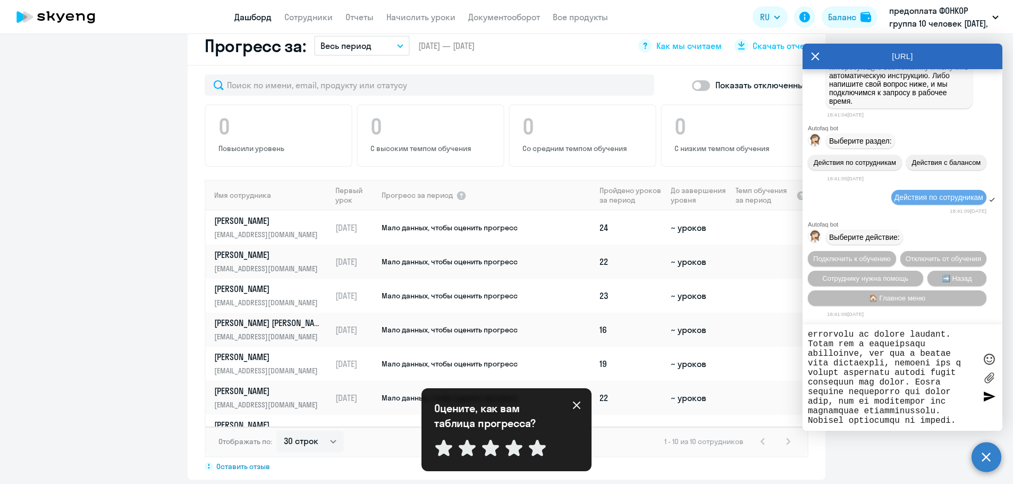
click at [989, 397] on div at bounding box center [989, 396] width 16 height 16
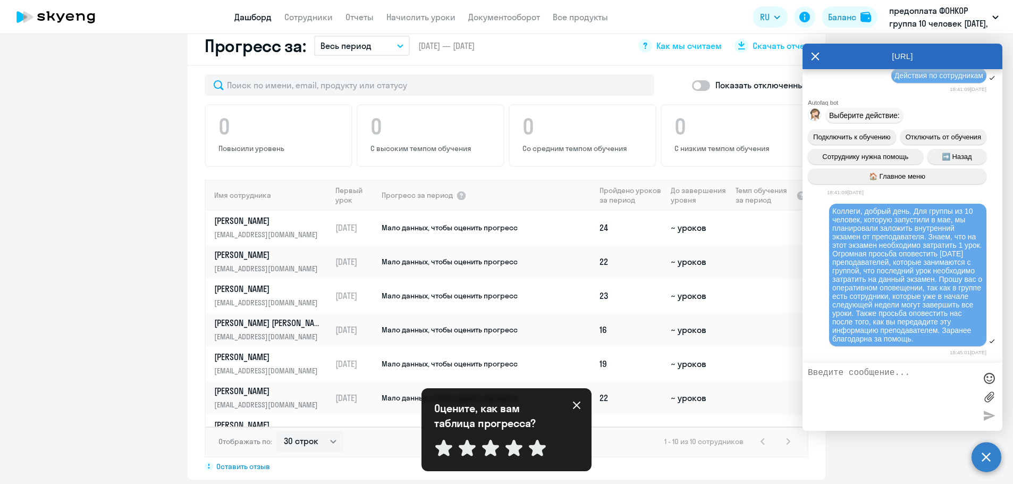
scroll to position [366, 0]
drag, startPoint x: 918, startPoint y: 339, endPoint x: 833, endPoint y: 191, distance: 170.3
click at [833, 207] on div "Коллеги, добрый день. Для группы из 10 человек, которую запустили в мае, мы пла…" at bounding box center [908, 275] width 151 height 136
copy span "Коллеги, добрый день. Для группы из 10 человек, которую запустили в мае, мы пла…"
click at [890, 172] on span "🏠 Главное меню" at bounding box center [897, 176] width 56 height 8
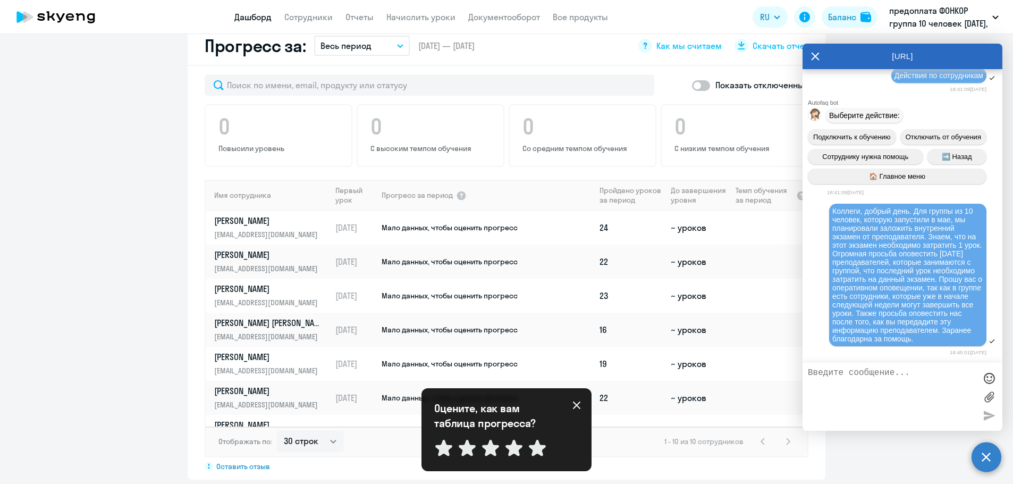
click at [886, 172] on span "🏠 Главное меню" at bounding box center [897, 176] width 56 height 8
click at [811, 56] on icon at bounding box center [815, 57] width 9 height 26
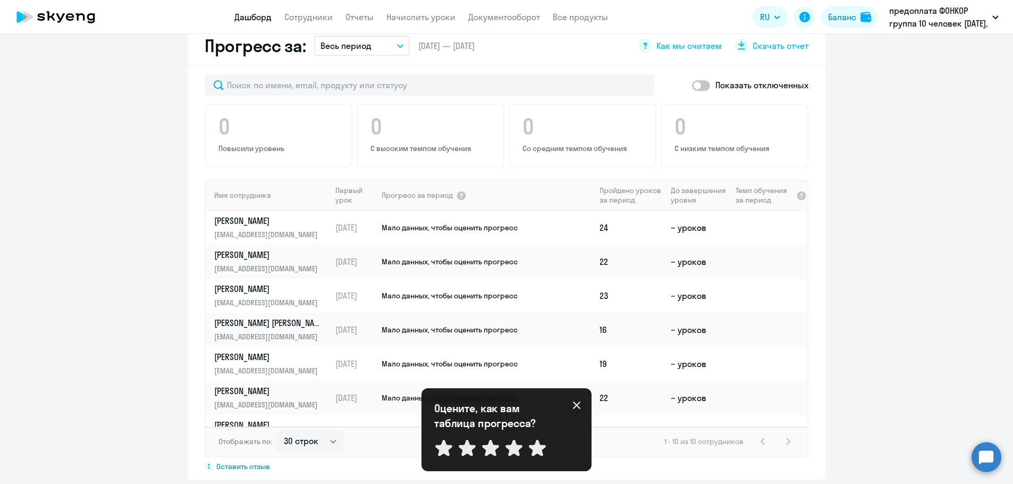
click at [990, 456] on circle at bounding box center [987, 457] width 30 height 30
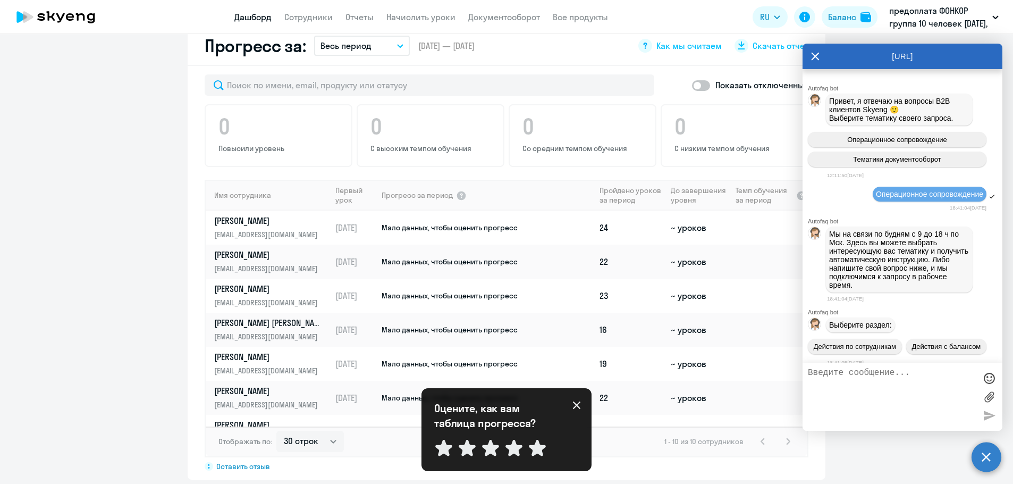
scroll to position [362, 0]
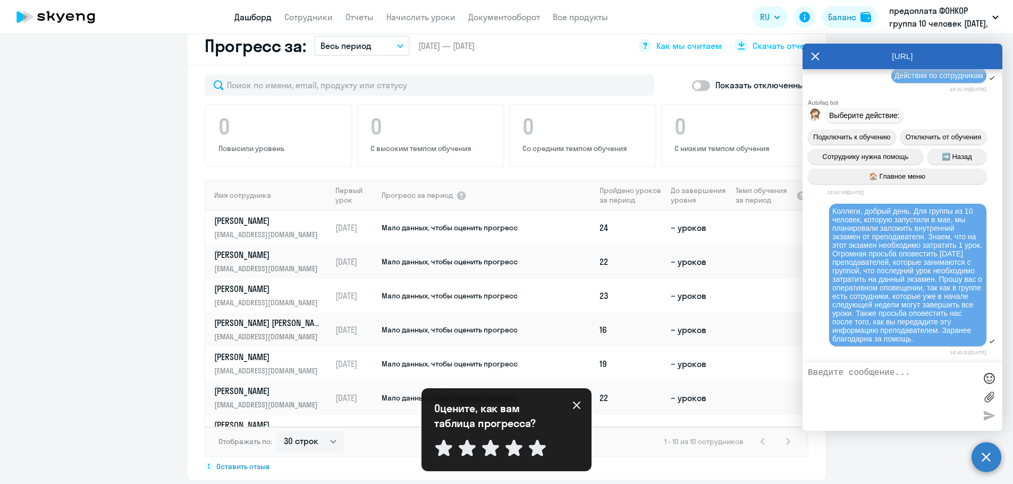
click at [848, 374] on textarea at bounding box center [892, 396] width 168 height 57
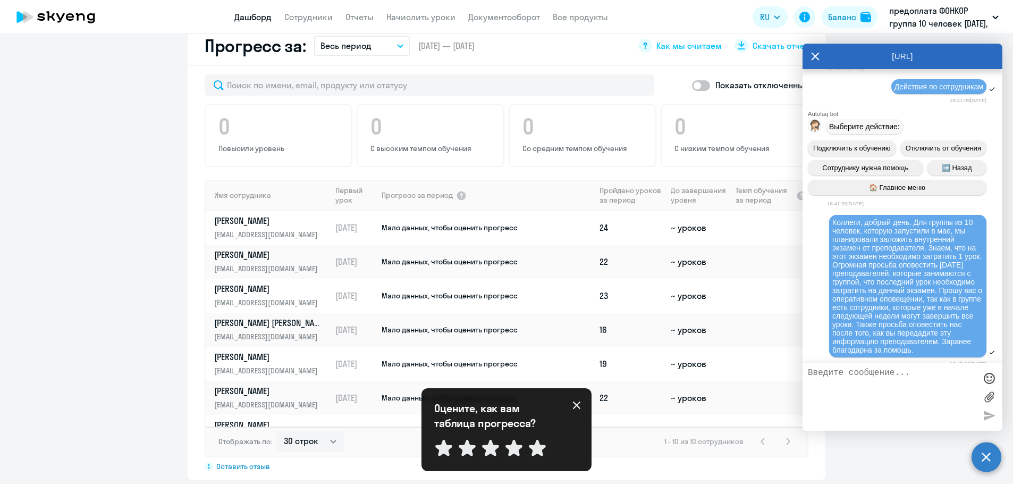
scroll to position [255, 0]
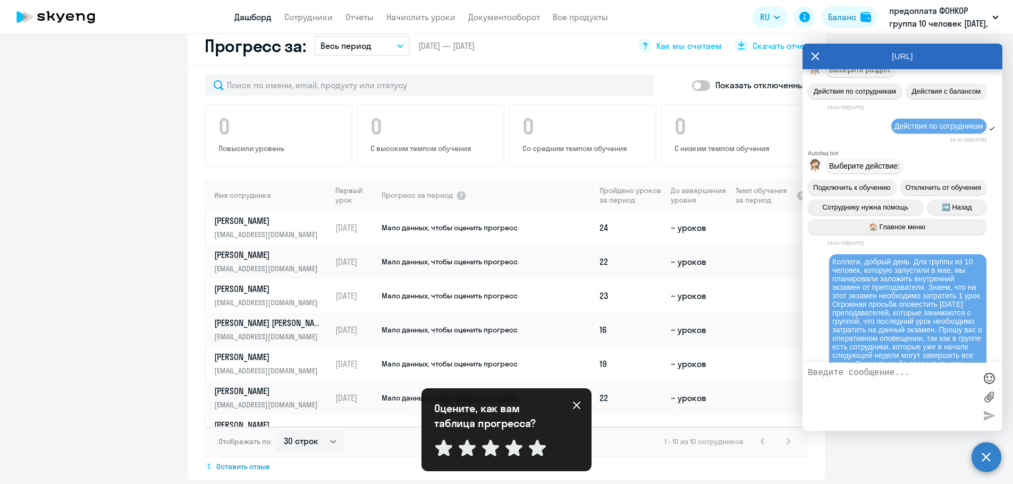
click at [820, 57] on div "AutoFAQ.ai" at bounding box center [903, 57] width 200 height 26
click at [816, 58] on icon at bounding box center [815, 57] width 9 height 26
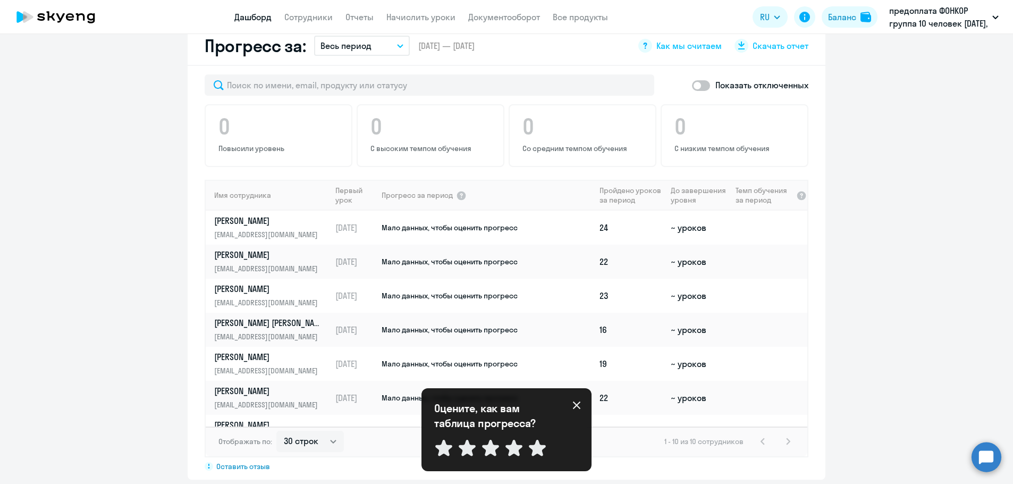
click at [985, 454] on circle at bounding box center [987, 457] width 30 height 30
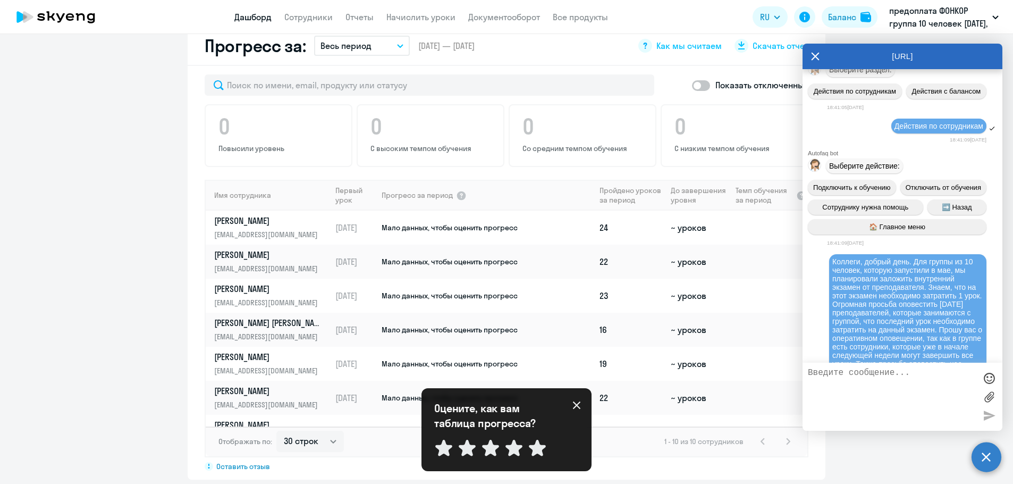
click at [869, 231] on span "🏠 Главное меню" at bounding box center [897, 227] width 56 height 8
click at [881, 231] on span "🏠 Главное меню" at bounding box center [897, 227] width 56 height 8
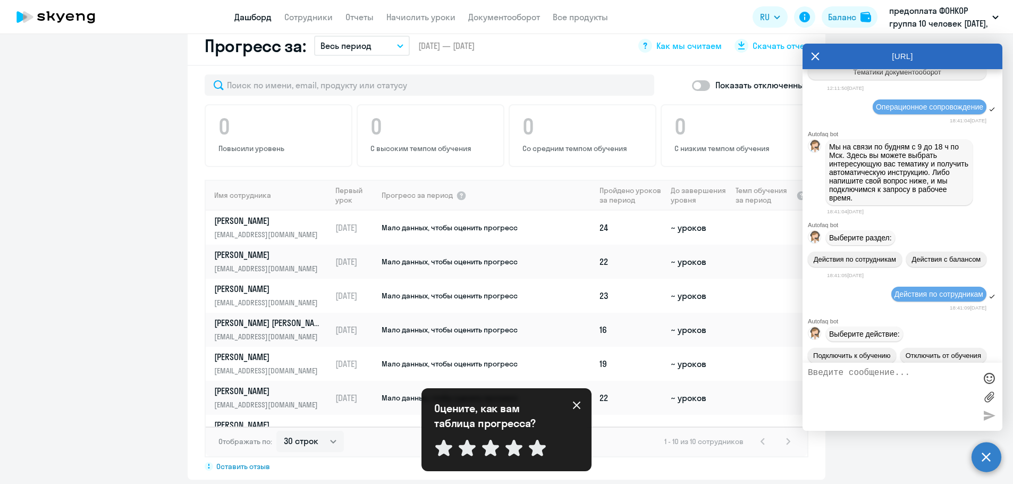
scroll to position [53, 0]
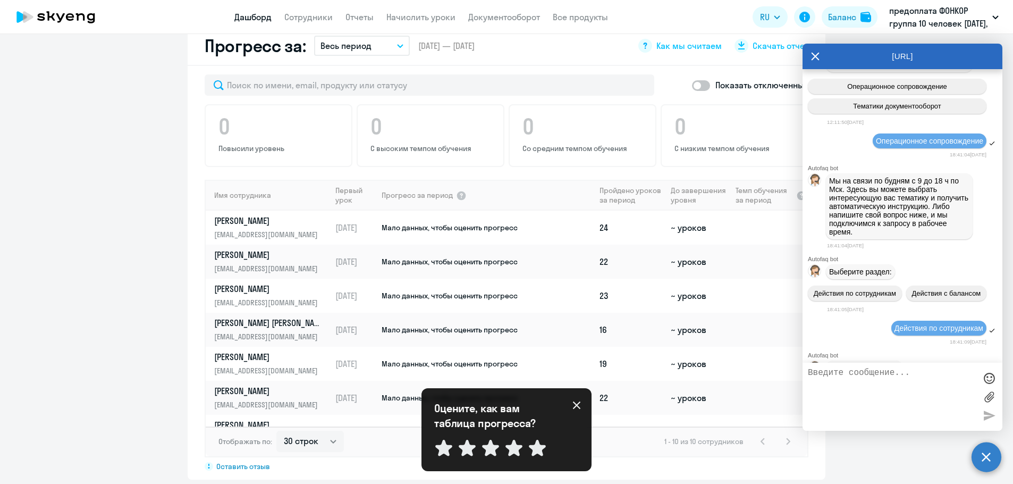
click at [987, 456] on circle at bounding box center [987, 457] width 30 height 30
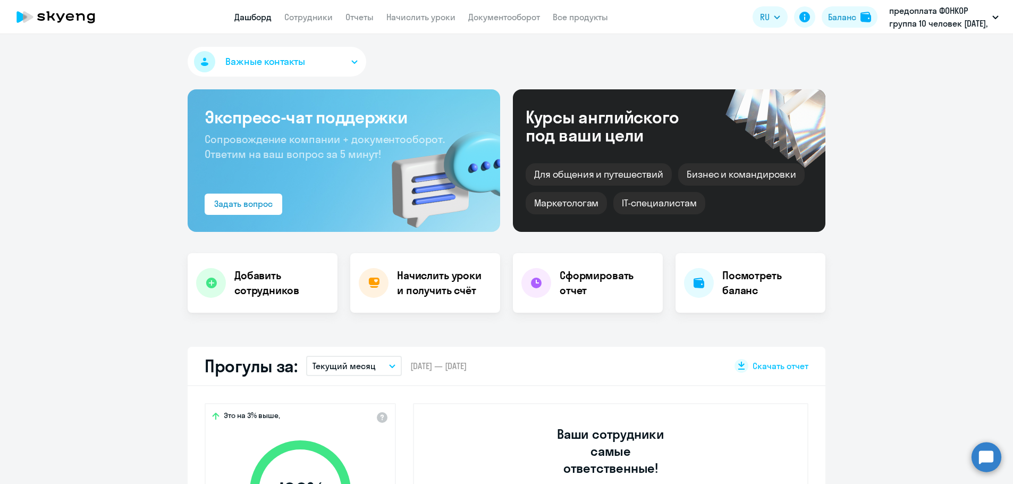
select select "30"
click at [980, 455] on circle at bounding box center [987, 457] width 30 height 30
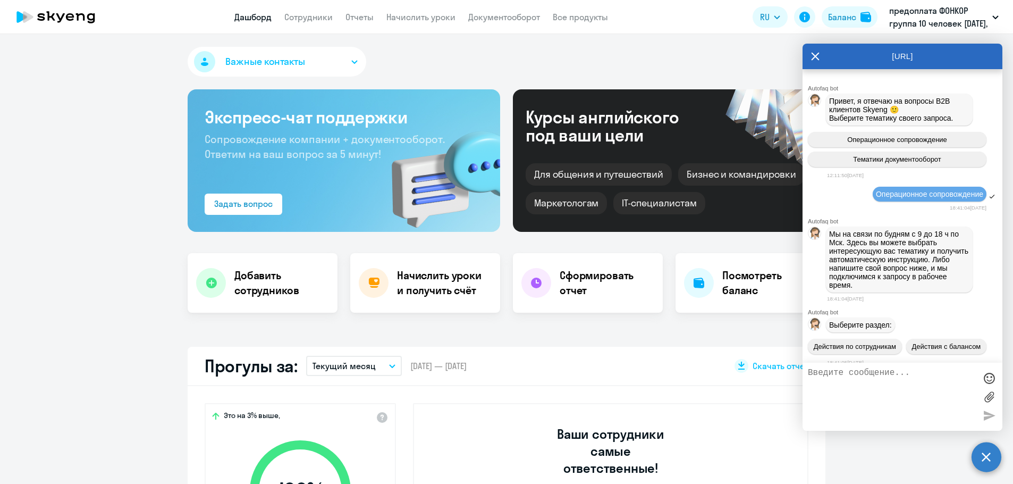
scroll to position [366, 0]
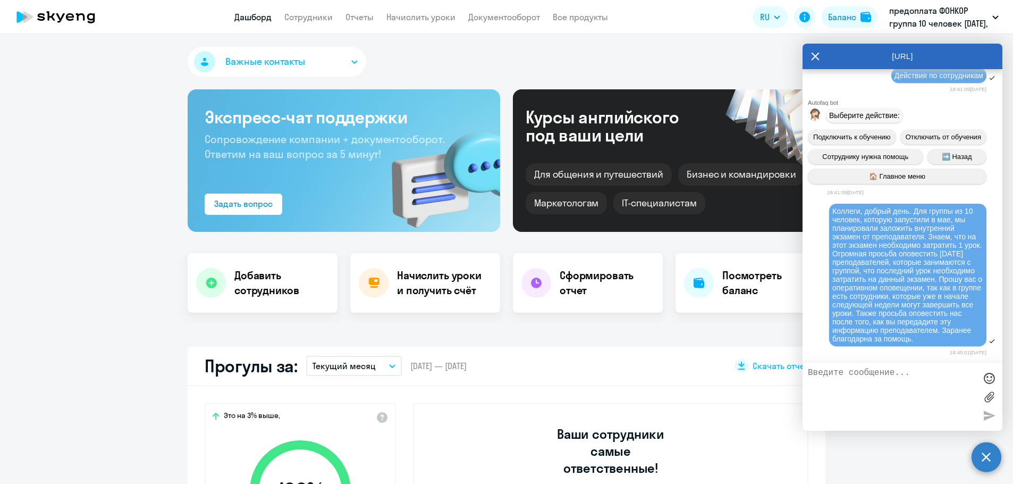
click at [847, 375] on textarea at bounding box center [892, 396] width 168 height 57
